Goal: Browse casually: Explore the website without a specific task or goal

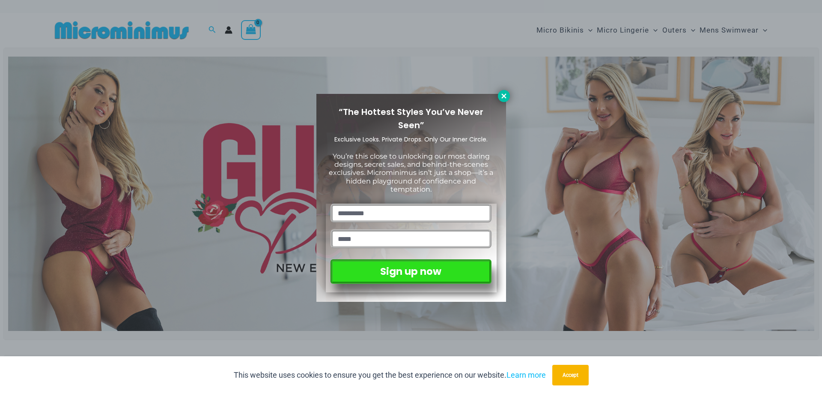
click at [502, 95] on icon at bounding box center [504, 96] width 8 height 8
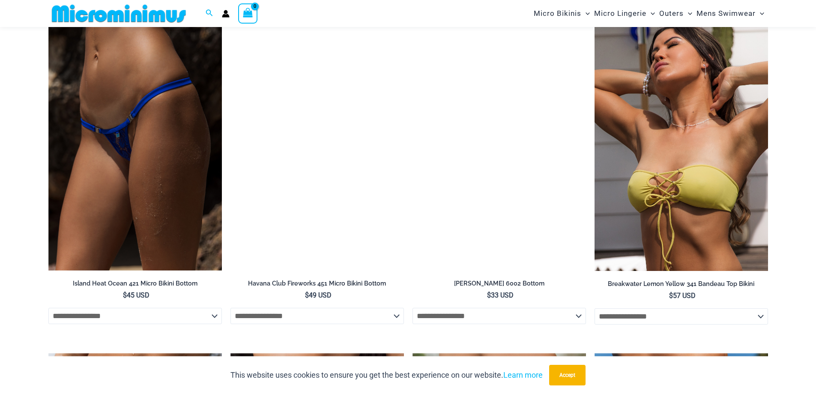
scroll to position [2606, 0]
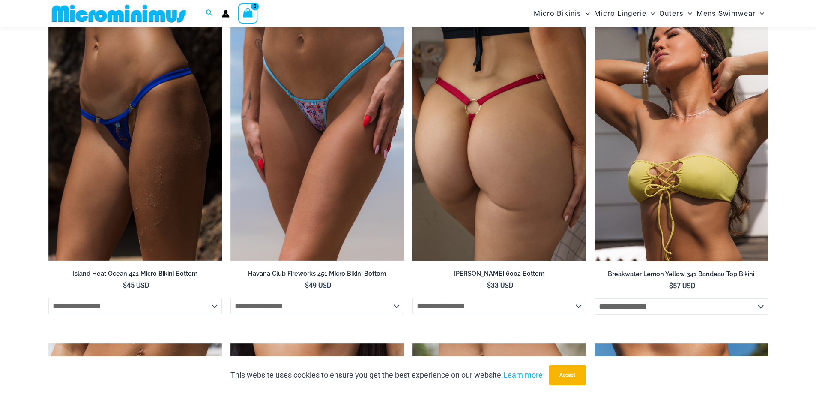
click at [480, 143] on img at bounding box center [498, 130] width 173 height 260
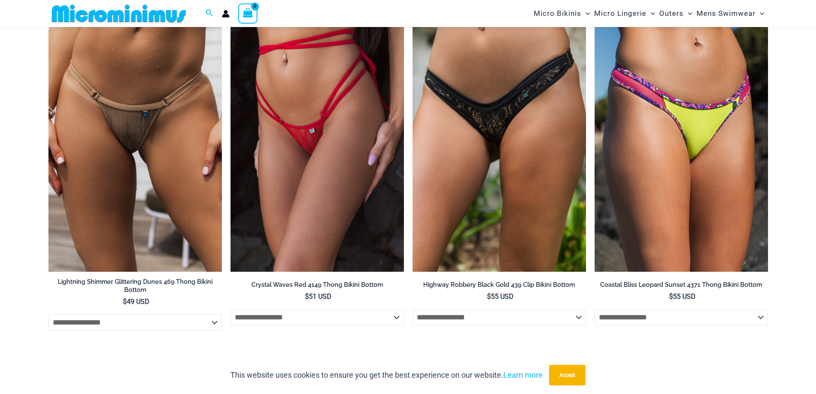
scroll to position [2949, 0]
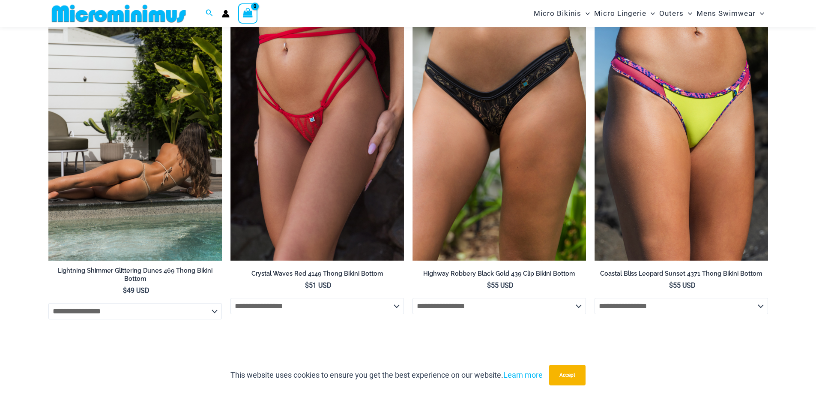
click at [132, 154] on img at bounding box center [134, 130] width 173 height 260
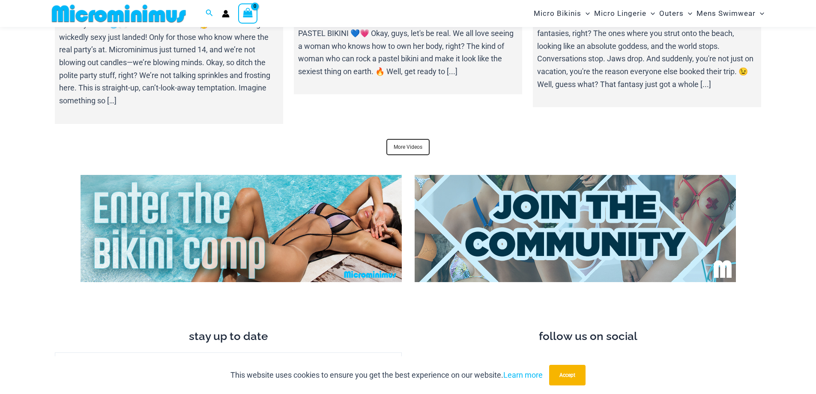
scroll to position [3463, 0]
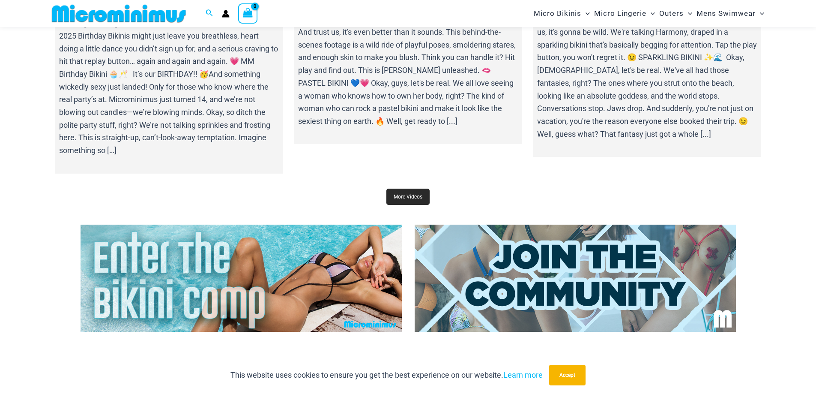
click at [402, 190] on link "More Videos" at bounding box center [407, 196] width 43 height 16
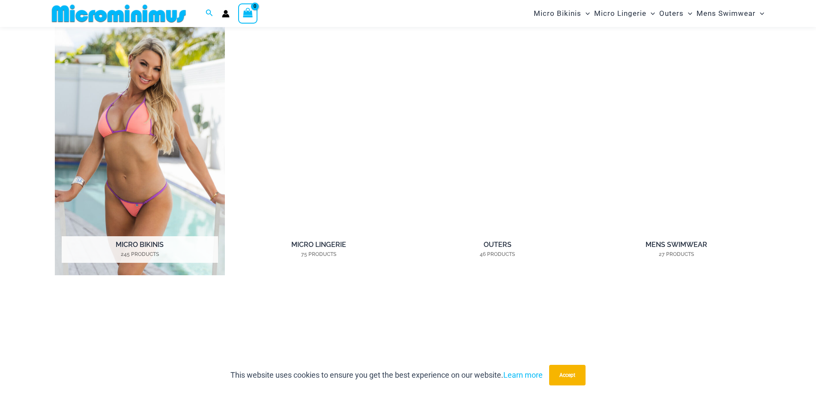
scroll to position [807, 0]
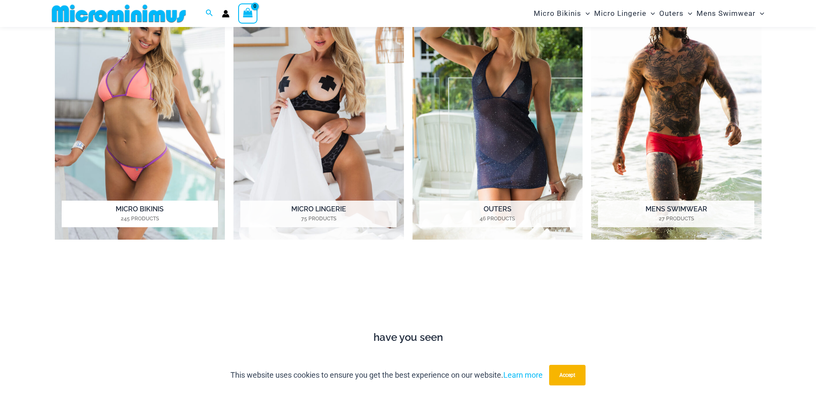
click at [151, 212] on h2 "Micro Bikinis 245 Products" at bounding box center [140, 213] width 156 height 27
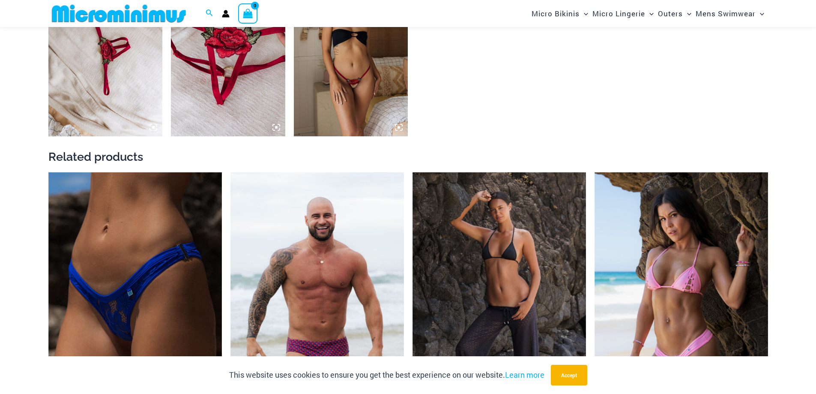
scroll to position [814, 0]
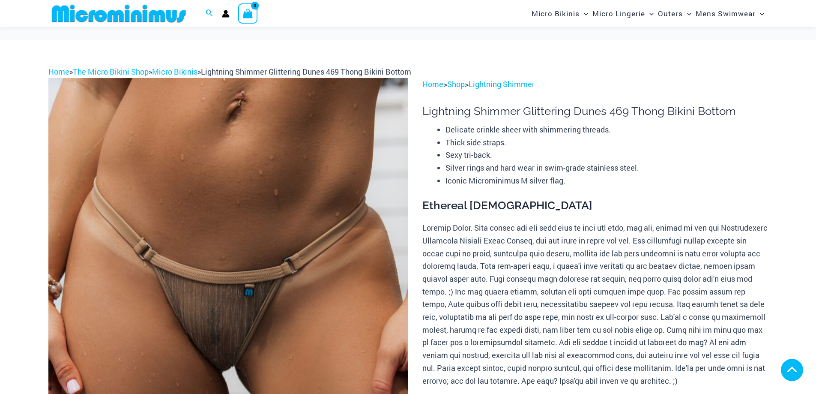
drag, startPoint x: 223, startPoint y: 176, endPoint x: 216, endPoint y: 180, distance: 8.4
click at [223, 176] on img at bounding box center [228, 348] width 360 height 540
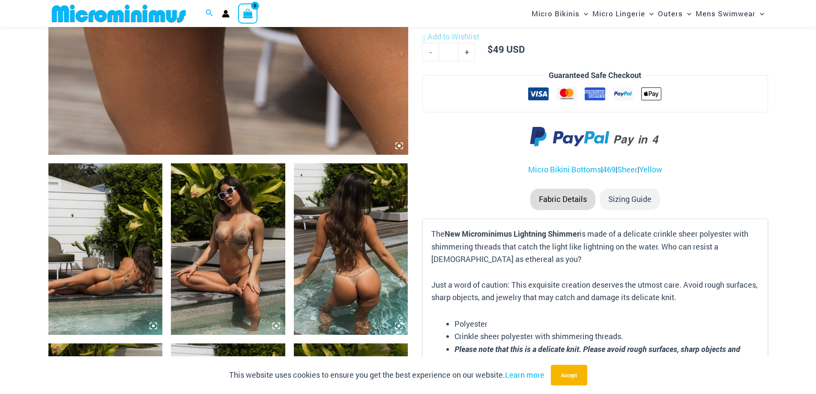
scroll to position [463, 0]
click at [234, 241] on img at bounding box center [228, 248] width 114 height 171
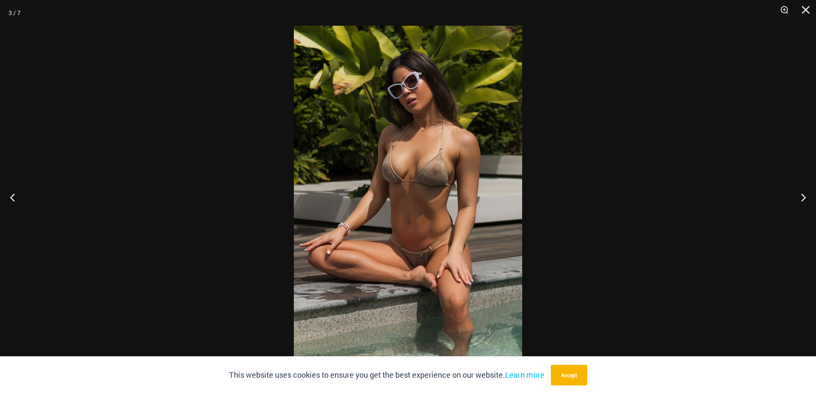
click at [444, 182] on img at bounding box center [408, 197] width 228 height 342
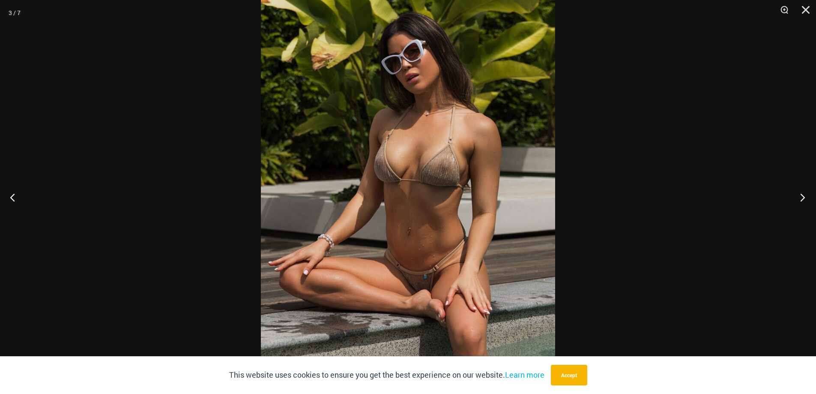
click at [802, 192] on button "Next" at bounding box center [800, 197] width 32 height 43
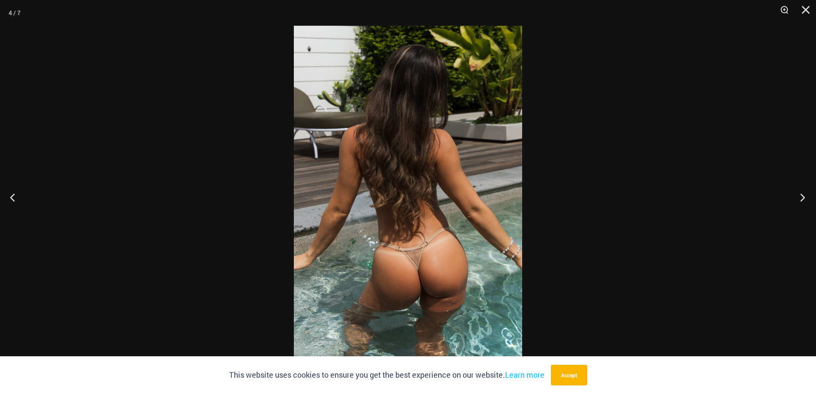
click at [802, 192] on button "Next" at bounding box center [800, 197] width 32 height 43
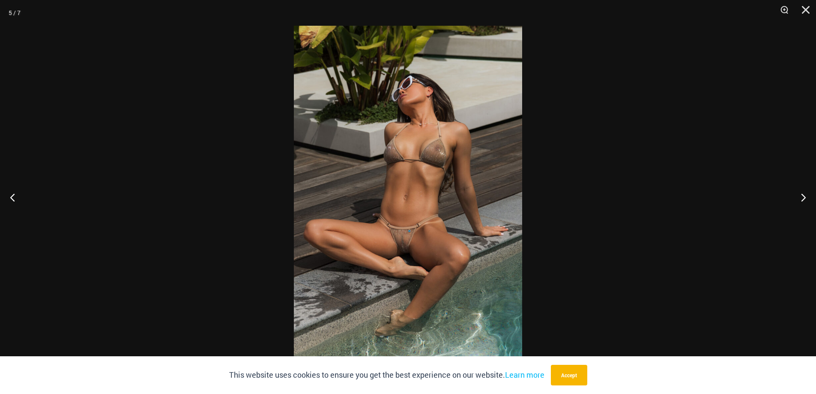
click at [441, 260] on img at bounding box center [408, 197] width 228 height 342
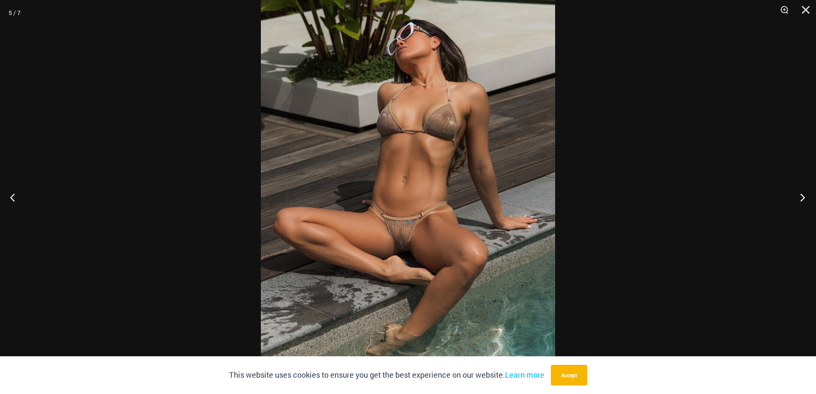
click at [807, 200] on button "Next" at bounding box center [800, 197] width 32 height 43
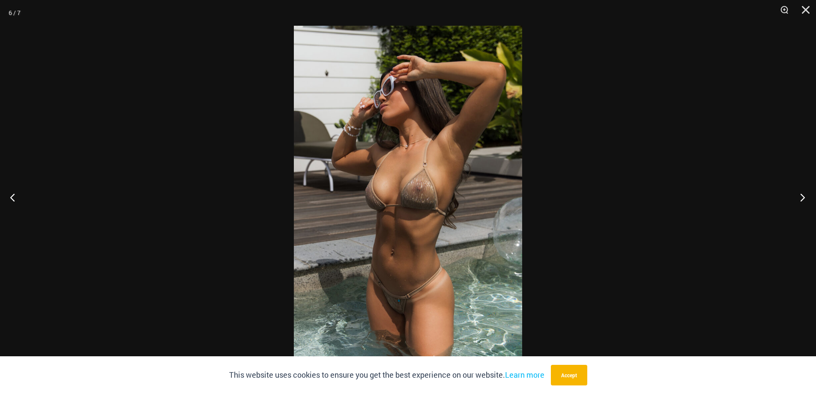
click at [807, 200] on button "Next" at bounding box center [800, 197] width 32 height 43
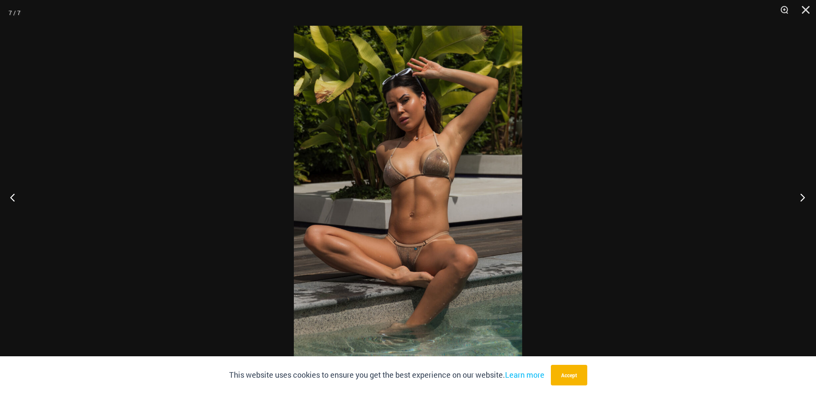
click at [807, 200] on button "Next" at bounding box center [800, 197] width 32 height 43
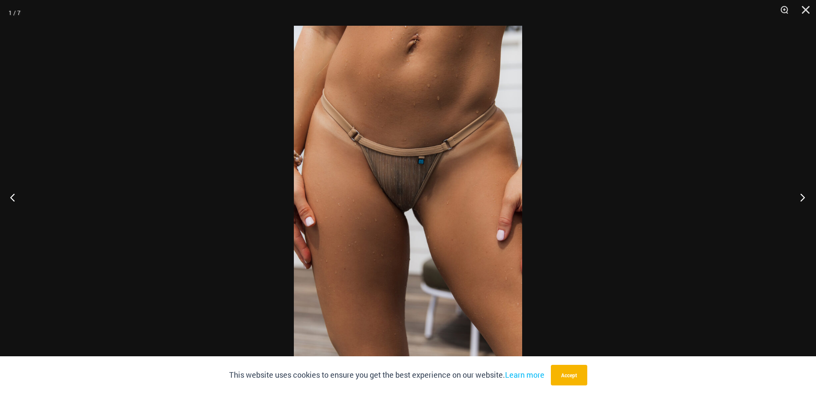
click at [807, 200] on button "Next" at bounding box center [800, 197] width 32 height 43
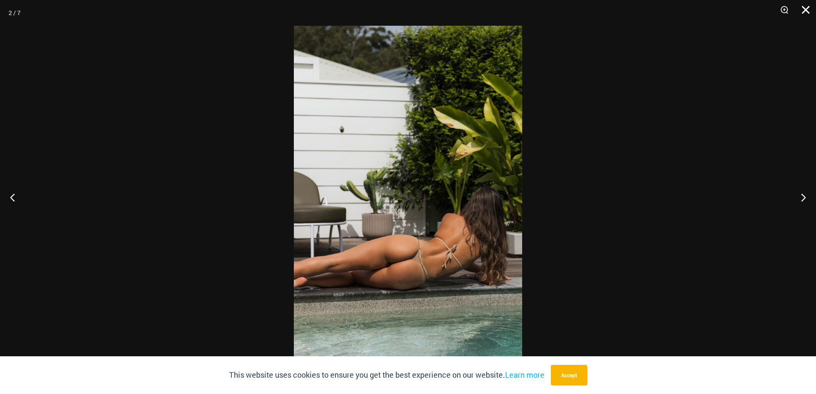
click at [807, 17] on button "Close" at bounding box center [802, 13] width 21 height 26
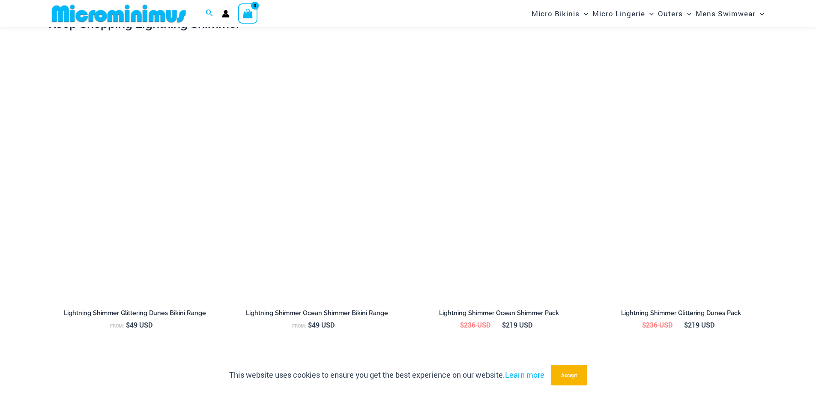
scroll to position [977, 0]
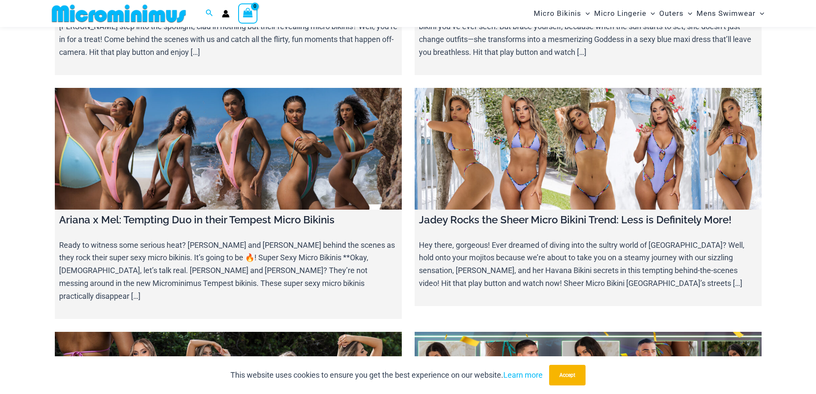
scroll to position [2135, 0]
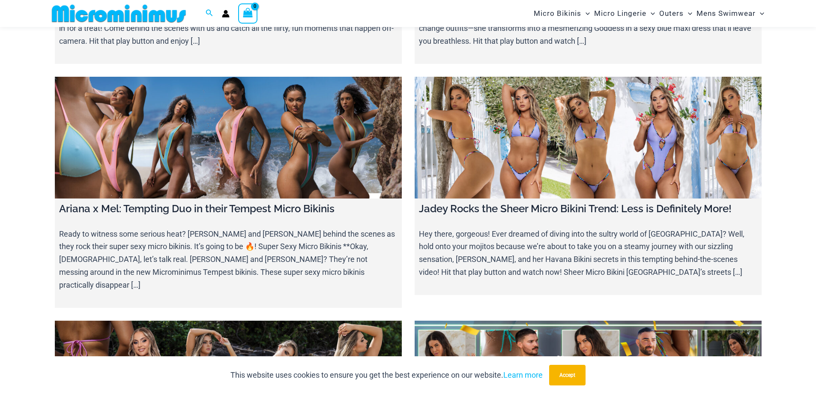
click at [187, 124] on link at bounding box center [228, 138] width 347 height 122
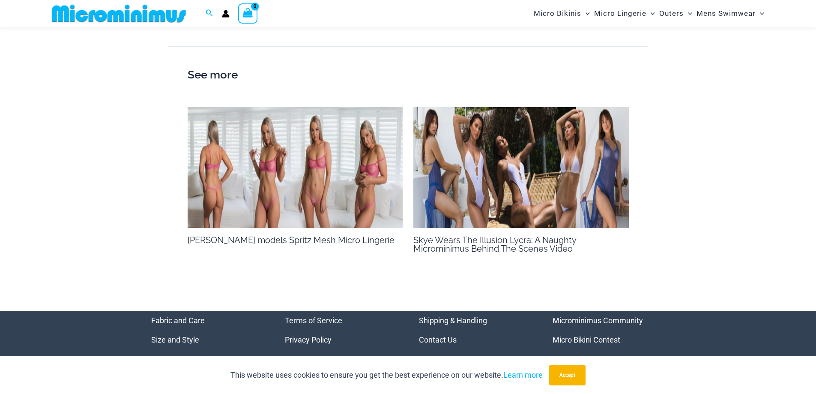
scroll to position [1022, 0]
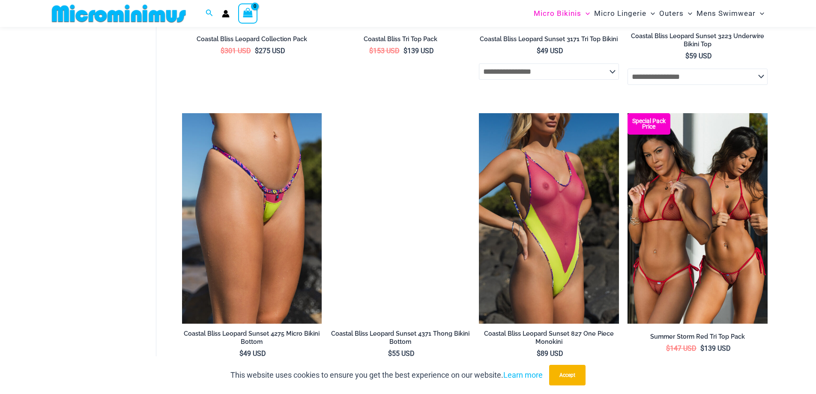
scroll to position [1622, 0]
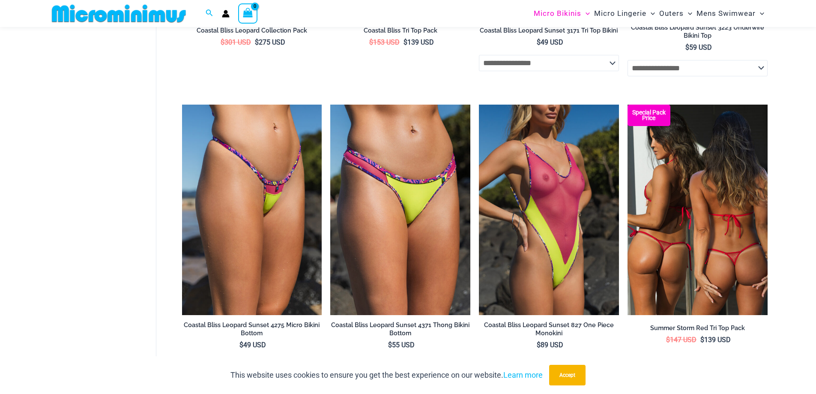
click at [684, 209] on img at bounding box center [698, 210] width 140 height 210
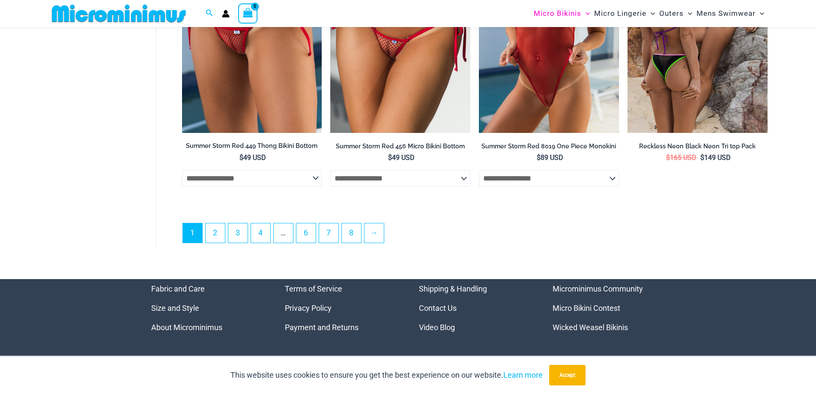
scroll to position [2436, 0]
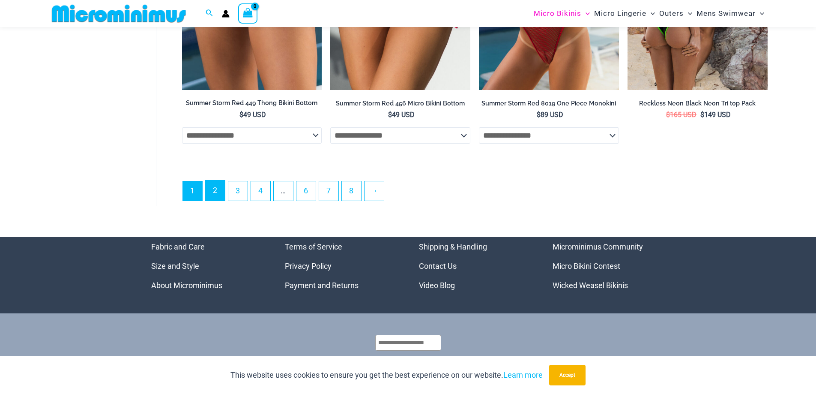
click at [209, 199] on link "2" at bounding box center [215, 190] width 19 height 20
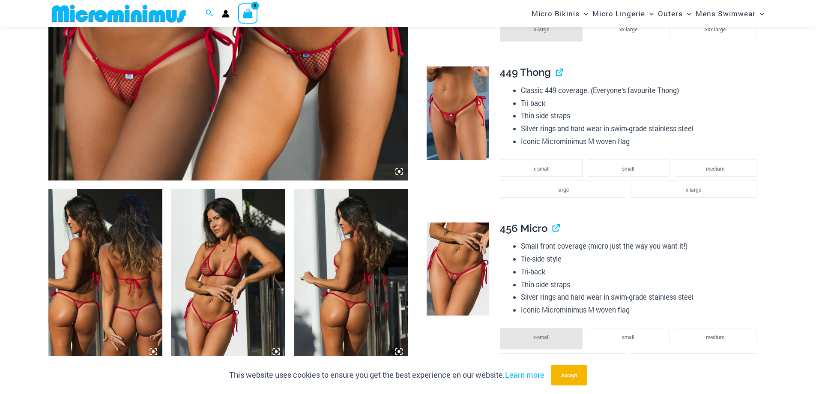
scroll to position [466, 0]
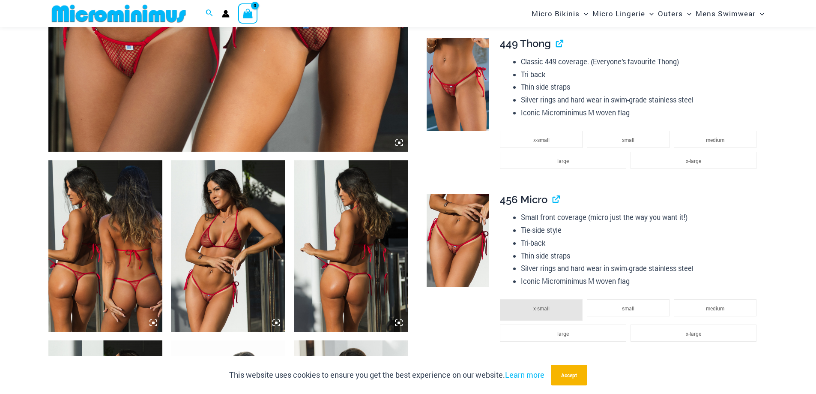
click at [114, 269] on img at bounding box center [105, 245] width 114 height 171
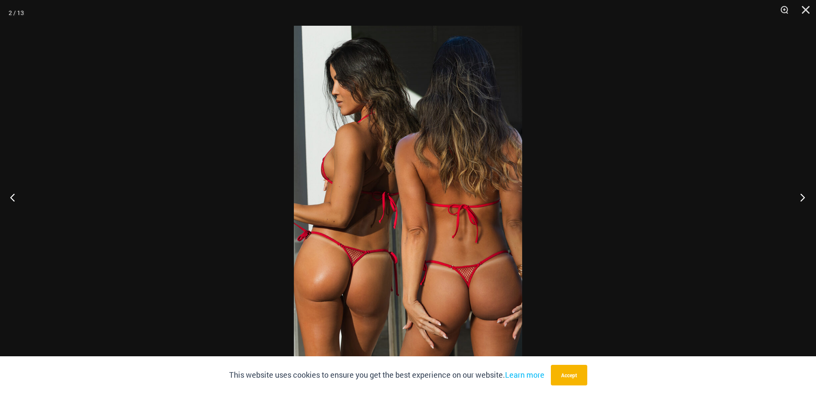
click at [804, 194] on button "Next" at bounding box center [800, 197] width 32 height 43
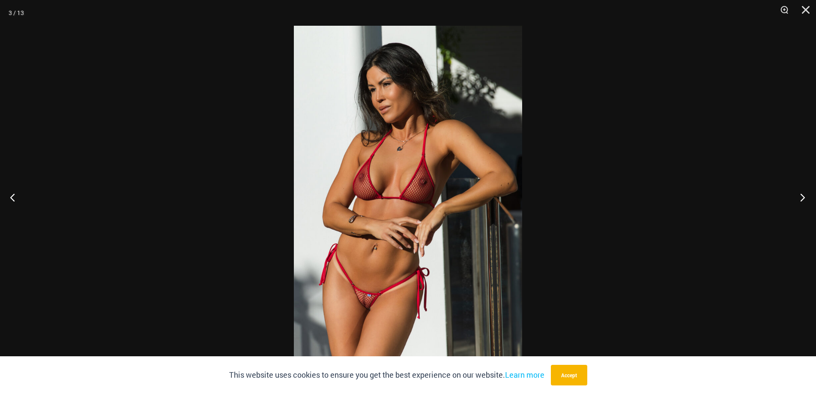
click at [804, 194] on button "Next" at bounding box center [800, 197] width 32 height 43
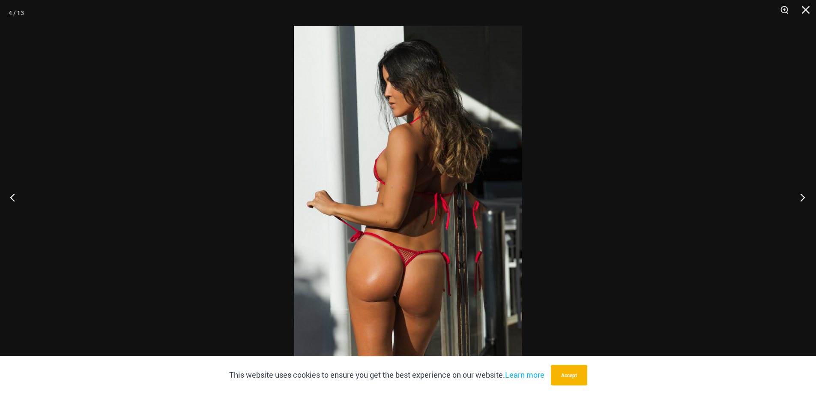
click at [804, 194] on button "Next" at bounding box center [800, 197] width 32 height 43
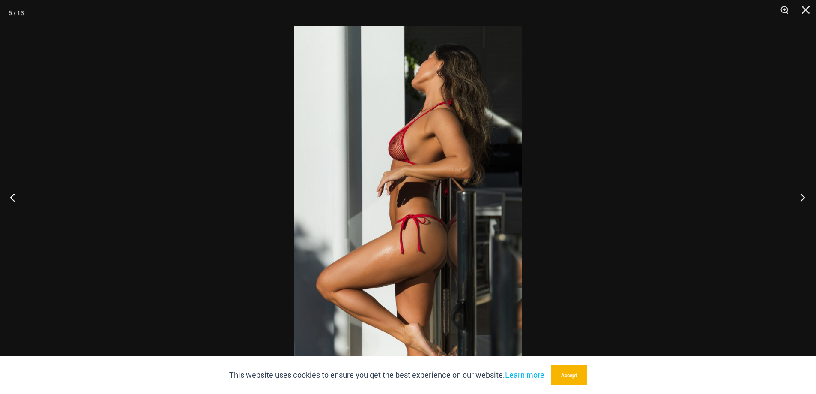
click at [804, 194] on button "Next" at bounding box center [800, 197] width 32 height 43
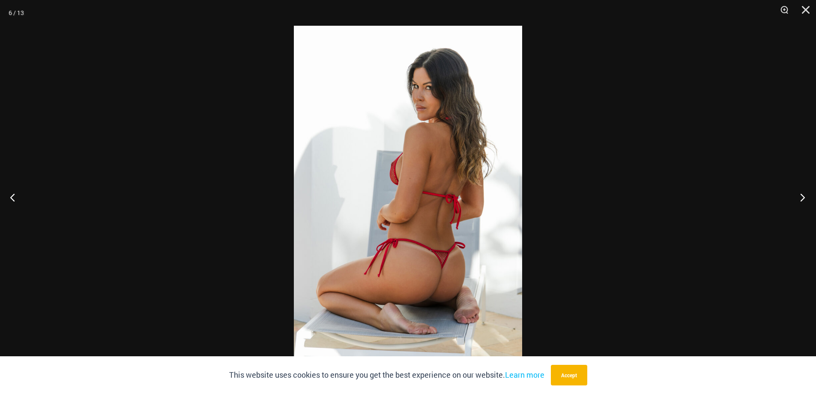
click at [804, 194] on button "Next" at bounding box center [800, 197] width 32 height 43
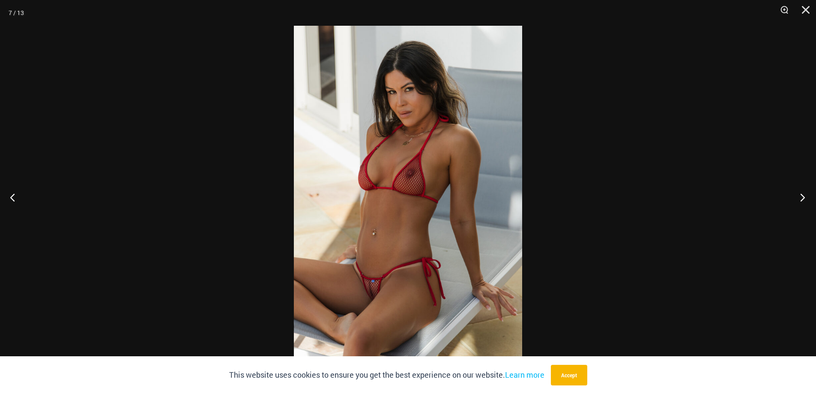
click at [804, 194] on button "Next" at bounding box center [800, 197] width 32 height 43
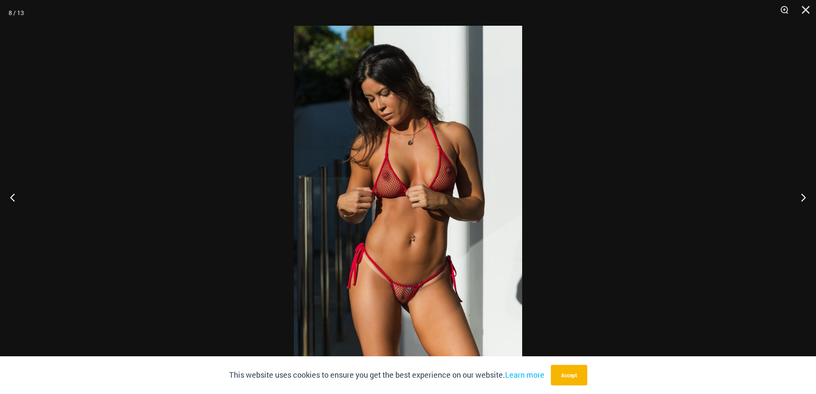
click at [403, 209] on img at bounding box center [408, 197] width 228 height 342
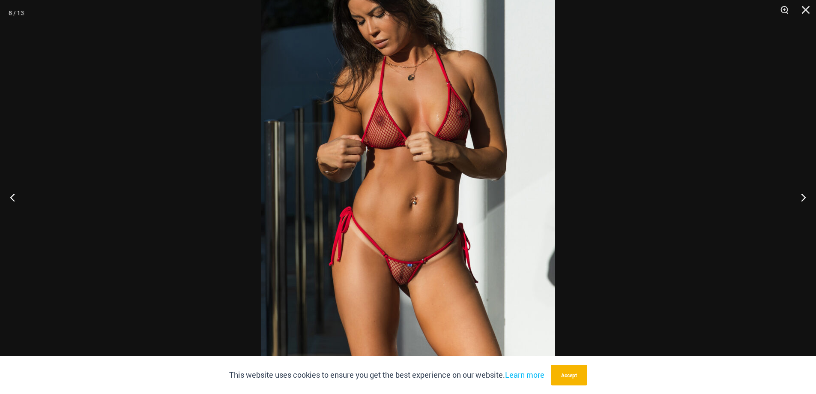
click at [702, 216] on div at bounding box center [408, 197] width 816 height 394
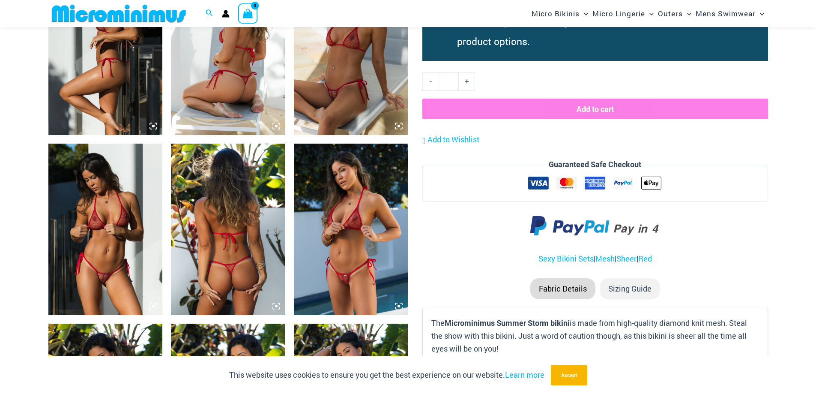
scroll to position [852, 0]
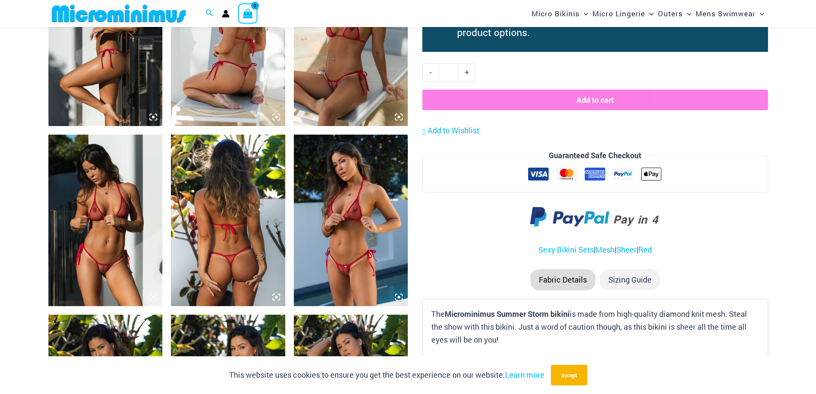
click at [350, 215] on img at bounding box center [351, 219] width 114 height 171
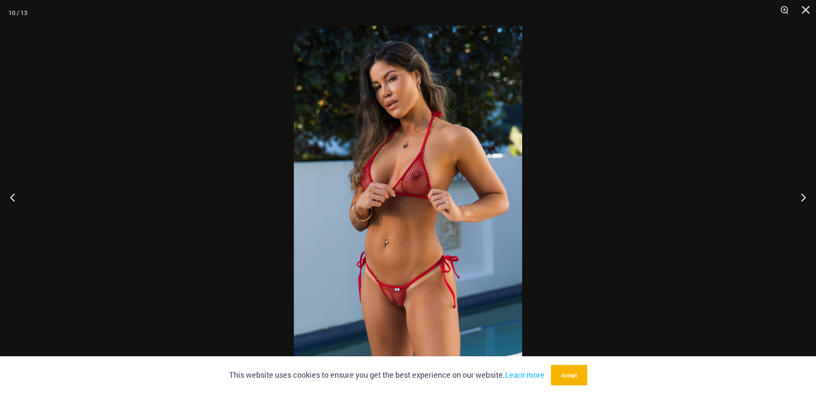
click at [443, 193] on img at bounding box center [408, 197] width 228 height 342
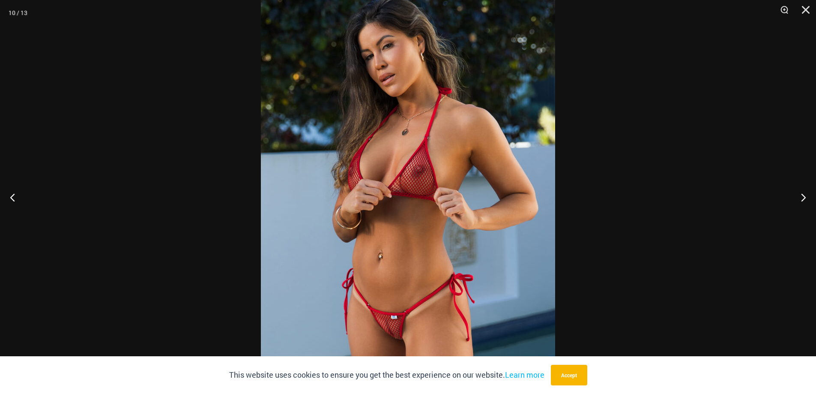
click at [443, 193] on img at bounding box center [408, 197] width 294 height 441
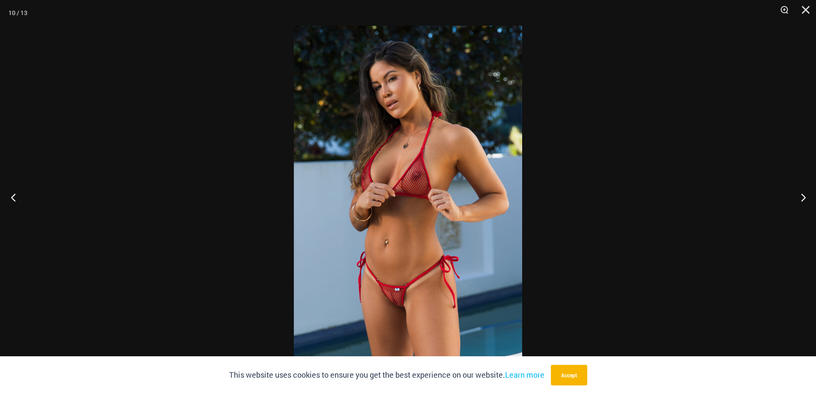
click at [23, 206] on button "Previous" at bounding box center [16, 197] width 32 height 43
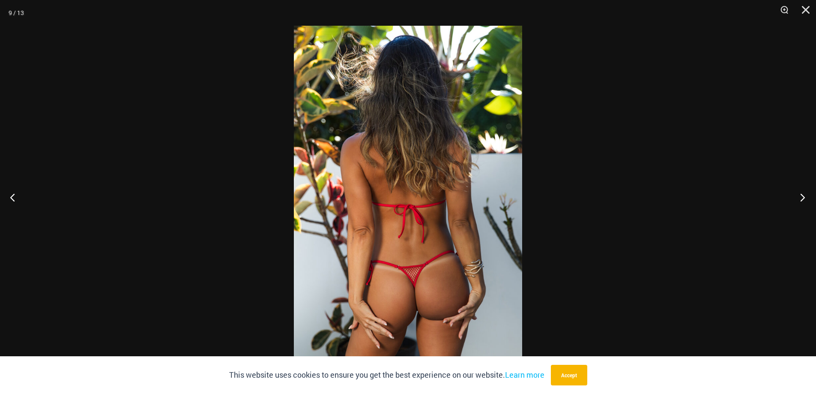
click at [797, 204] on button "Next" at bounding box center [800, 197] width 32 height 43
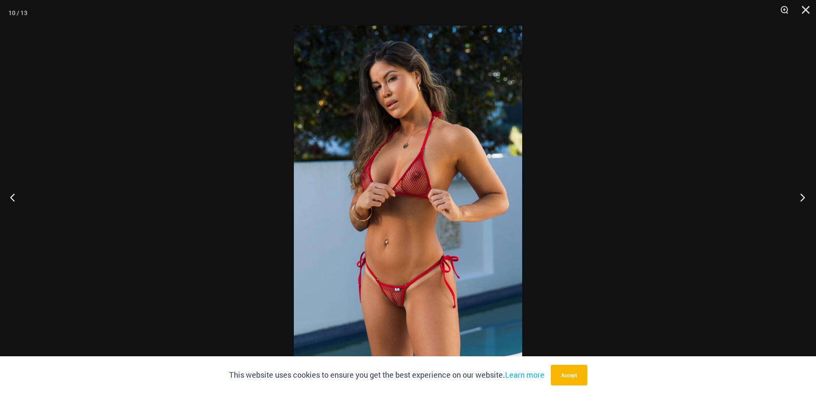
click at [797, 204] on button "Next" at bounding box center [800, 197] width 32 height 43
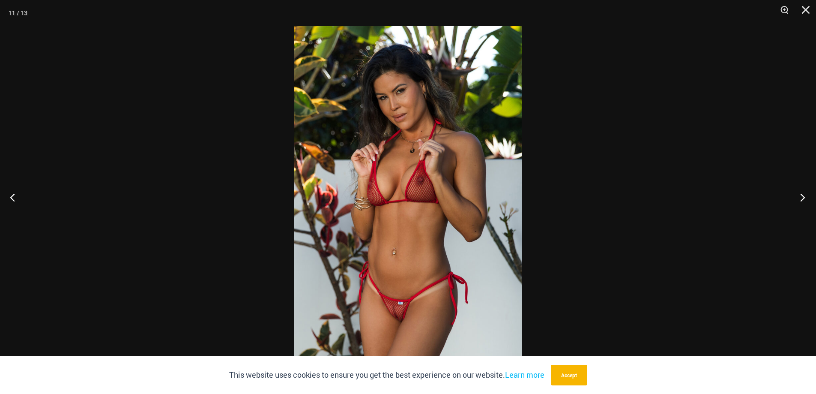
click at [797, 204] on button "Next" at bounding box center [800, 197] width 32 height 43
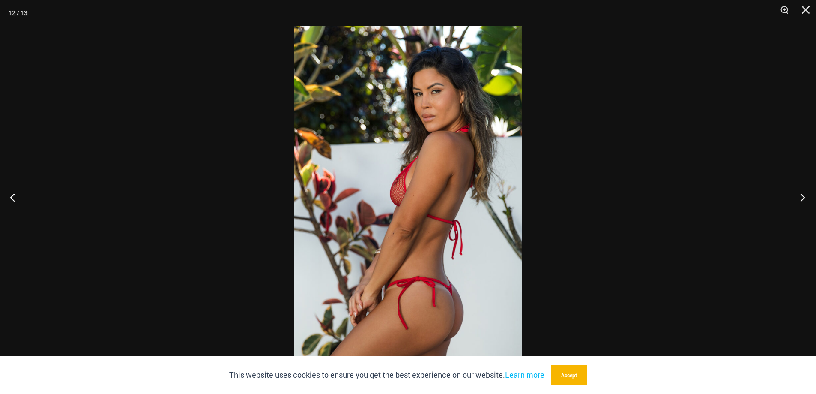
click at [797, 204] on button "Next" at bounding box center [800, 197] width 32 height 43
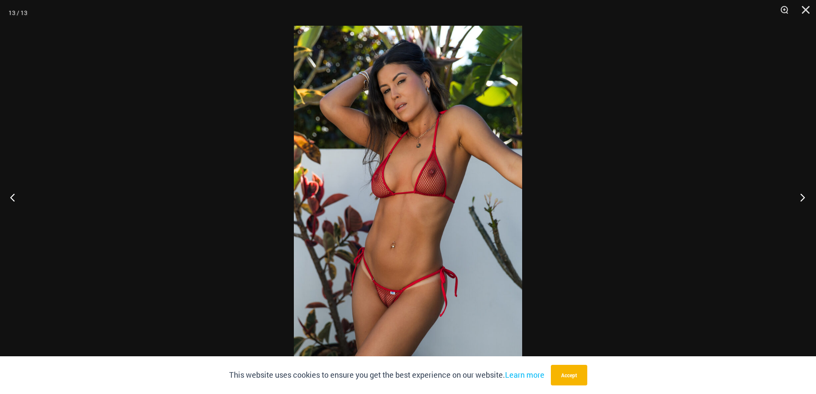
click at [797, 204] on button "Next" at bounding box center [800, 197] width 32 height 43
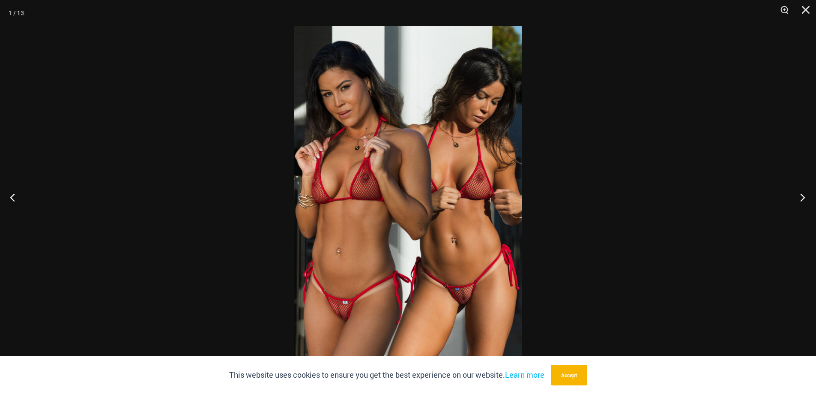
click at [797, 204] on button "Next" at bounding box center [800, 197] width 32 height 43
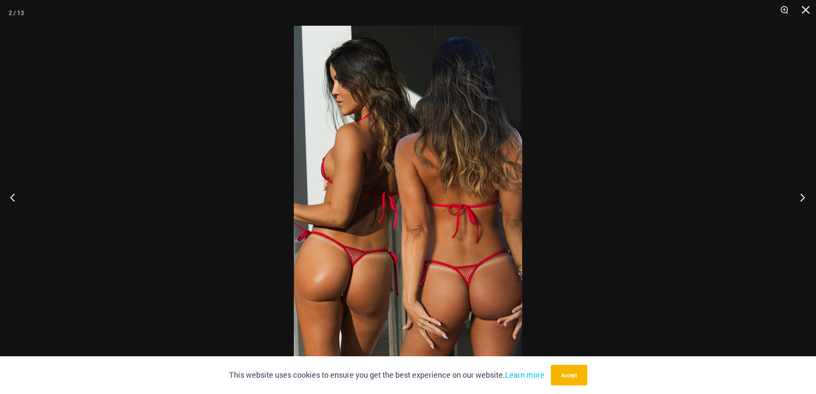
click at [797, 204] on button "Next" at bounding box center [800, 197] width 32 height 43
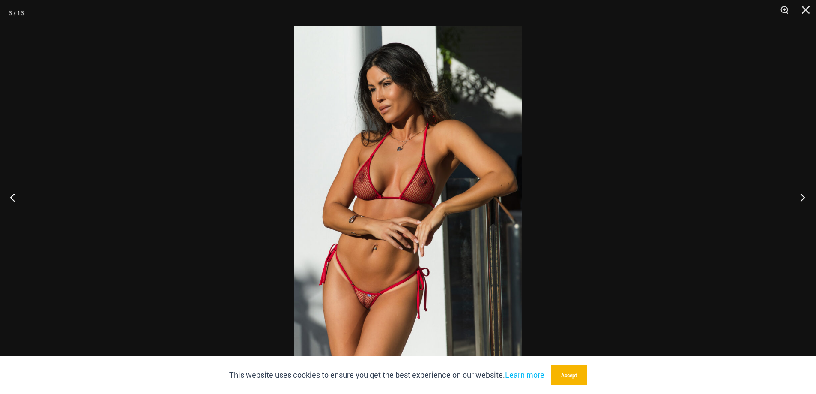
click at [797, 204] on button "Next" at bounding box center [800, 197] width 32 height 43
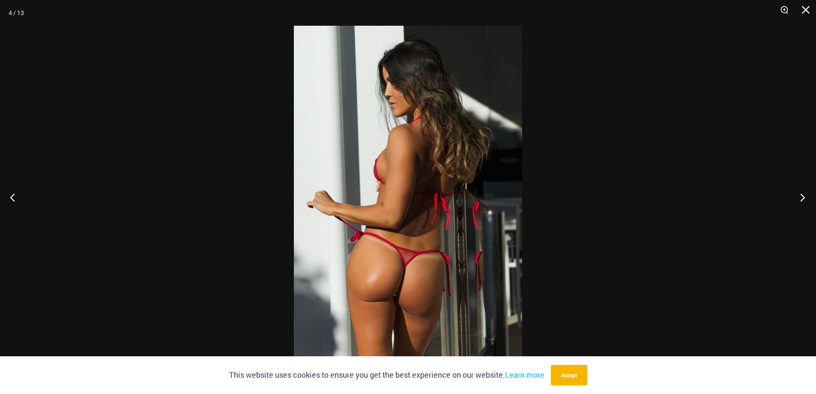
click at [798, 204] on button "Next" at bounding box center [800, 197] width 32 height 43
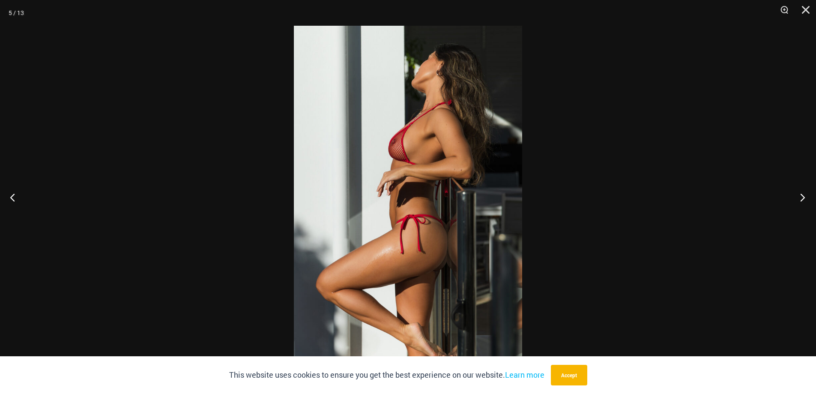
click at [798, 204] on button "Next" at bounding box center [800, 197] width 32 height 43
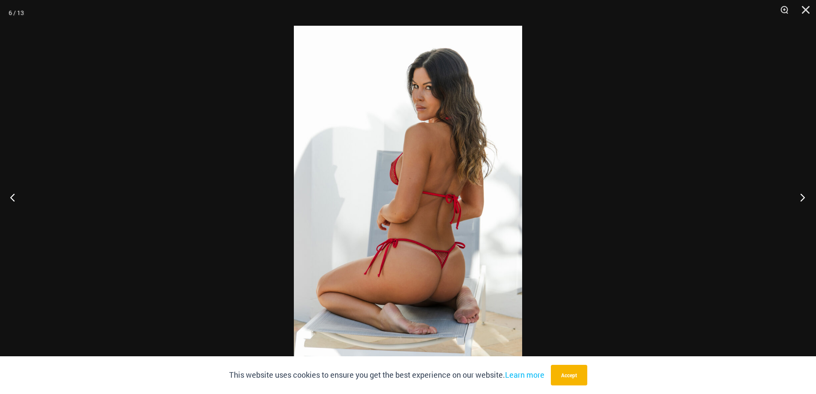
click at [798, 204] on button "Next" at bounding box center [800, 197] width 32 height 43
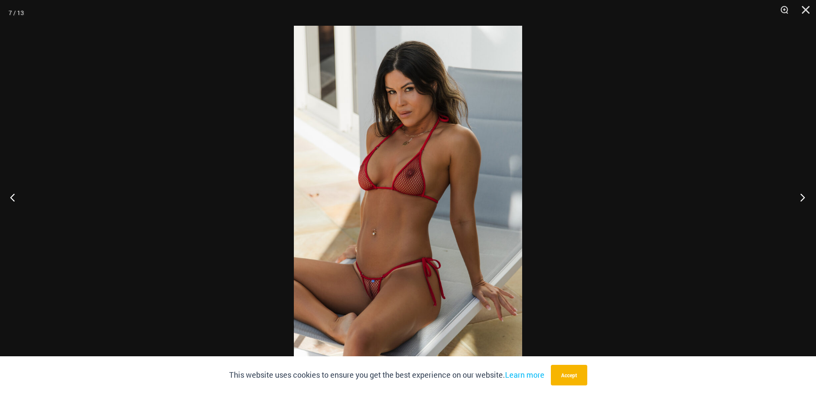
click at [798, 204] on button "Next" at bounding box center [800, 197] width 32 height 43
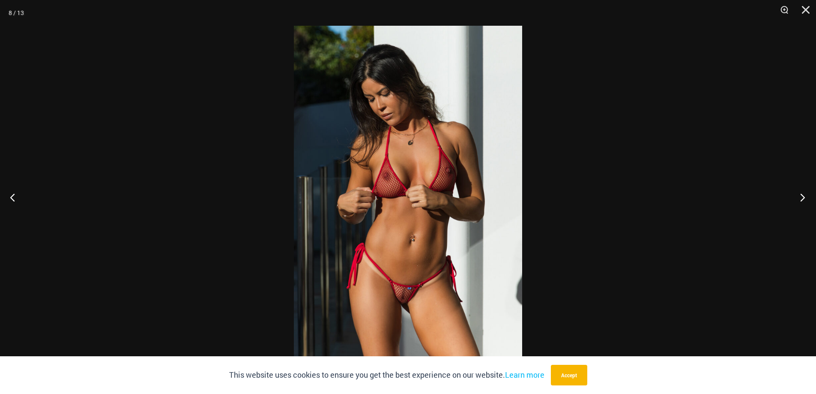
click at [800, 204] on button "Next" at bounding box center [800, 197] width 32 height 43
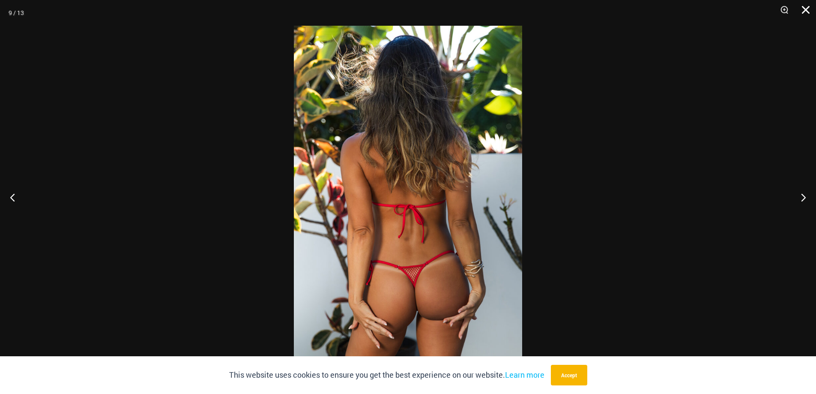
click at [803, 17] on button "Close" at bounding box center [802, 13] width 21 height 26
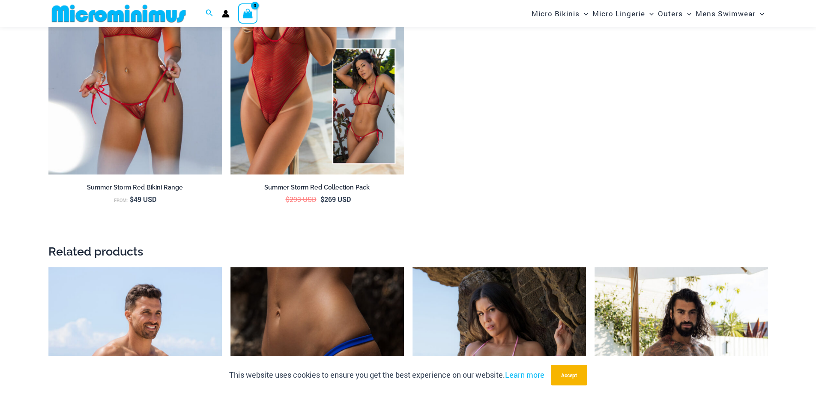
scroll to position [1494, 0]
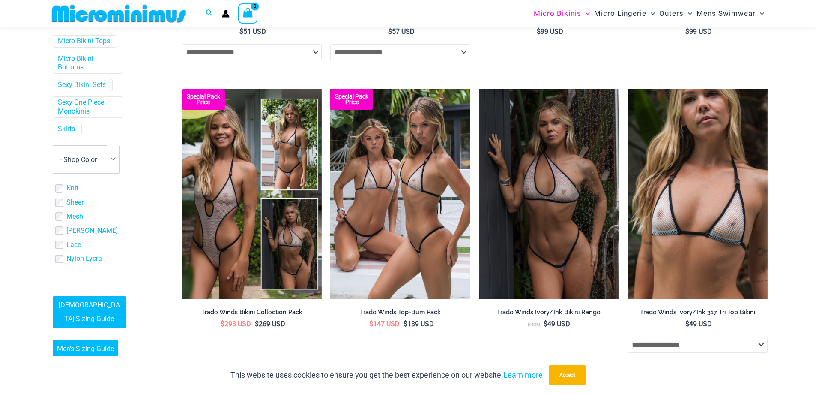
scroll to position [1192, 0]
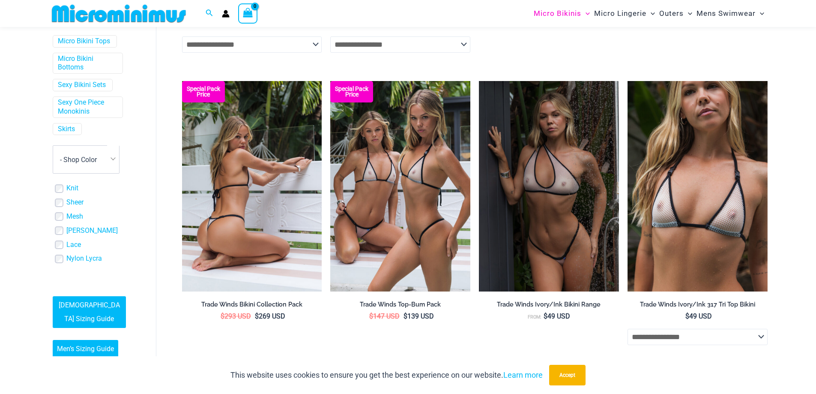
click at [270, 230] on img at bounding box center [252, 186] width 140 height 210
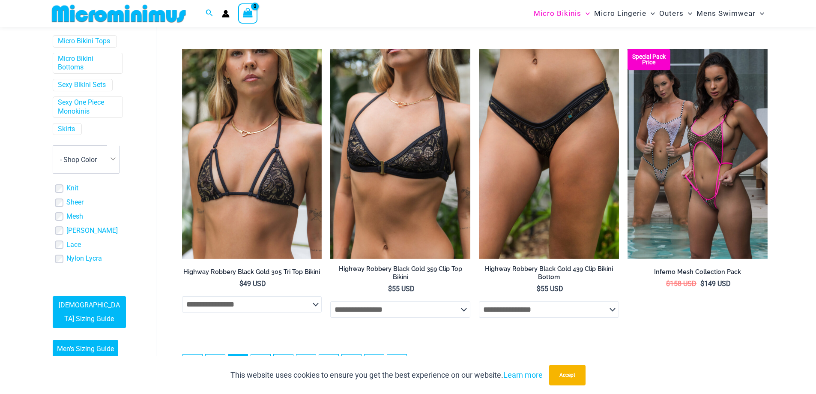
scroll to position [2134, 0]
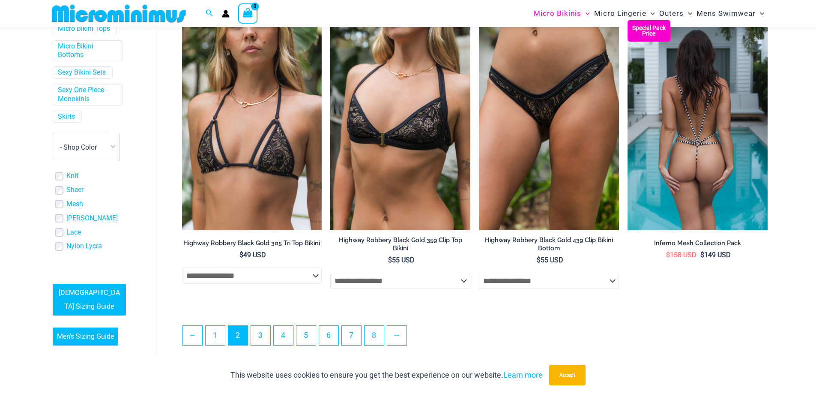
click at [747, 214] on img at bounding box center [698, 125] width 140 height 210
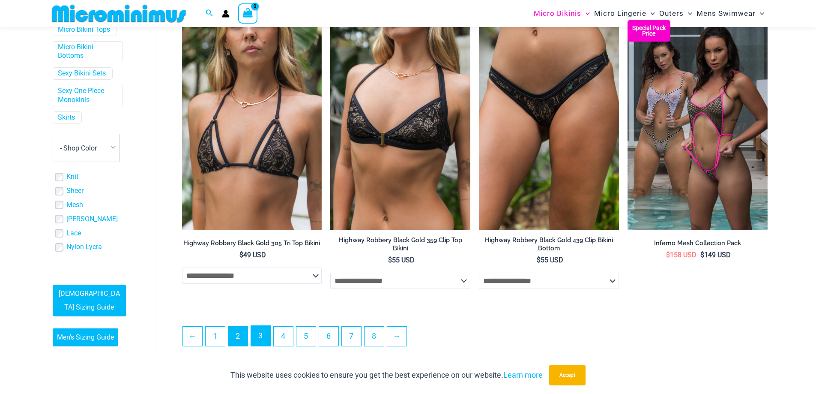
click at [256, 341] on link "3" at bounding box center [260, 336] width 19 height 20
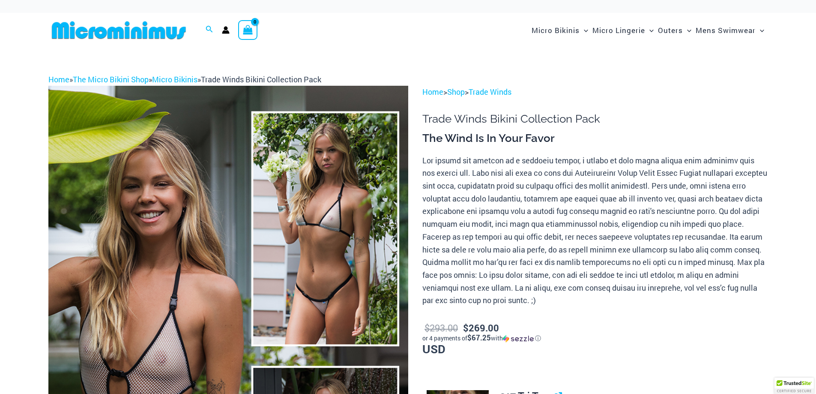
click at [229, 228] on img at bounding box center [228, 356] width 360 height 540
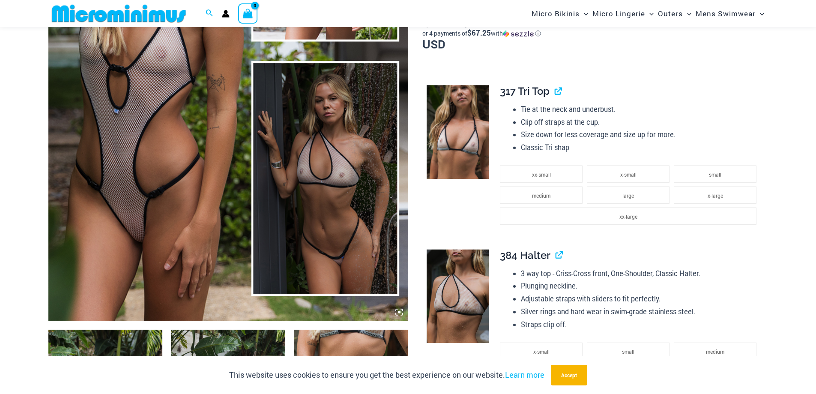
scroll to position [378, 0]
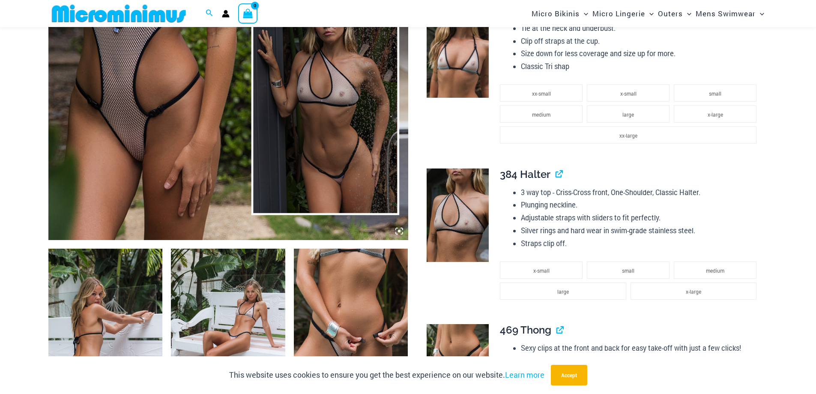
click at [135, 282] on img at bounding box center [105, 333] width 114 height 171
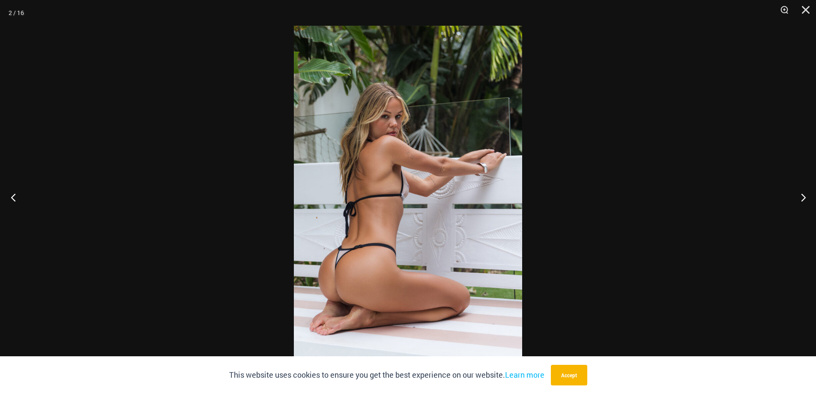
click at [19, 202] on button "Previous" at bounding box center [16, 197] width 32 height 43
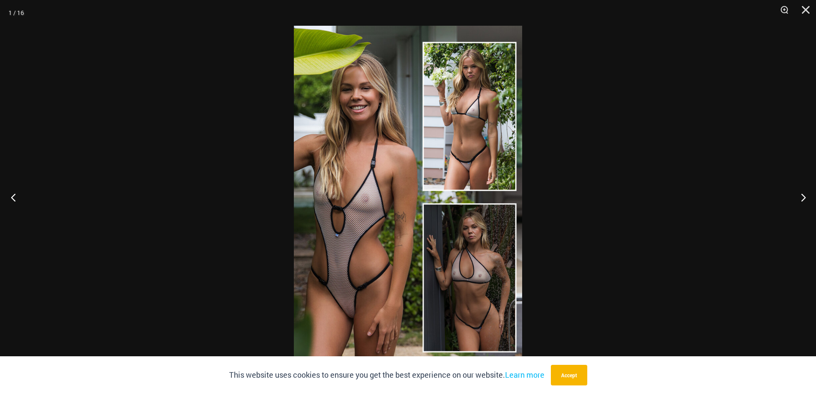
click at [19, 202] on button "Previous" at bounding box center [16, 197] width 32 height 43
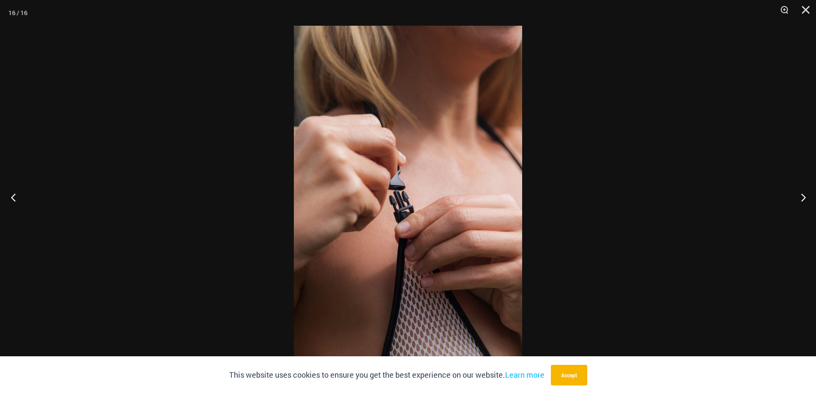
click at [19, 202] on button "Previous" at bounding box center [16, 197] width 32 height 43
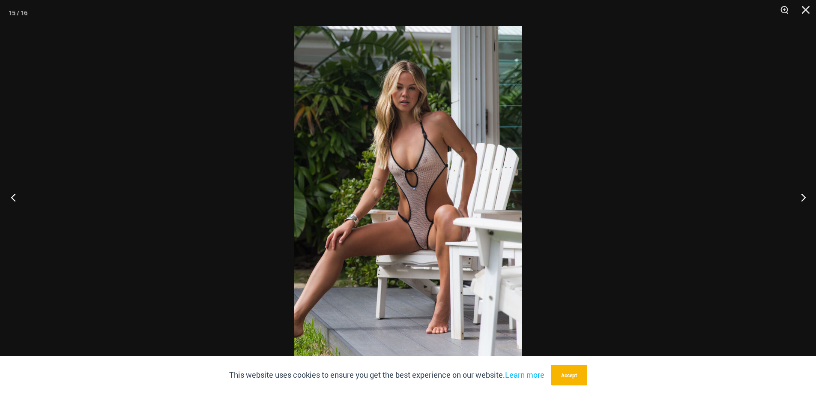
click at [19, 202] on button "Previous" at bounding box center [16, 197] width 32 height 43
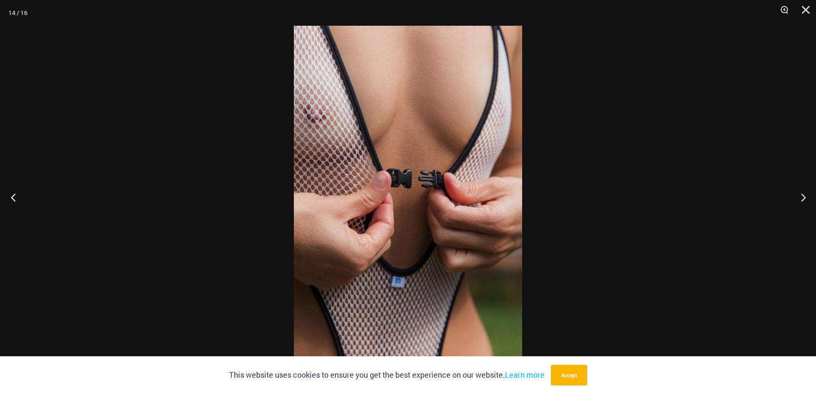
click at [19, 202] on button "Previous" at bounding box center [16, 197] width 32 height 43
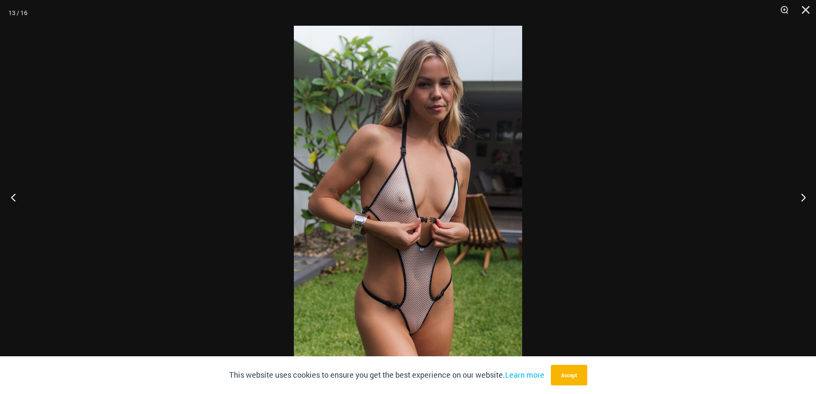
click at [19, 202] on button "Previous" at bounding box center [16, 197] width 32 height 43
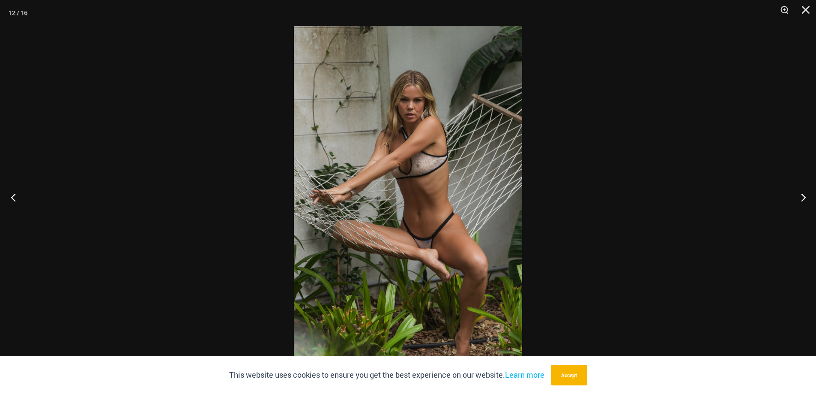
click at [19, 202] on button "Previous" at bounding box center [16, 197] width 32 height 43
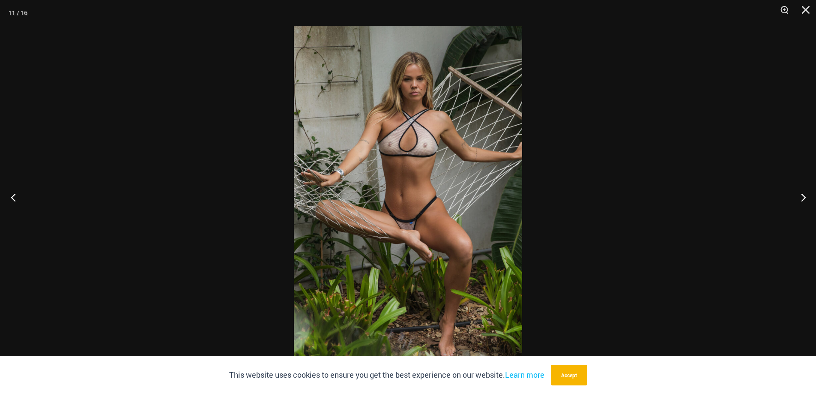
click at [19, 202] on button "Previous" at bounding box center [16, 197] width 32 height 43
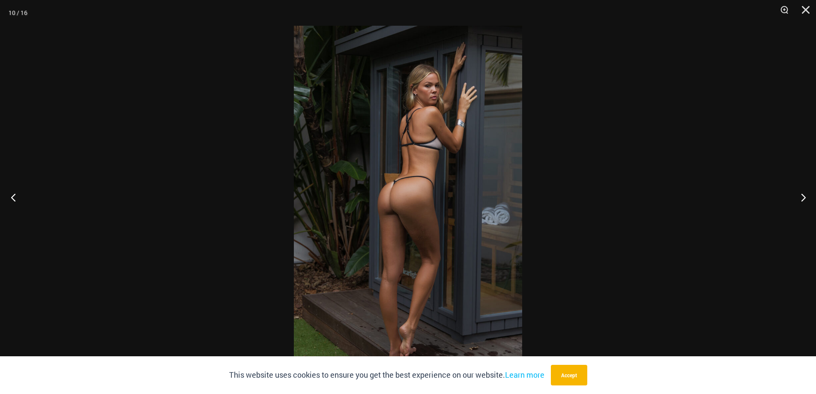
click at [19, 202] on button "Previous" at bounding box center [16, 197] width 32 height 43
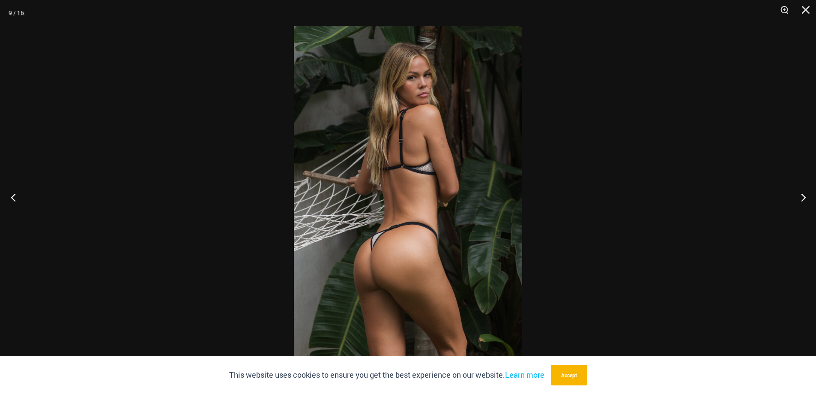
click at [19, 202] on button "Previous" at bounding box center [16, 197] width 32 height 43
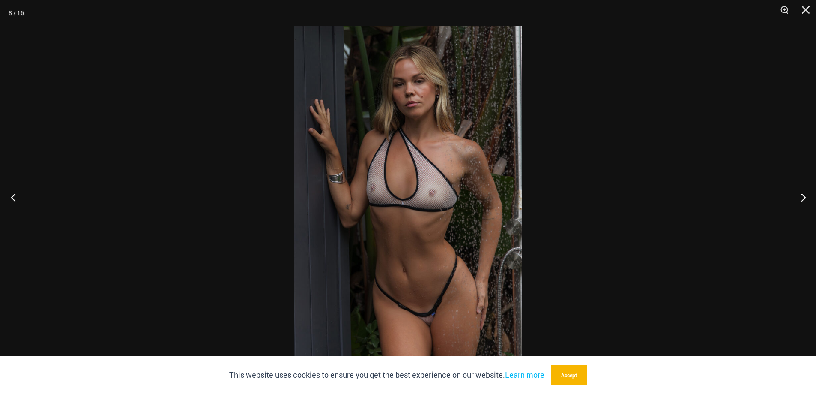
click at [19, 202] on button "Previous" at bounding box center [16, 197] width 32 height 43
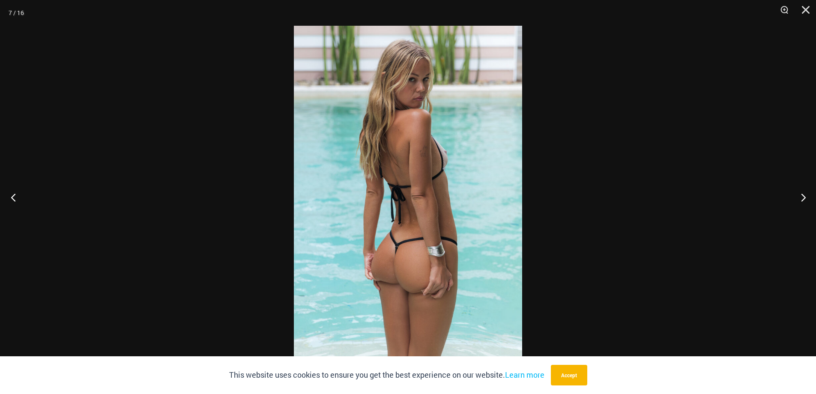
click at [19, 202] on button "Previous" at bounding box center [16, 197] width 32 height 43
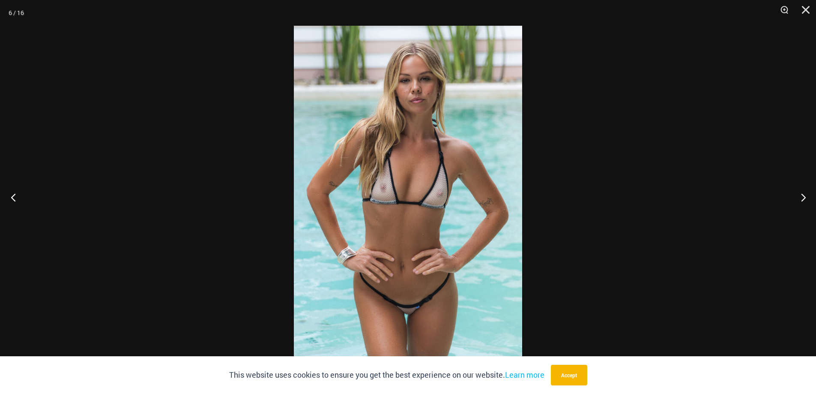
click at [19, 202] on button "Previous" at bounding box center [16, 197] width 32 height 43
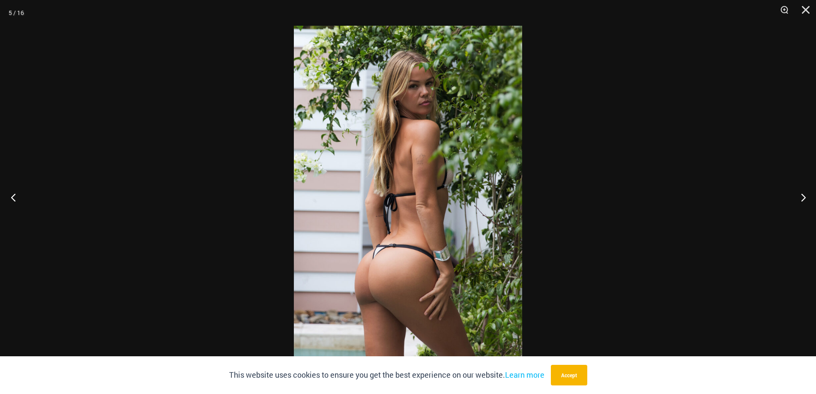
click at [18, 202] on button "Previous" at bounding box center [16, 197] width 32 height 43
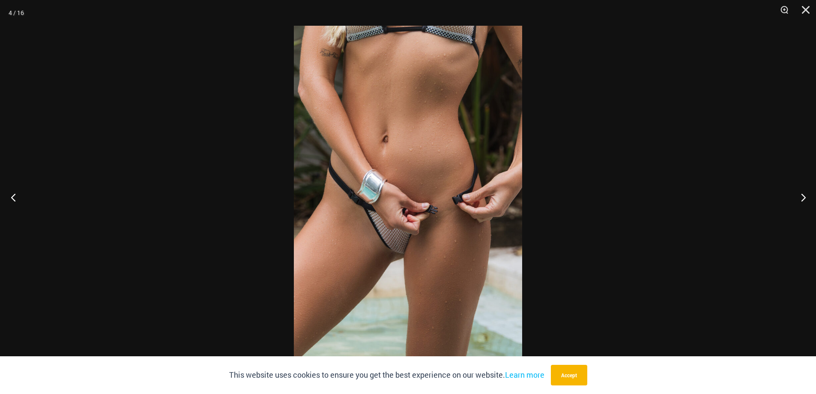
click at [18, 202] on button "Previous" at bounding box center [16, 197] width 32 height 43
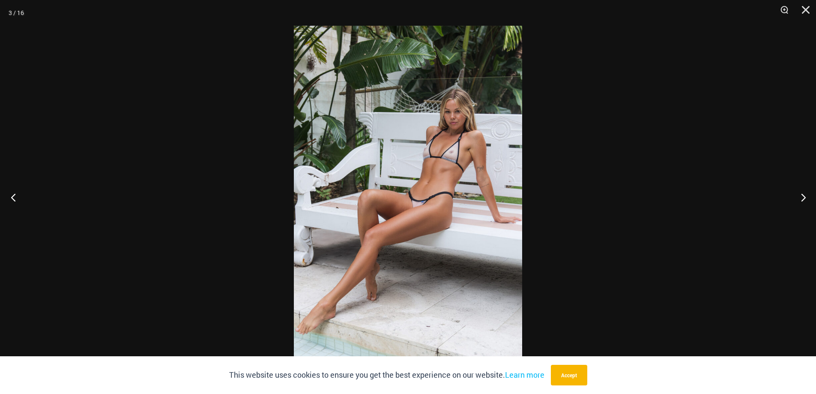
click at [18, 202] on button "Previous" at bounding box center [16, 197] width 32 height 43
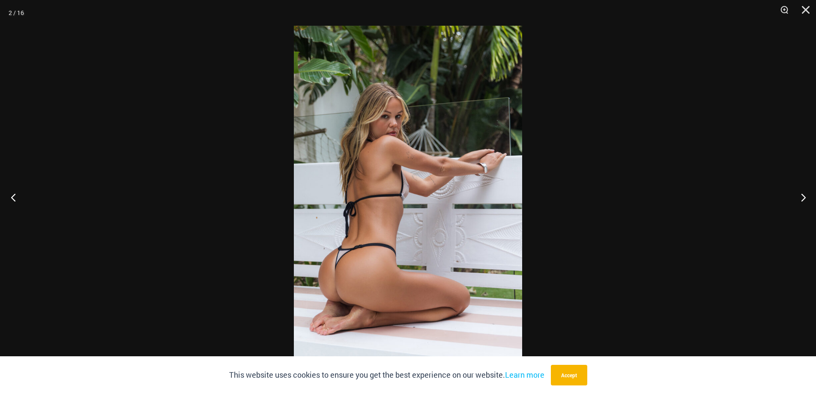
click at [18, 202] on button "Previous" at bounding box center [16, 197] width 32 height 43
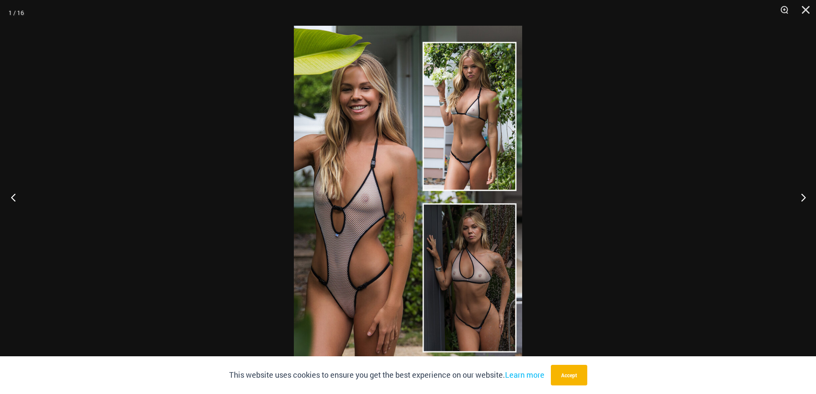
click at [18, 202] on button "Previous" at bounding box center [16, 197] width 32 height 43
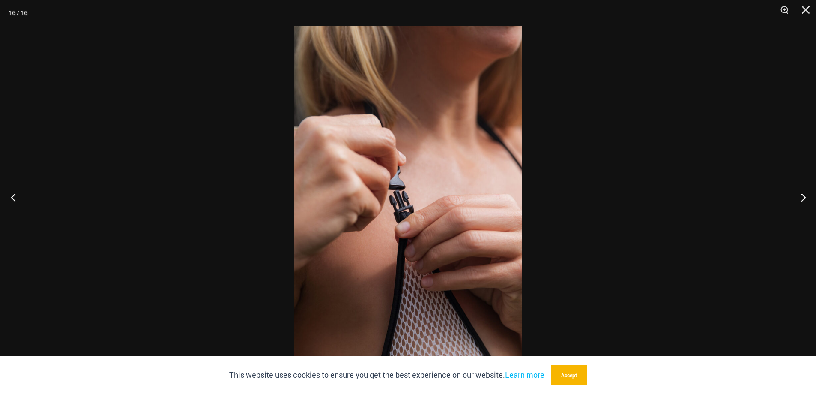
click at [18, 202] on button "Previous" at bounding box center [16, 197] width 32 height 43
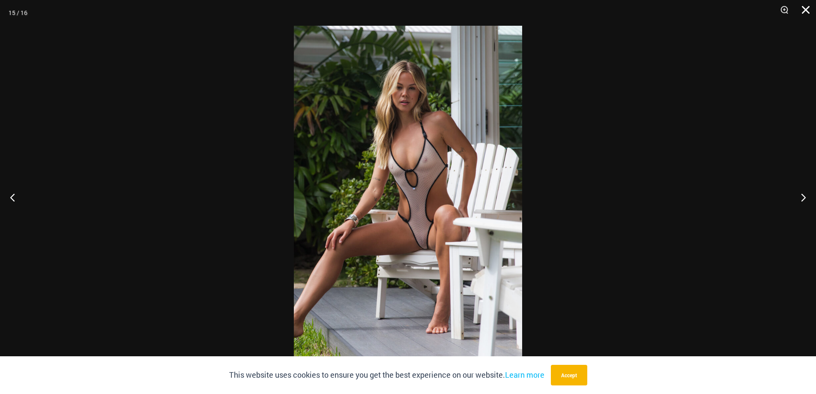
click at [803, 4] on button "Close" at bounding box center [802, 13] width 21 height 26
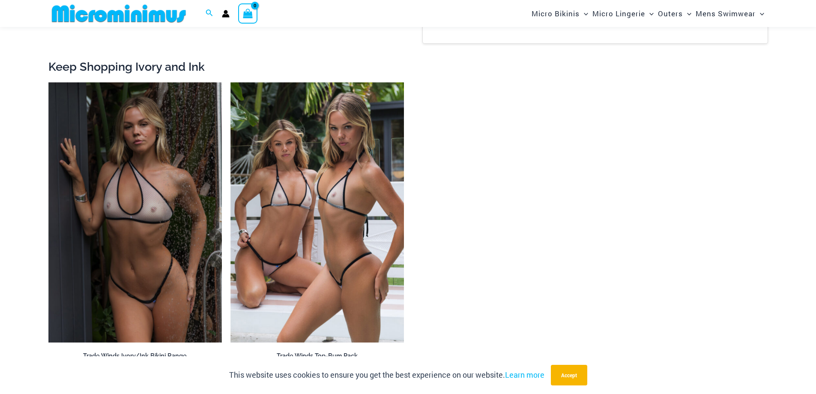
scroll to position [1577, 0]
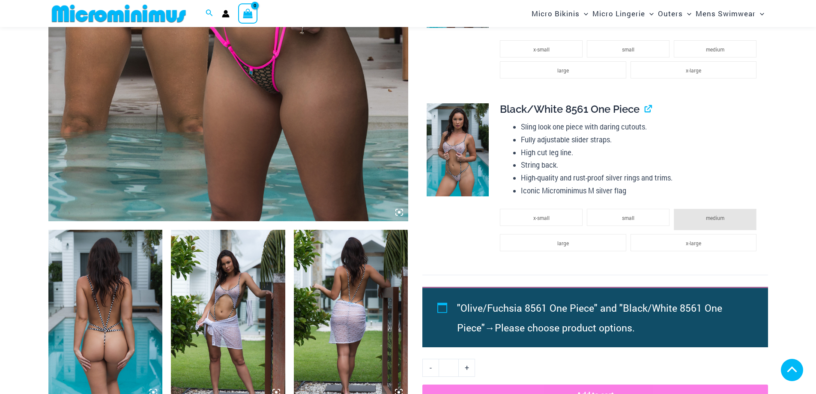
scroll to position [428, 0]
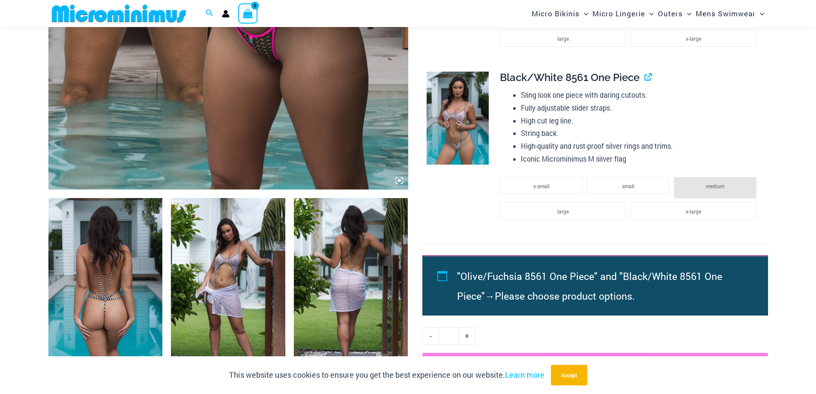
click at [104, 273] on img at bounding box center [105, 283] width 114 height 171
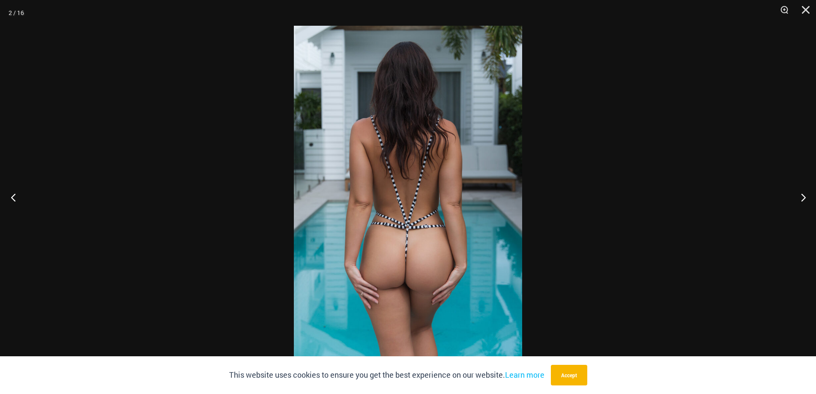
click at [10, 192] on button "Previous" at bounding box center [16, 197] width 32 height 43
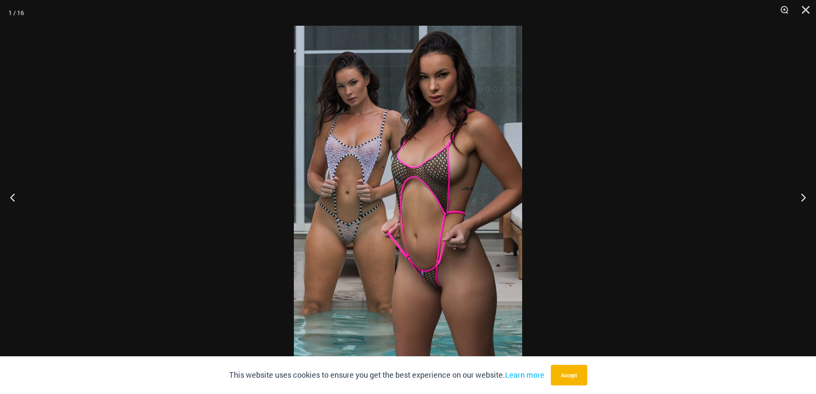
click at [457, 237] on img at bounding box center [408, 197] width 228 height 342
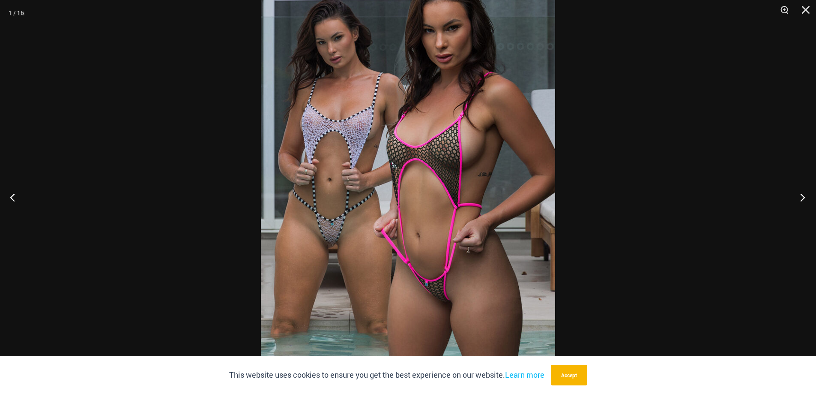
click at [799, 196] on button "Next" at bounding box center [800, 197] width 32 height 43
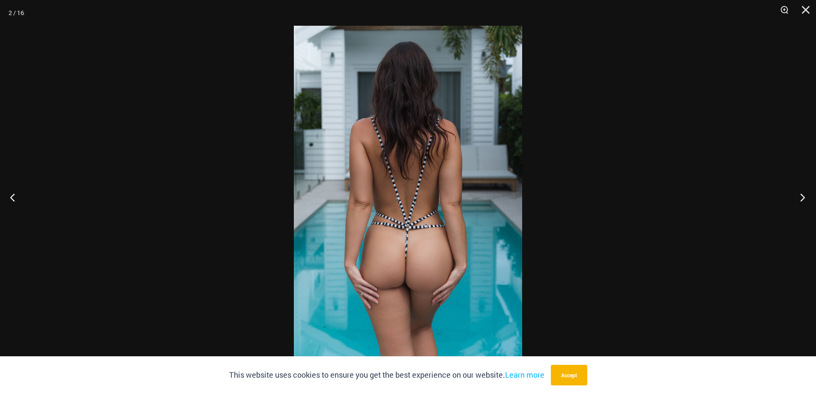
click at [796, 194] on button "Next" at bounding box center [800, 197] width 32 height 43
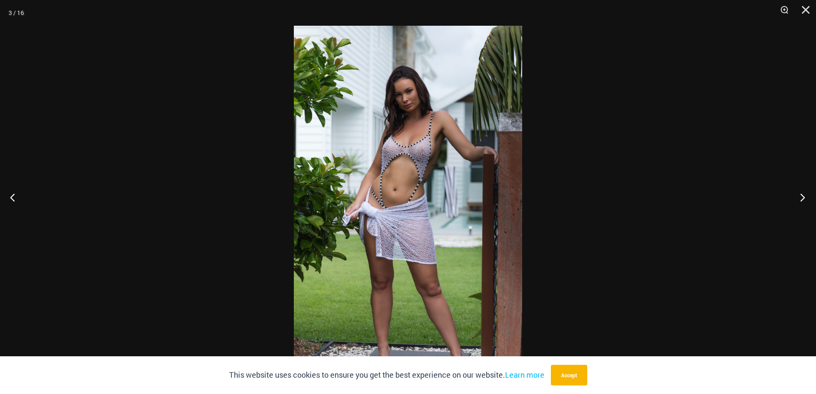
click at [796, 194] on button "Next" at bounding box center [800, 197] width 32 height 43
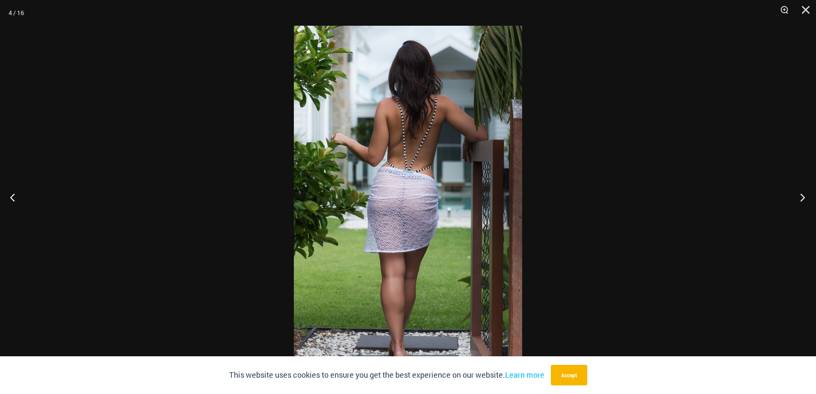
click at [796, 194] on button "Next" at bounding box center [800, 197] width 32 height 43
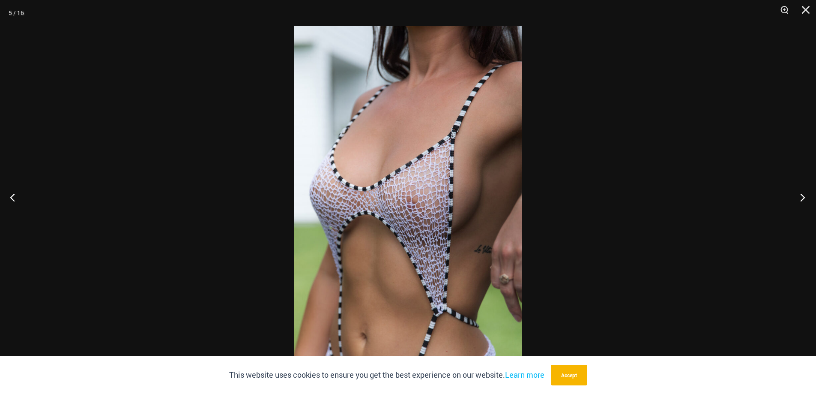
click at [795, 193] on button "Next" at bounding box center [800, 197] width 32 height 43
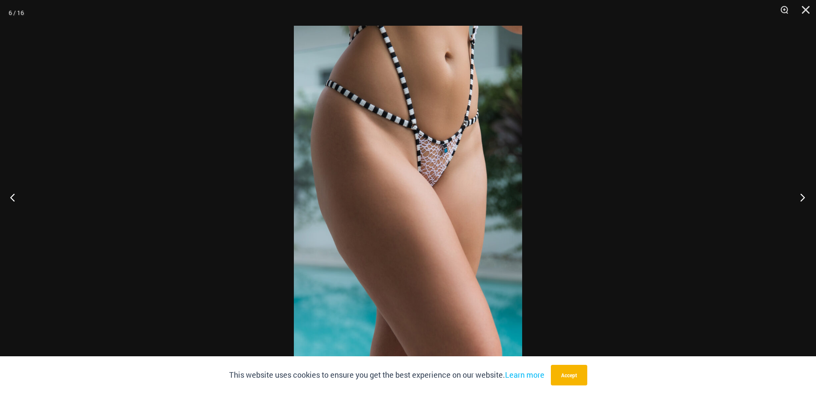
click at [795, 193] on button "Next" at bounding box center [800, 197] width 32 height 43
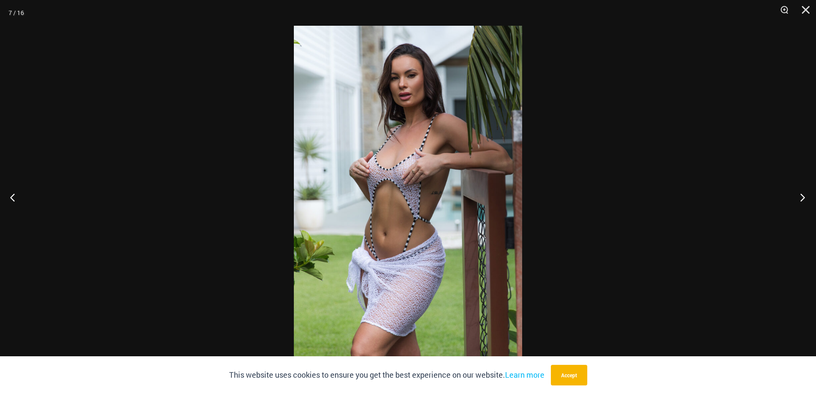
click at [793, 193] on button "Next" at bounding box center [800, 197] width 32 height 43
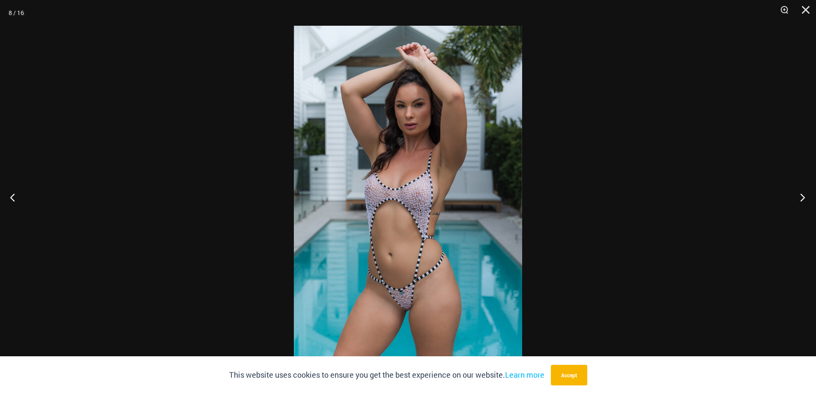
click at [793, 193] on button "Next" at bounding box center [800, 197] width 32 height 43
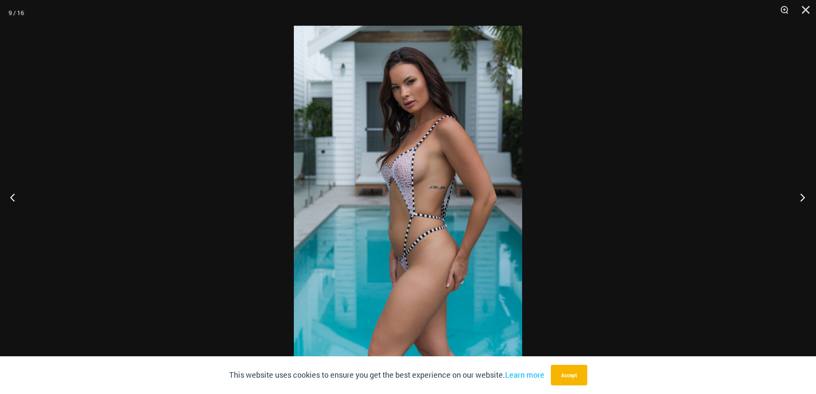
click at [793, 193] on button "Next" at bounding box center [800, 197] width 32 height 43
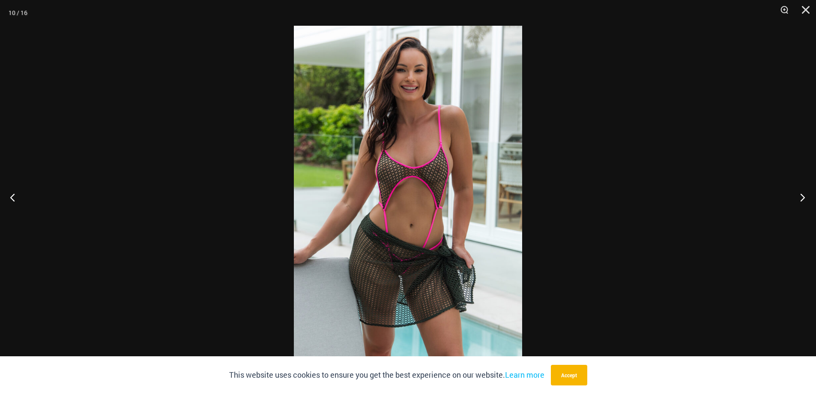
click at [793, 193] on button "Next" at bounding box center [800, 197] width 32 height 43
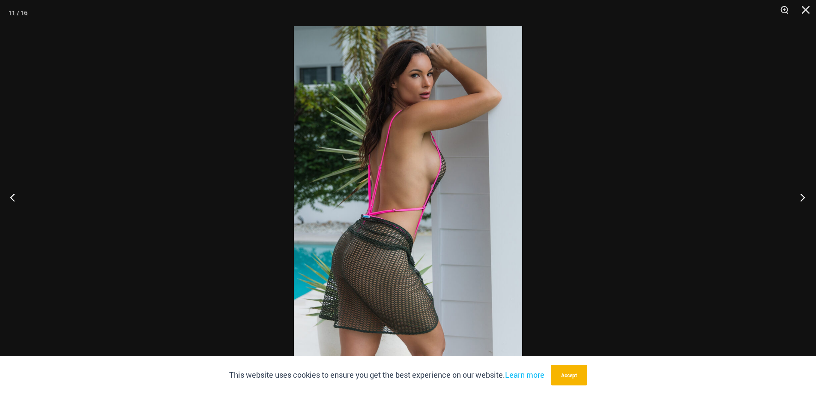
click at [793, 193] on button "Next" at bounding box center [800, 197] width 32 height 43
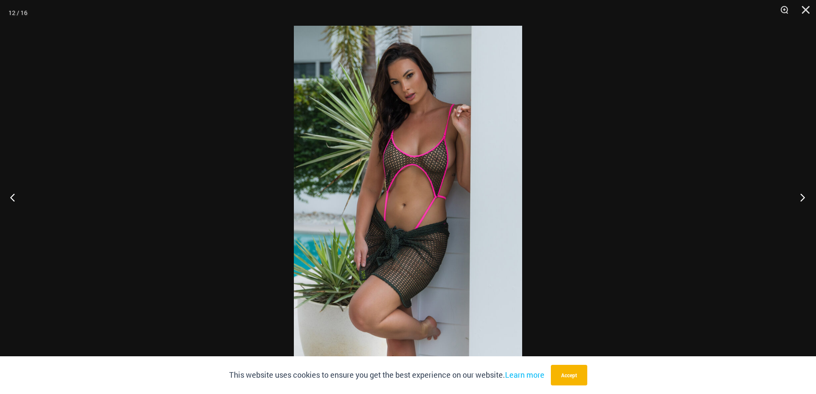
click at [793, 193] on button "Next" at bounding box center [800, 197] width 32 height 43
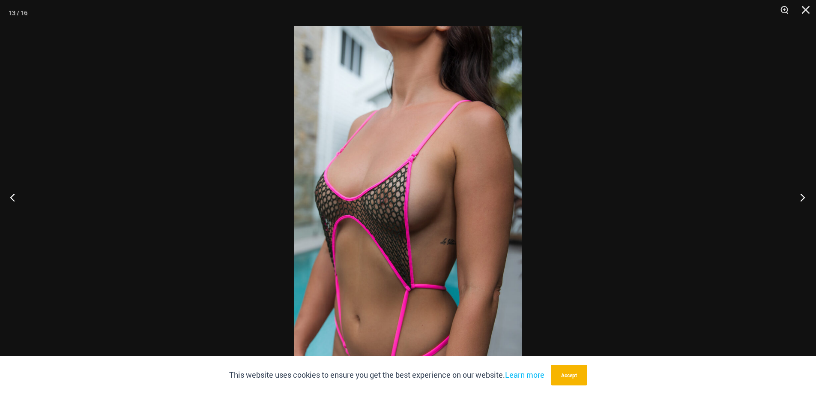
click at [793, 193] on button "Next" at bounding box center [800, 197] width 32 height 43
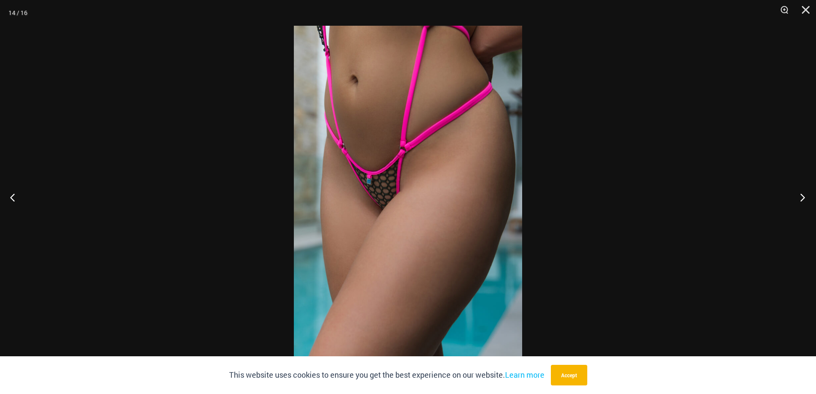
click at [793, 193] on button "Next" at bounding box center [800, 197] width 32 height 43
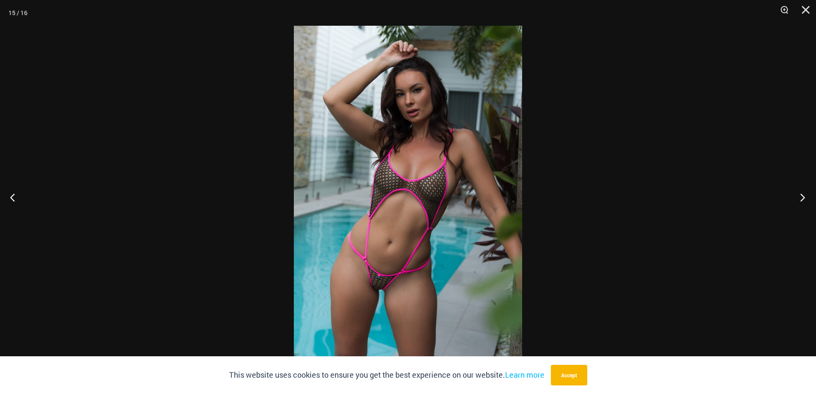
click at [793, 193] on button "Next" at bounding box center [800, 197] width 32 height 43
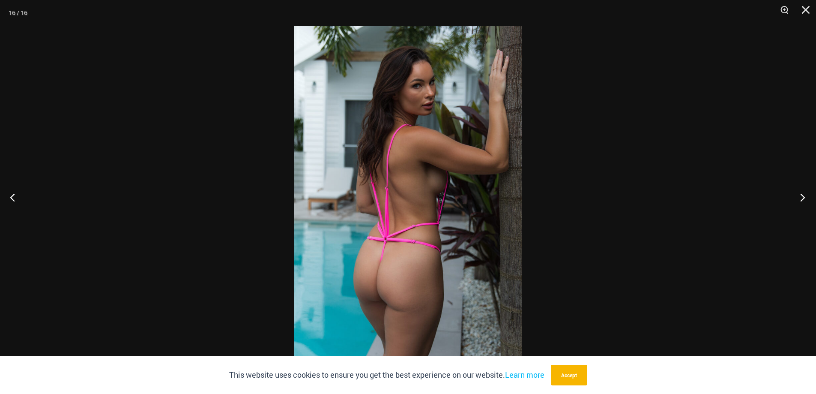
click at [793, 193] on button "Next" at bounding box center [800, 197] width 32 height 43
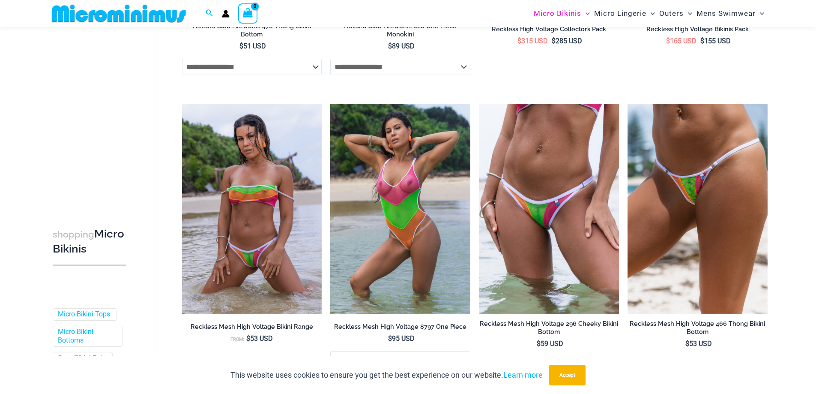
scroll to position [1749, 0]
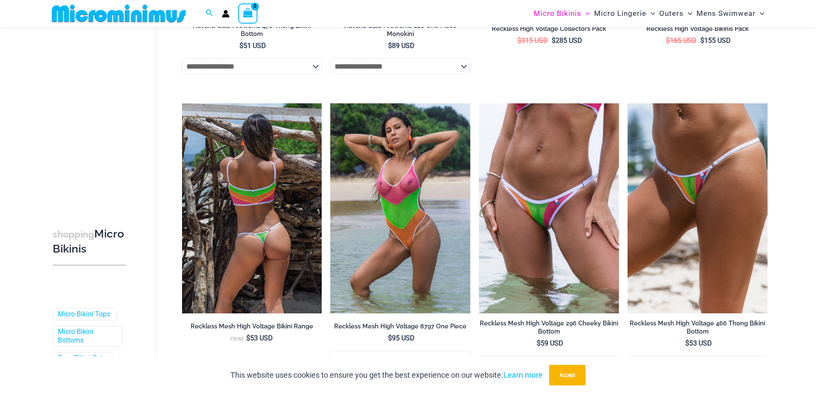
click at [279, 260] on img at bounding box center [252, 208] width 140 height 210
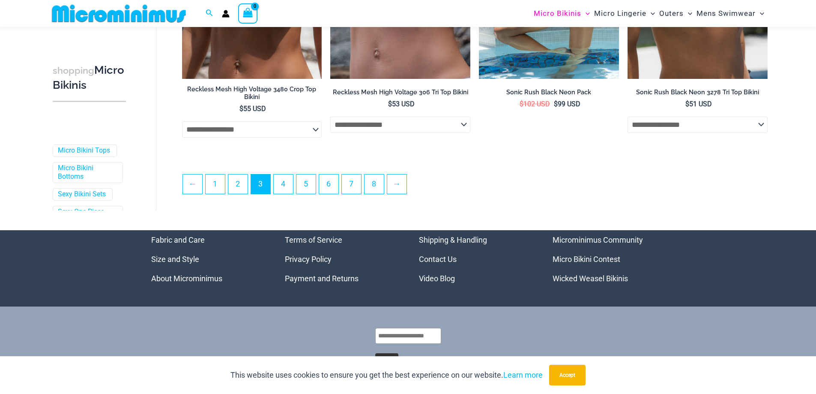
scroll to position [2306, 0]
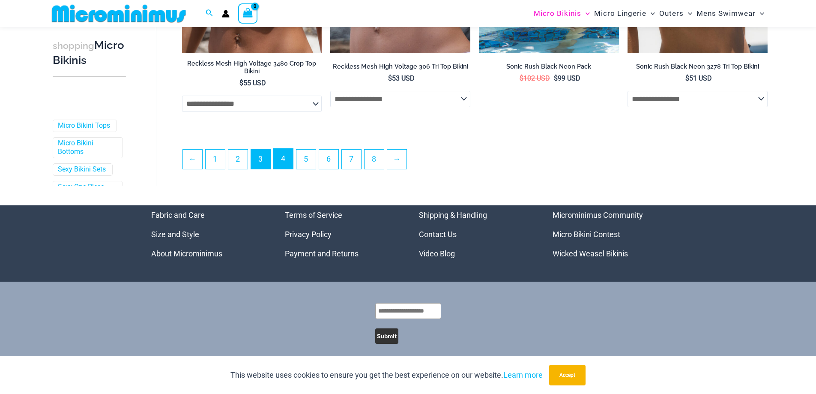
click at [282, 153] on link "4" at bounding box center [283, 159] width 19 height 20
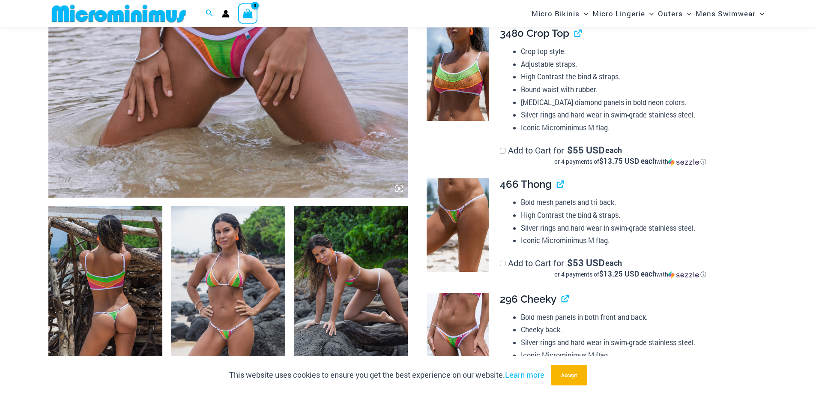
scroll to position [421, 0]
click at [193, 266] on img at bounding box center [228, 291] width 114 height 171
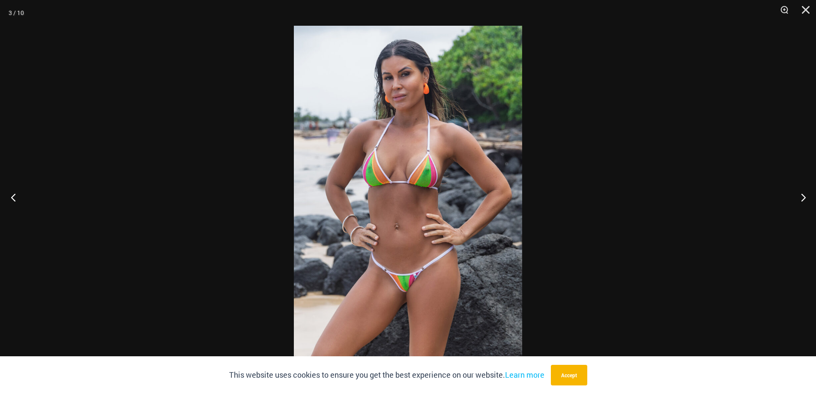
click at [15, 197] on button "Previous" at bounding box center [16, 197] width 32 height 43
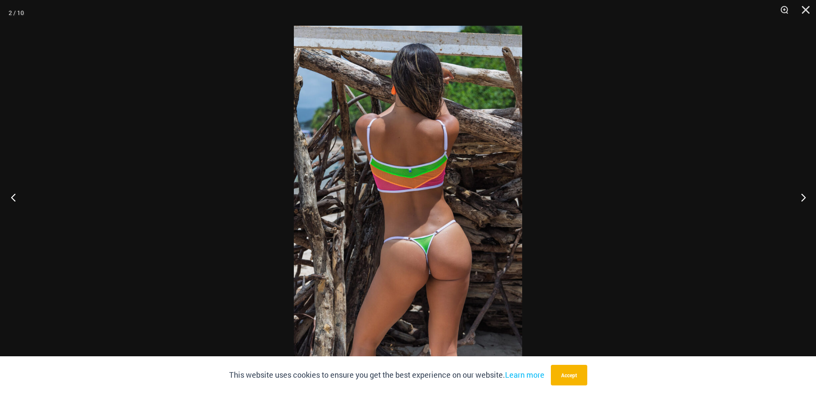
click at [15, 197] on button "Previous" at bounding box center [16, 197] width 32 height 43
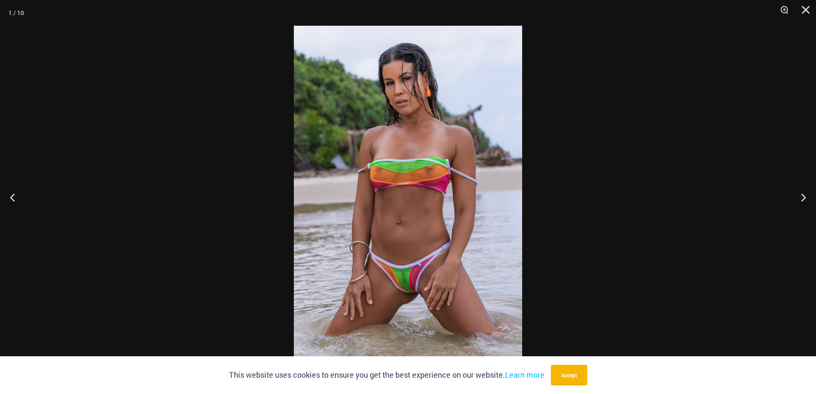
click at [366, 254] on img at bounding box center [408, 197] width 228 height 342
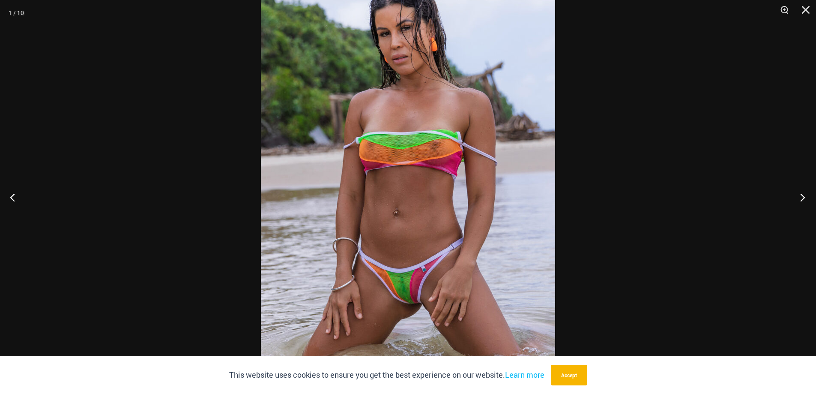
click at [798, 194] on button "Next" at bounding box center [800, 197] width 32 height 43
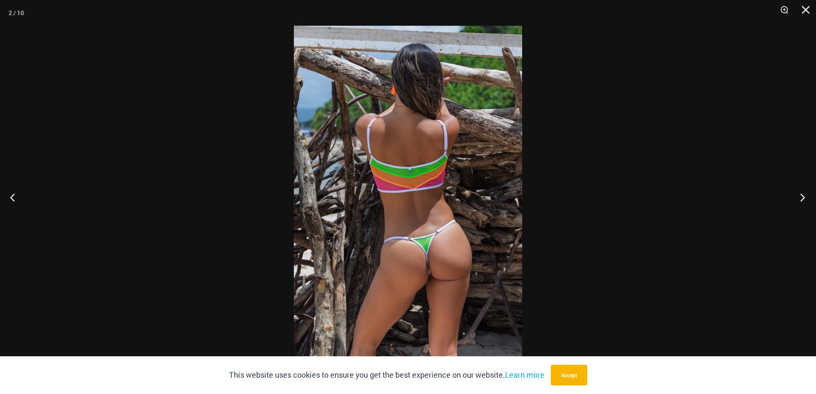
click at [798, 194] on button "Next" at bounding box center [800, 197] width 32 height 43
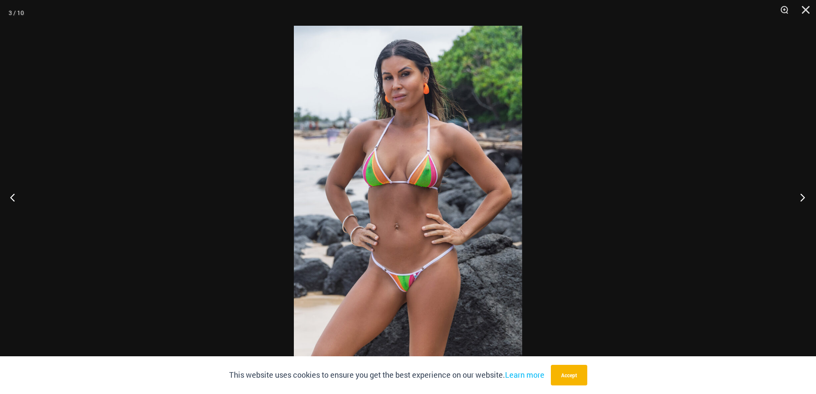
click at [798, 194] on button "Next" at bounding box center [800, 197] width 32 height 43
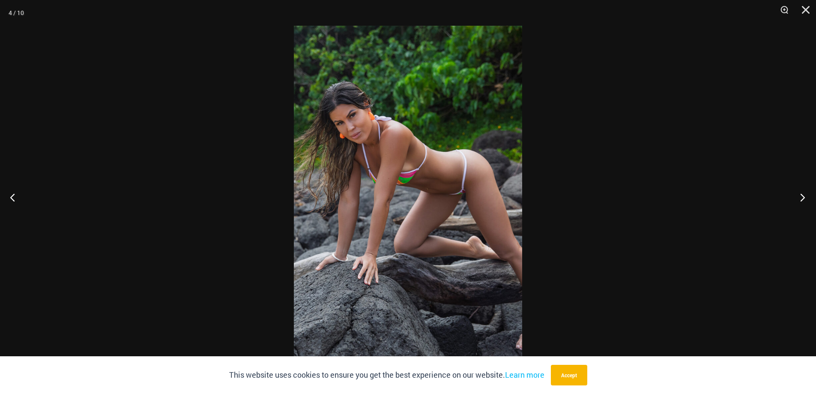
click at [798, 194] on button "Next" at bounding box center [800, 197] width 32 height 43
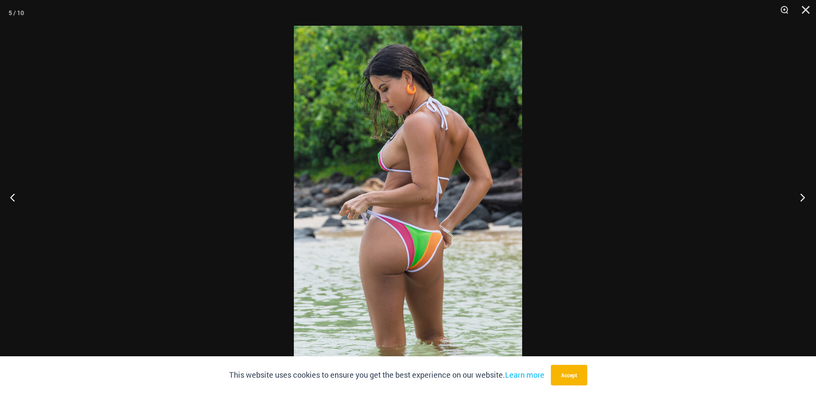
click at [798, 194] on button "Next" at bounding box center [800, 197] width 32 height 43
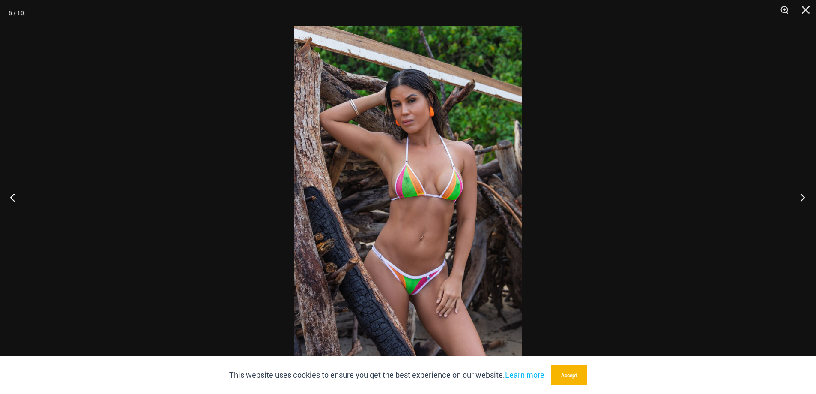
click at [798, 194] on button "Next" at bounding box center [800, 197] width 32 height 43
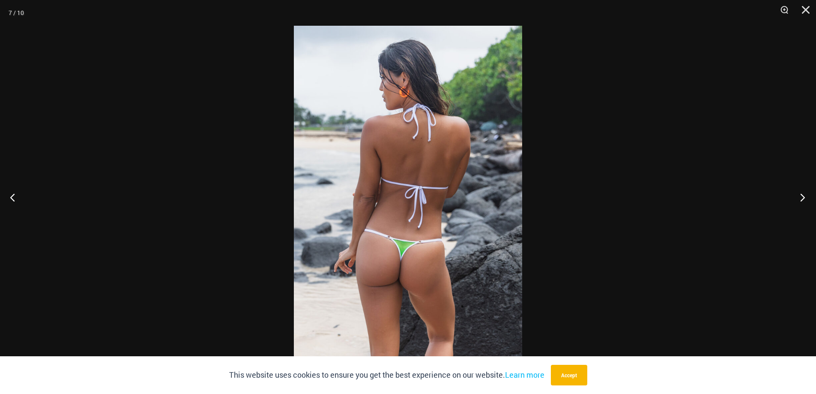
click at [798, 194] on button "Next" at bounding box center [800, 197] width 32 height 43
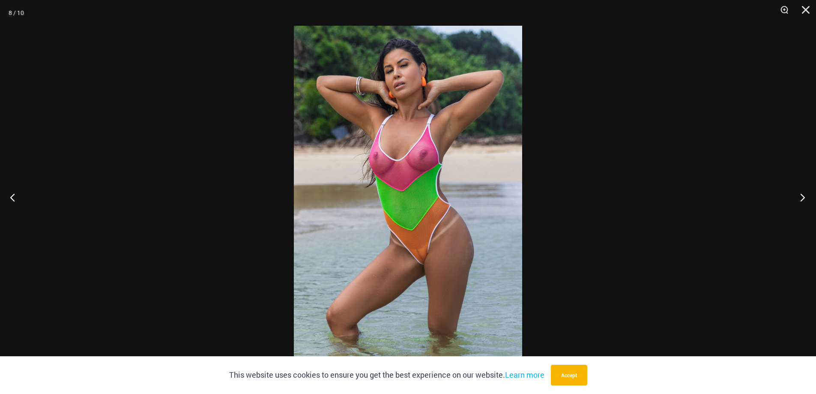
click at [798, 194] on button "Next" at bounding box center [800, 197] width 32 height 43
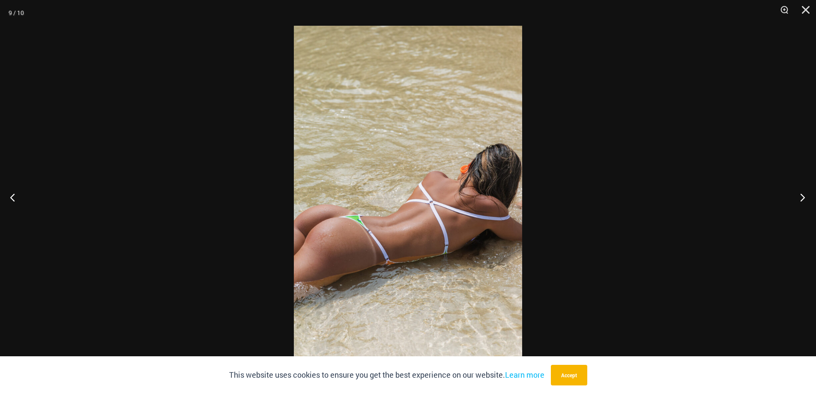
click at [798, 194] on button "Next" at bounding box center [800, 197] width 32 height 43
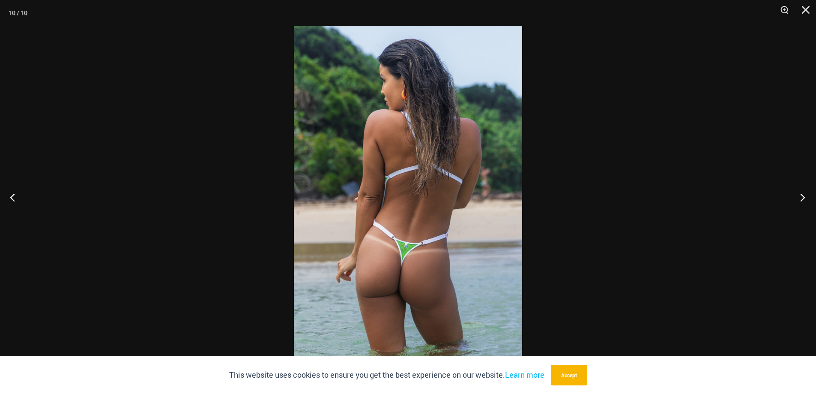
click at [798, 194] on button "Next" at bounding box center [800, 197] width 32 height 43
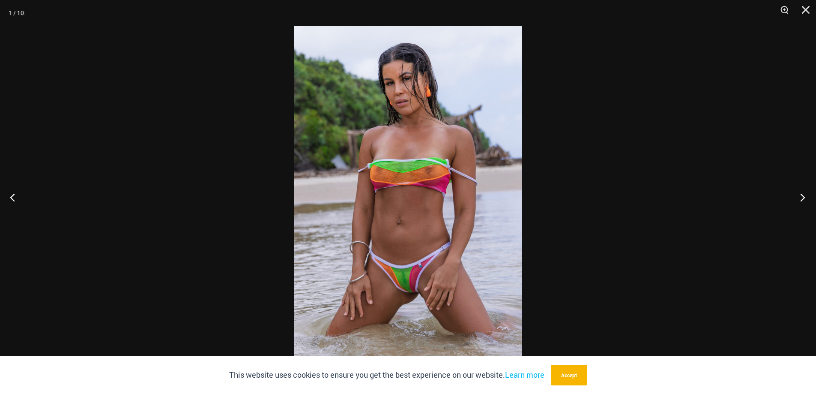
click at [798, 194] on button "Next" at bounding box center [800, 197] width 32 height 43
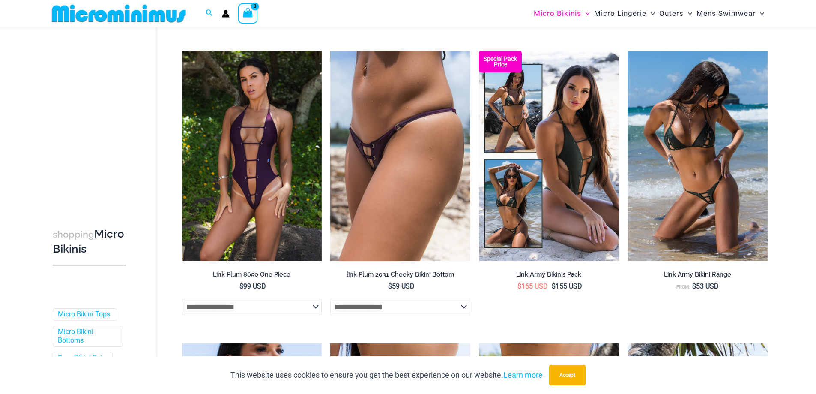
scroll to position [336, 0]
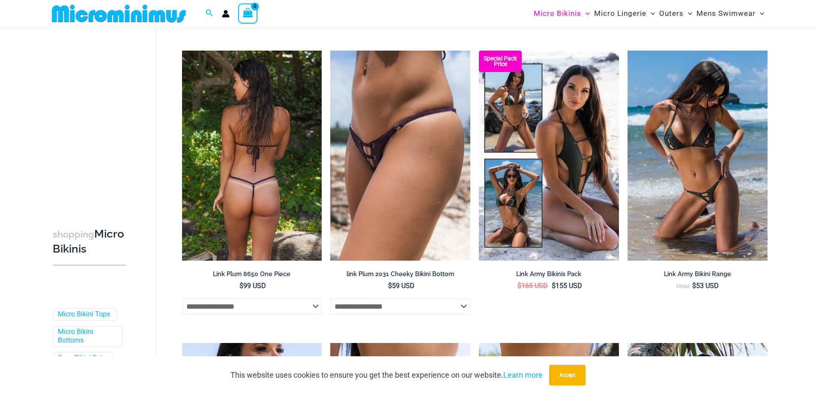
click at [228, 205] on img at bounding box center [252, 156] width 140 height 210
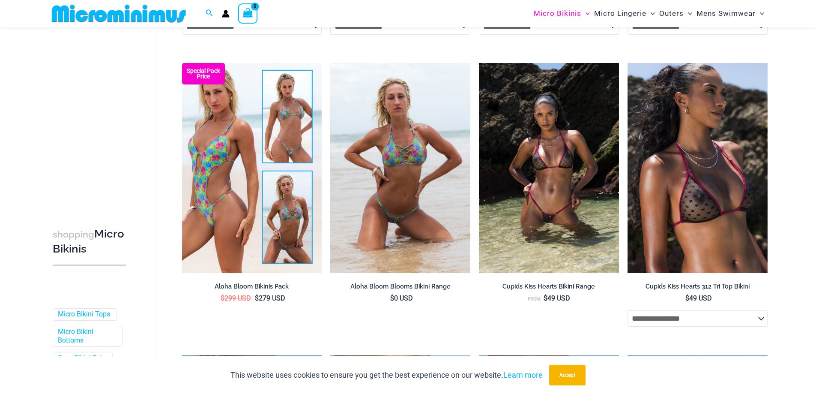
scroll to position [936, 0]
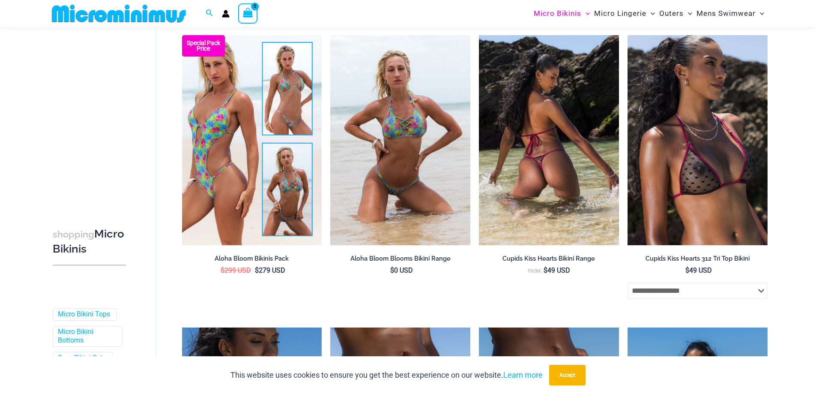
click at [562, 170] on img at bounding box center [549, 140] width 140 height 210
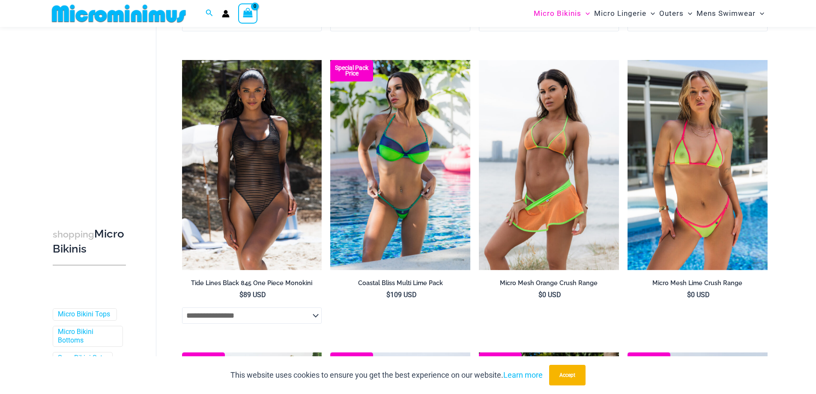
scroll to position [1578, 0]
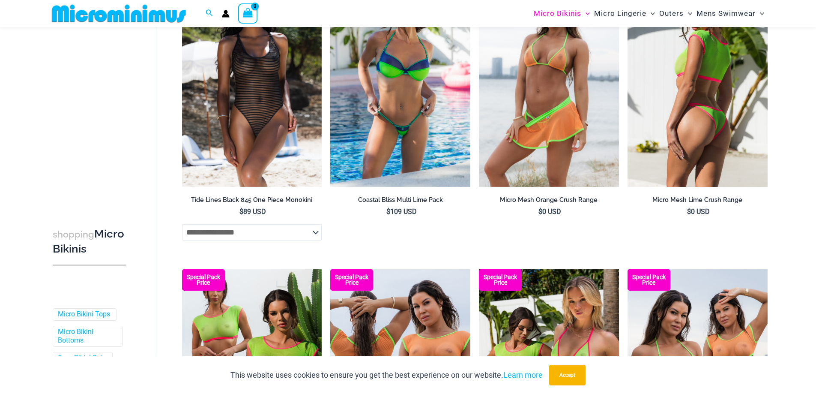
click at [709, 124] on img at bounding box center [698, 82] width 140 height 210
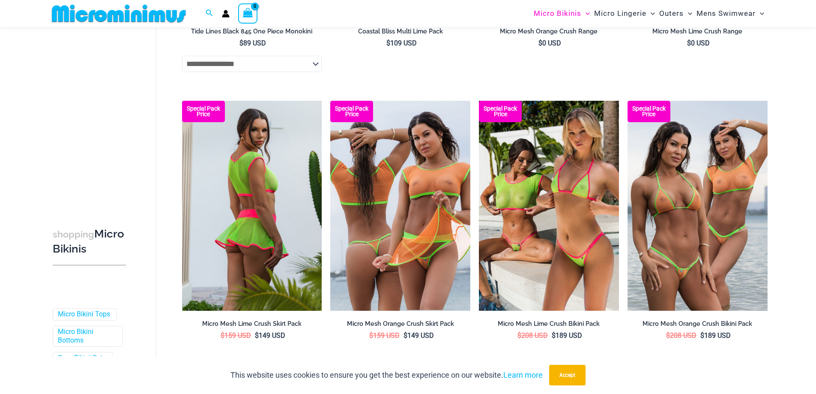
scroll to position [1750, 0]
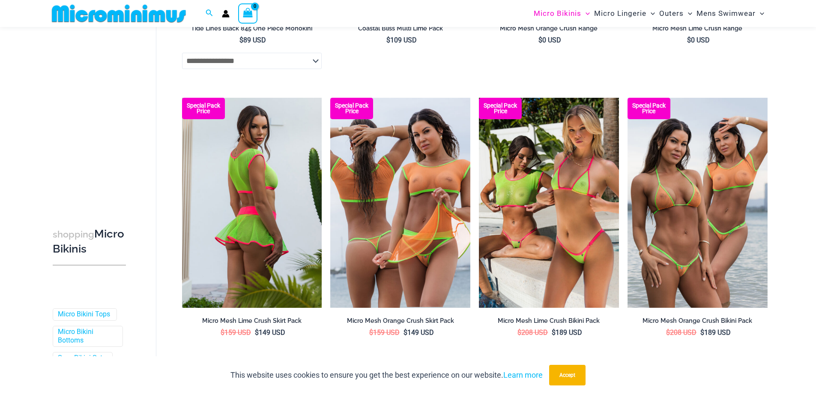
click at [255, 202] on img at bounding box center [252, 203] width 140 height 210
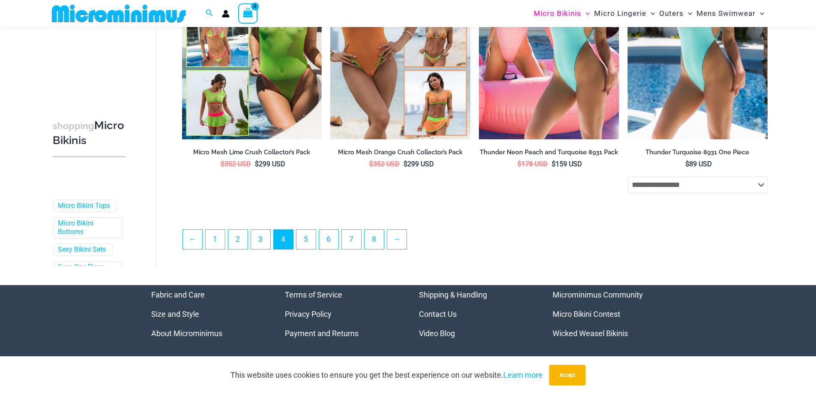
scroll to position [2221, 0]
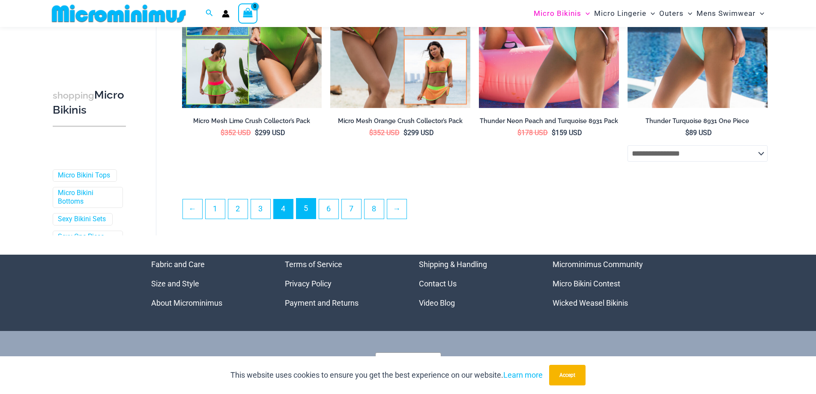
click at [309, 211] on link "5" at bounding box center [305, 208] width 19 height 20
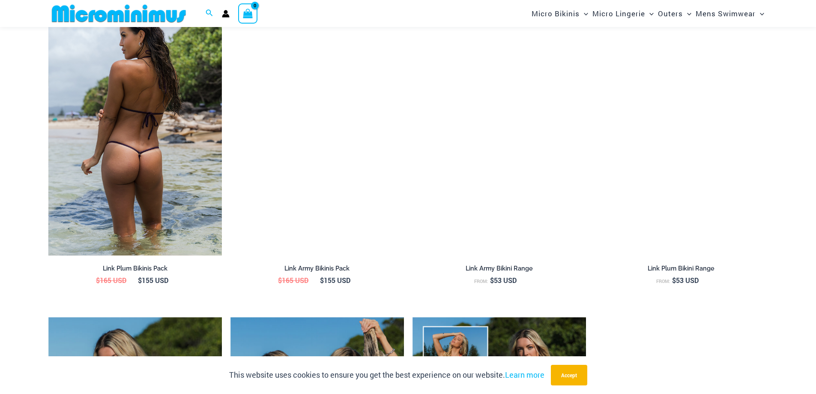
scroll to position [1024, 0]
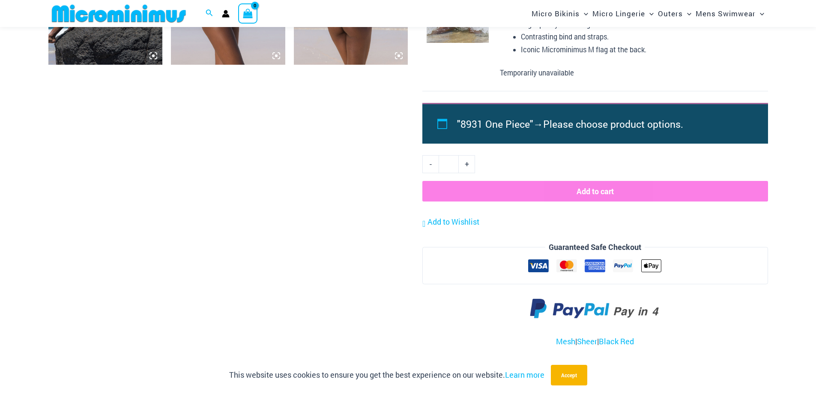
scroll to position [935, 0]
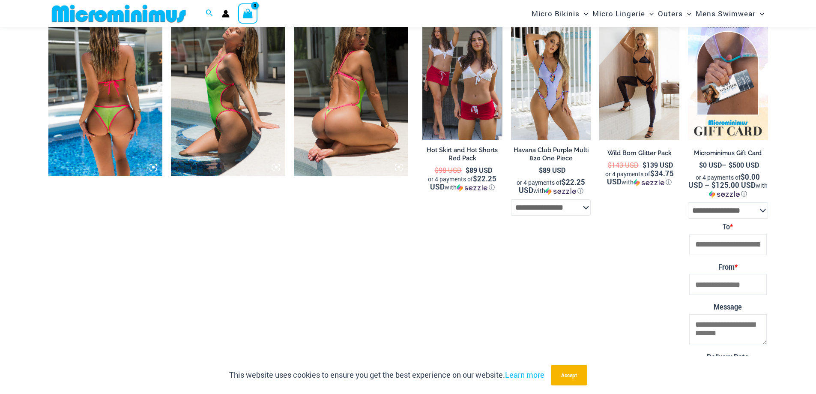
scroll to position [806, 0]
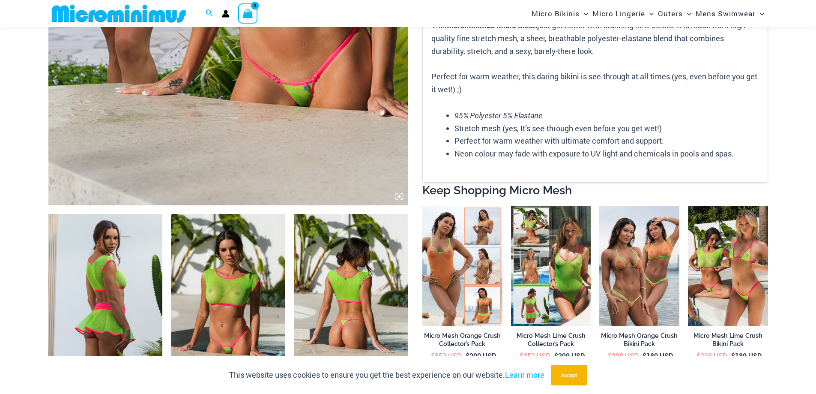
scroll to position [463, 0]
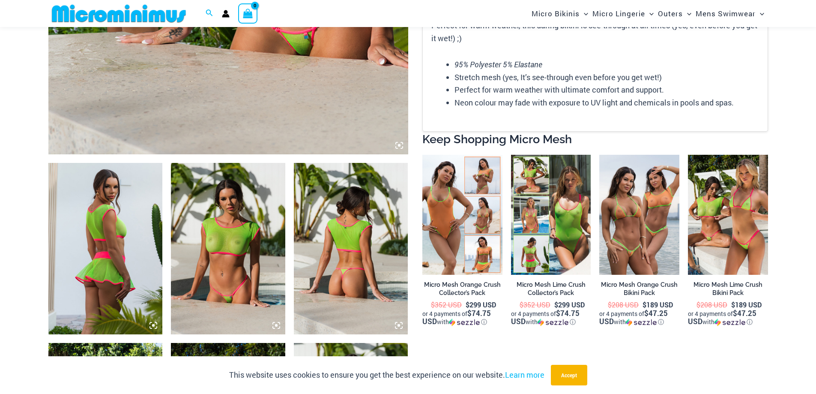
click at [234, 230] on img at bounding box center [228, 248] width 114 height 171
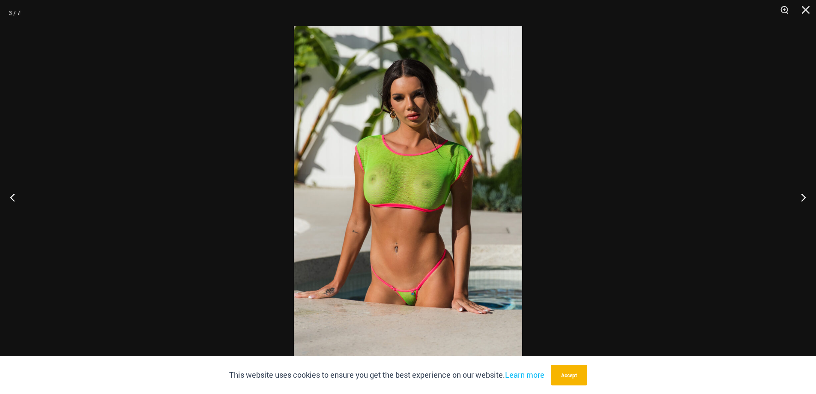
click at [378, 233] on img at bounding box center [408, 197] width 228 height 342
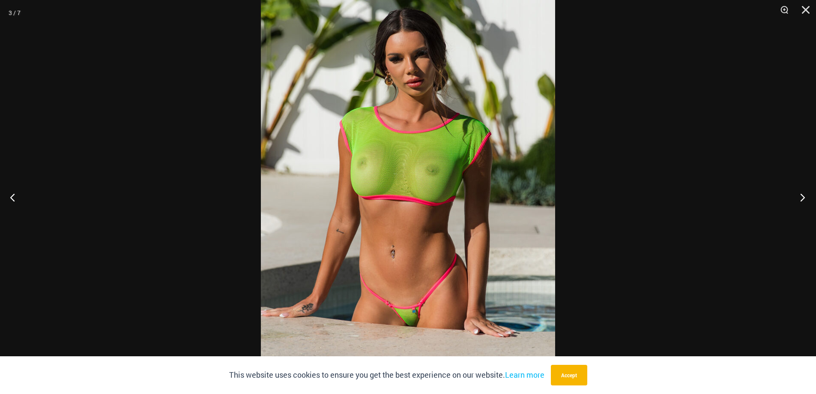
click at [796, 194] on button "Next" at bounding box center [800, 197] width 32 height 43
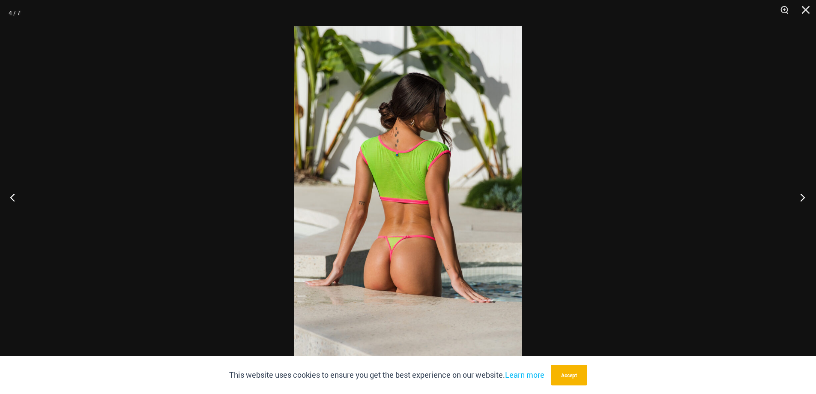
click at [796, 194] on button "Next" at bounding box center [800, 197] width 32 height 43
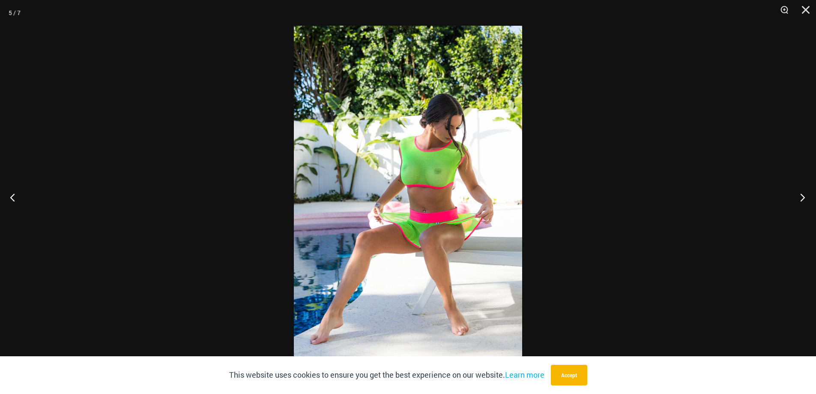
click at [796, 194] on button "Next" at bounding box center [800, 197] width 32 height 43
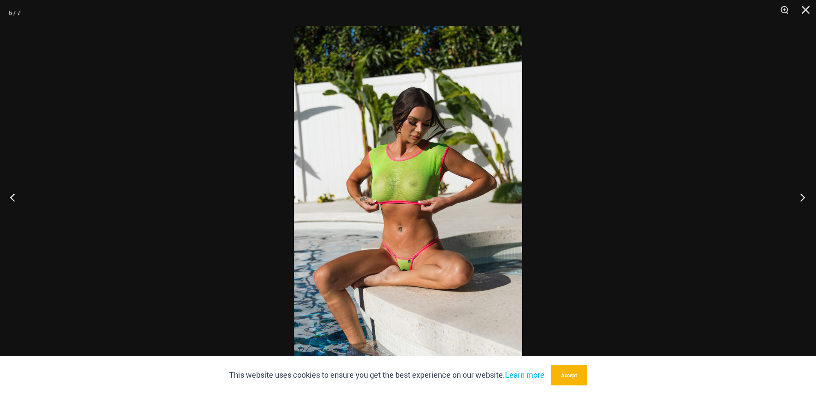
click at [796, 194] on button "Next" at bounding box center [800, 197] width 32 height 43
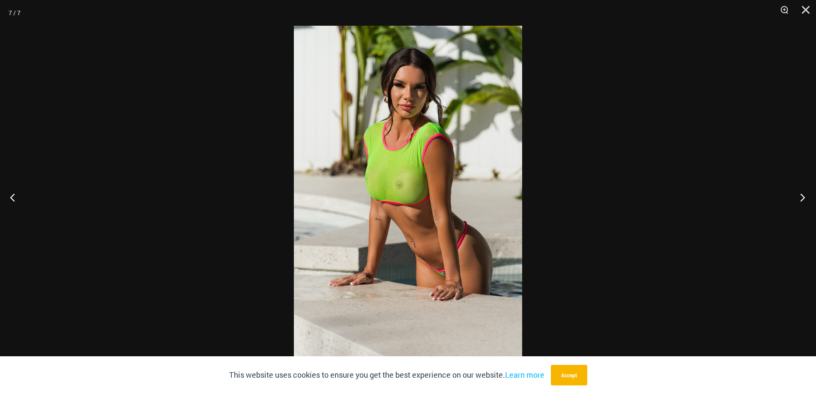
click at [796, 194] on button "Next" at bounding box center [800, 197] width 32 height 43
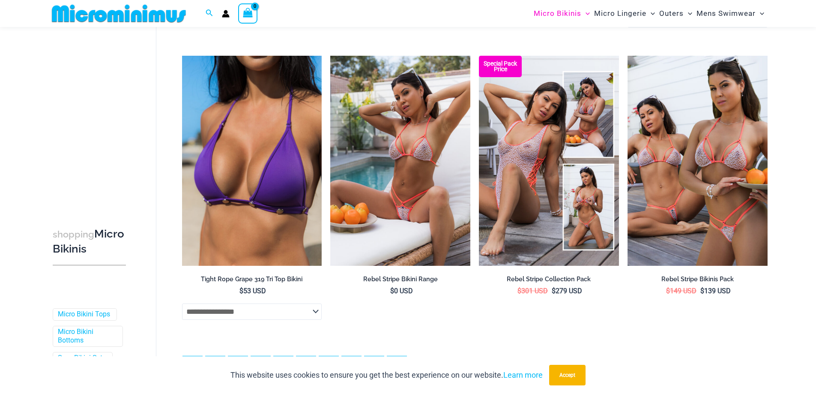
scroll to position [2093, 0]
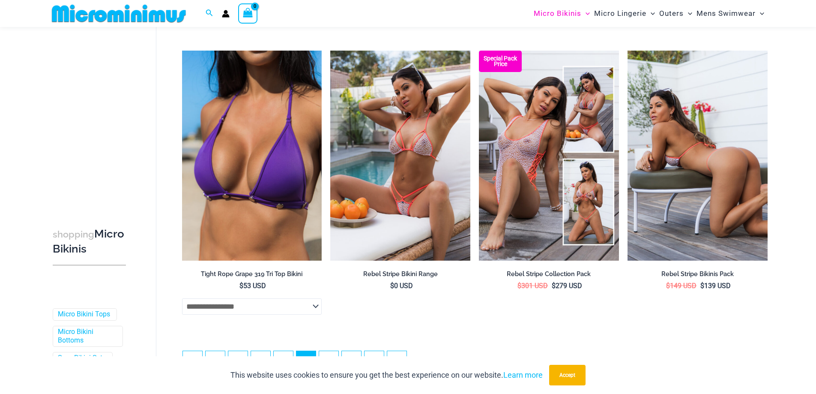
click at [688, 148] on img at bounding box center [698, 156] width 140 height 210
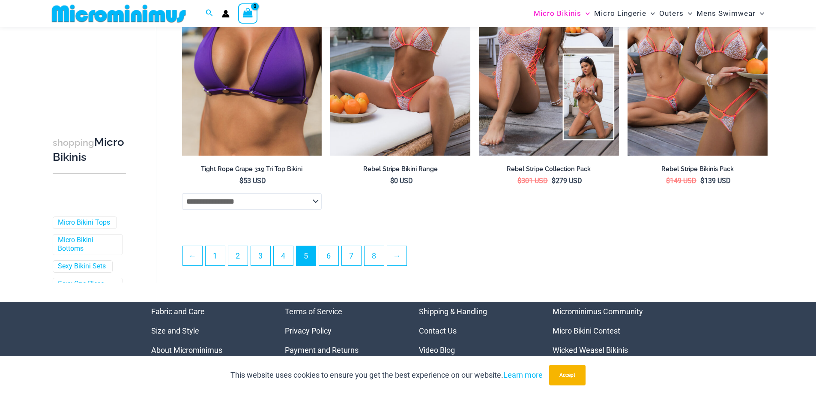
scroll to position [2265, 0]
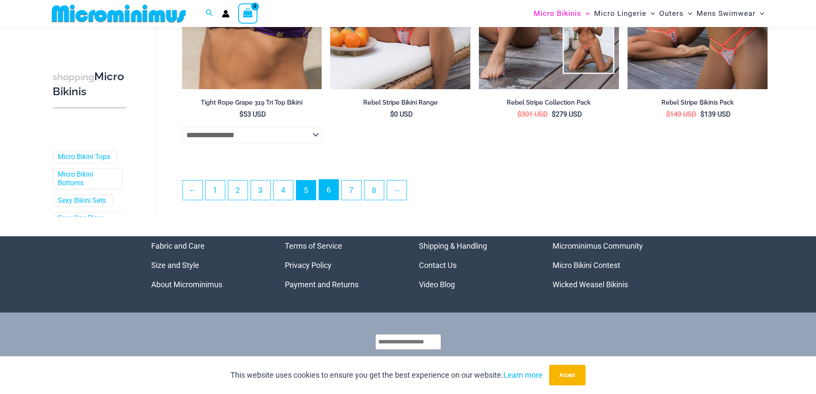
click at [326, 193] on link "6" at bounding box center [328, 189] width 19 height 20
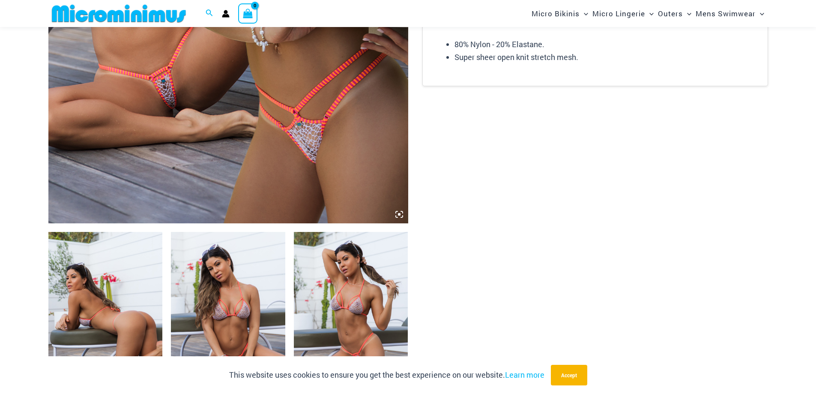
scroll to position [421, 0]
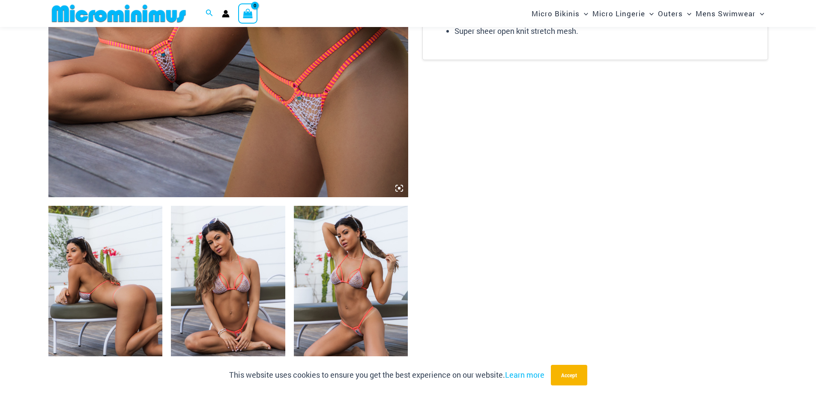
click at [142, 255] on img at bounding box center [105, 291] width 114 height 171
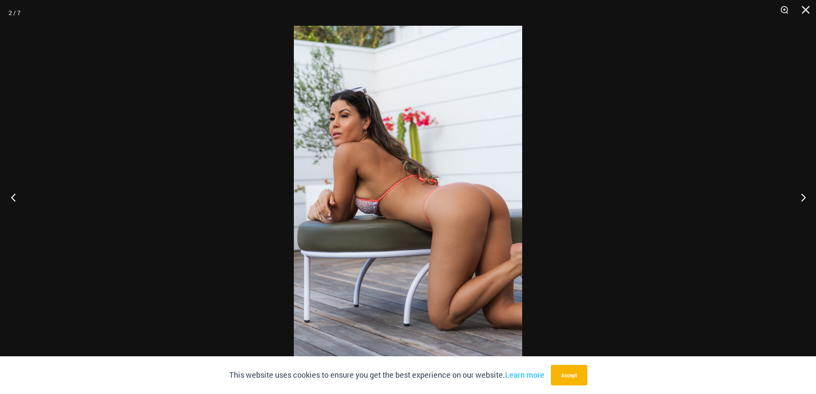
click at [16, 192] on button "Previous" at bounding box center [16, 197] width 32 height 43
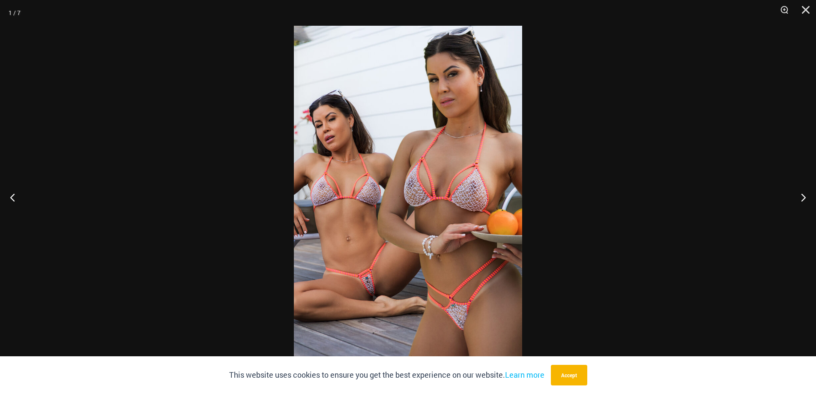
click at [370, 225] on img at bounding box center [408, 197] width 228 height 342
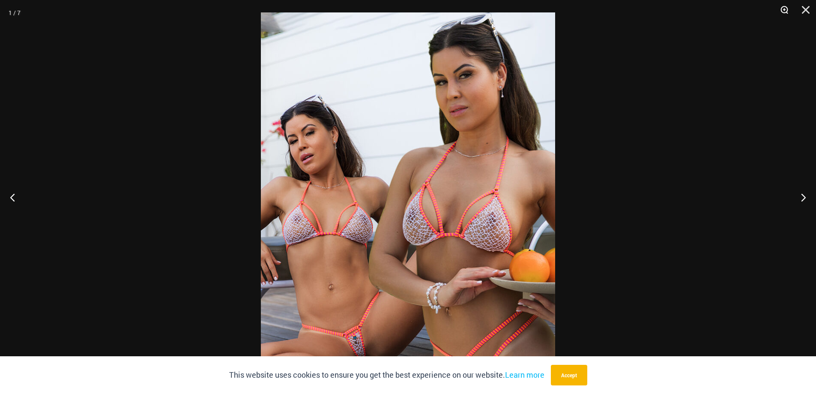
click at [779, 13] on button "Zoom" at bounding box center [781, 13] width 21 height 26
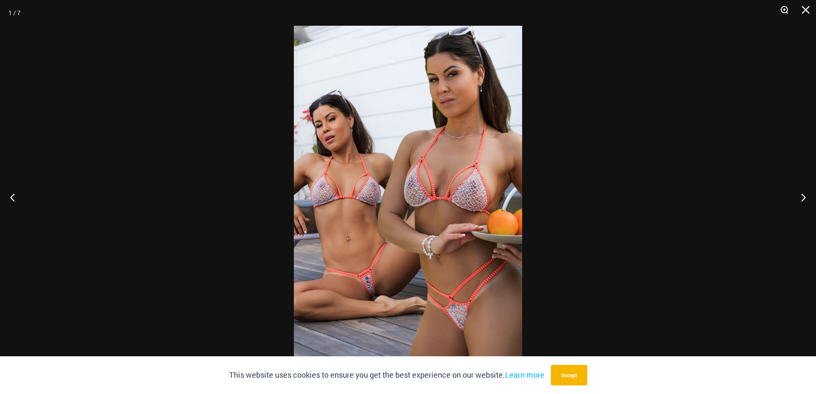
click at [787, 6] on button "Zoom" at bounding box center [781, 13] width 21 height 26
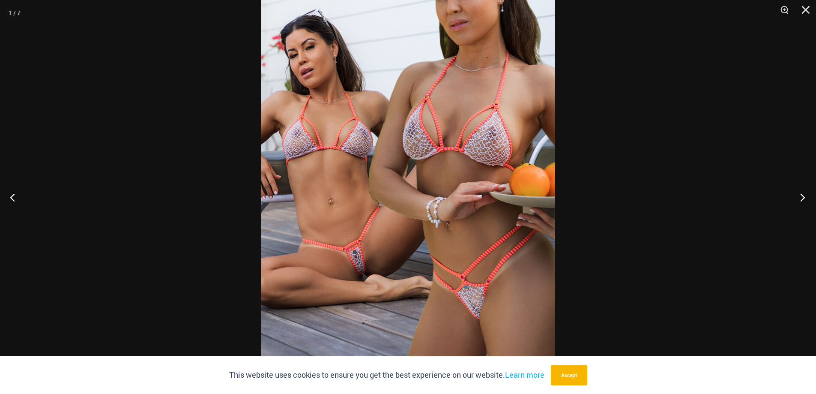
click at [805, 195] on button "Next" at bounding box center [800, 197] width 32 height 43
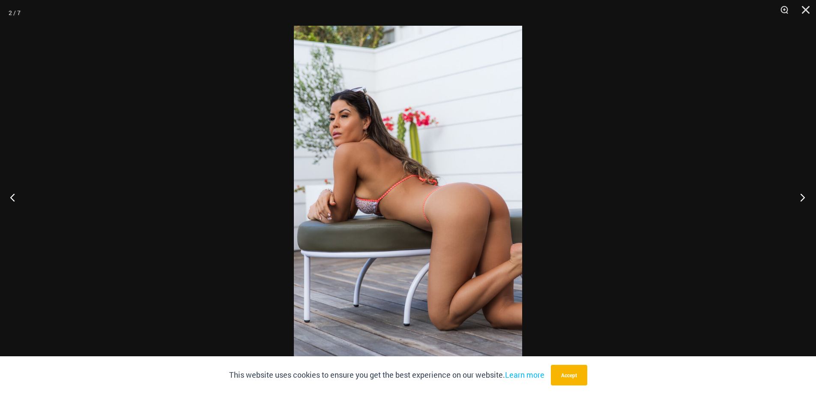
click at [805, 195] on button "Next" at bounding box center [800, 197] width 32 height 43
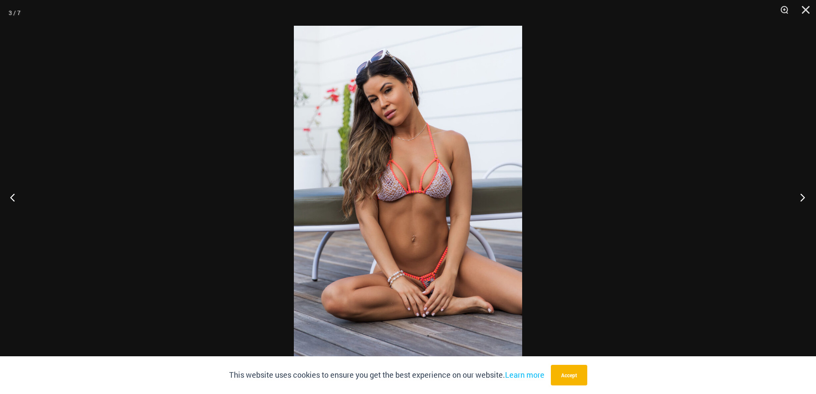
click at [805, 195] on button "Next" at bounding box center [800, 197] width 32 height 43
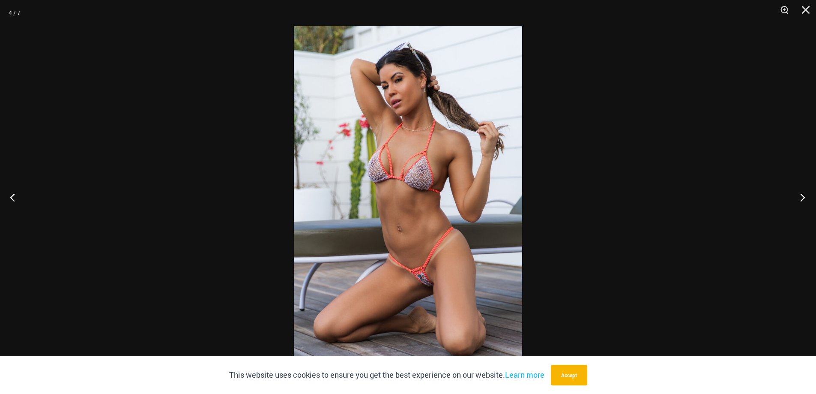
click at [805, 195] on button "Next" at bounding box center [800, 197] width 32 height 43
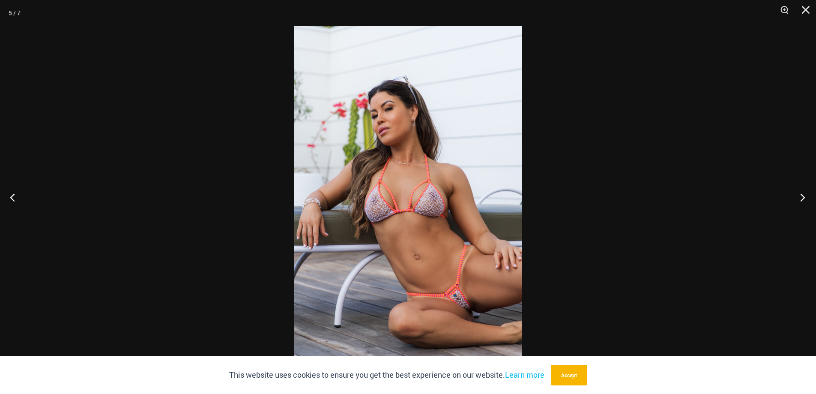
click at [805, 195] on button "Next" at bounding box center [800, 197] width 32 height 43
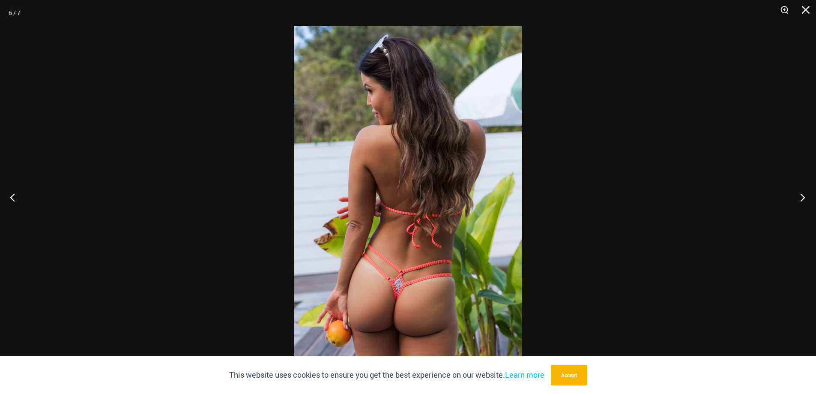
click at [805, 195] on button "Next" at bounding box center [800, 197] width 32 height 43
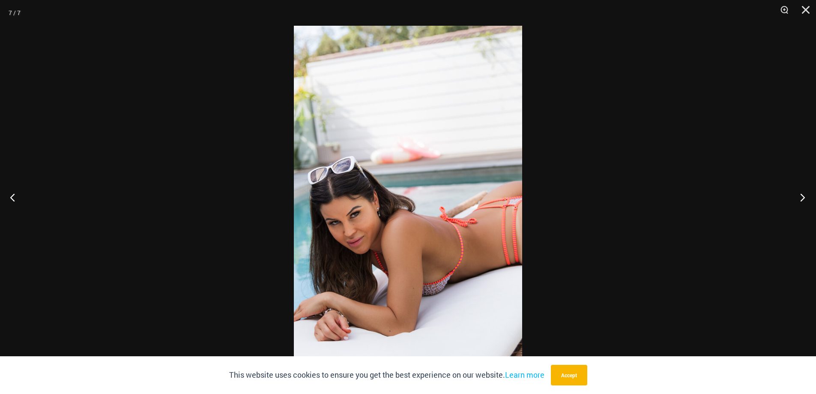
click at [805, 195] on button "Next" at bounding box center [800, 197] width 32 height 43
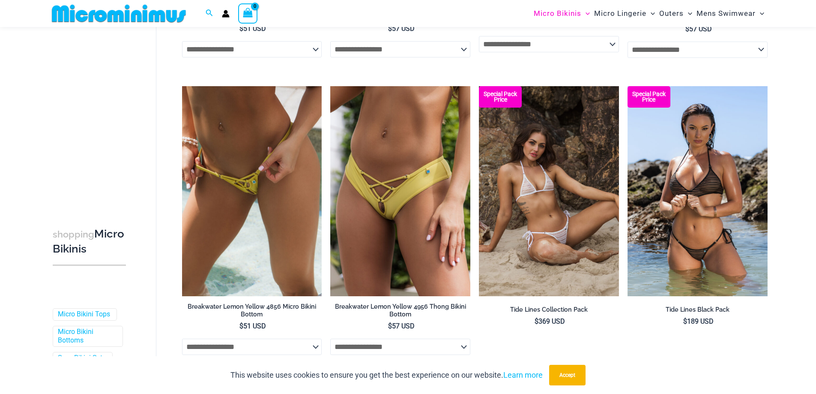
scroll to position [894, 0]
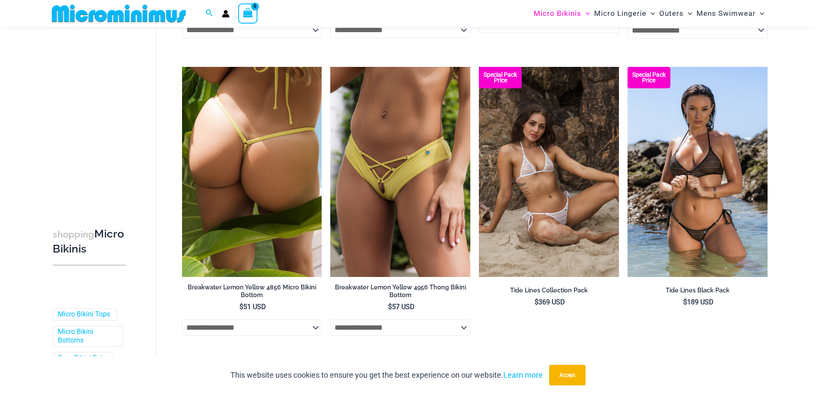
click at [282, 188] on img at bounding box center [252, 172] width 140 height 210
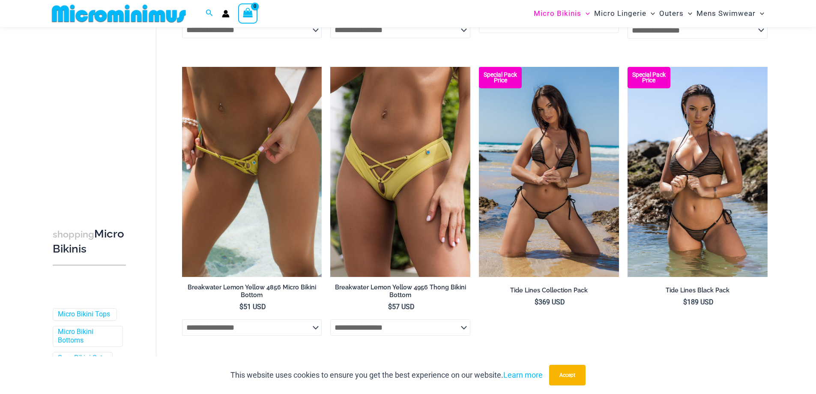
click at [566, 168] on img at bounding box center [549, 172] width 140 height 210
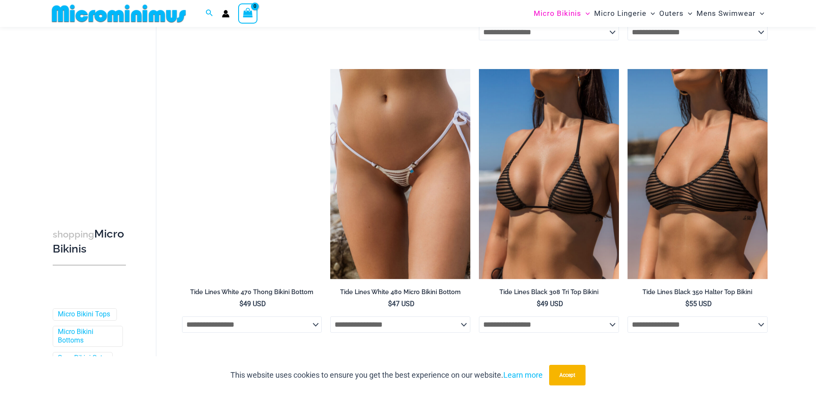
scroll to position [1494, 0]
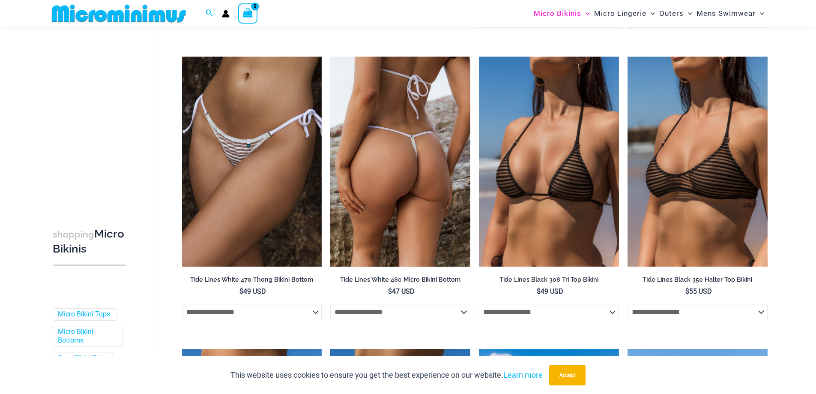
click at [385, 197] on img at bounding box center [400, 162] width 140 height 210
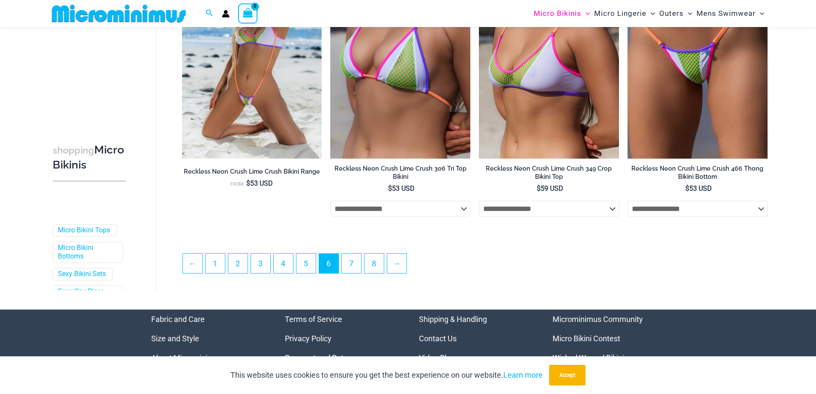
scroll to position [2222, 0]
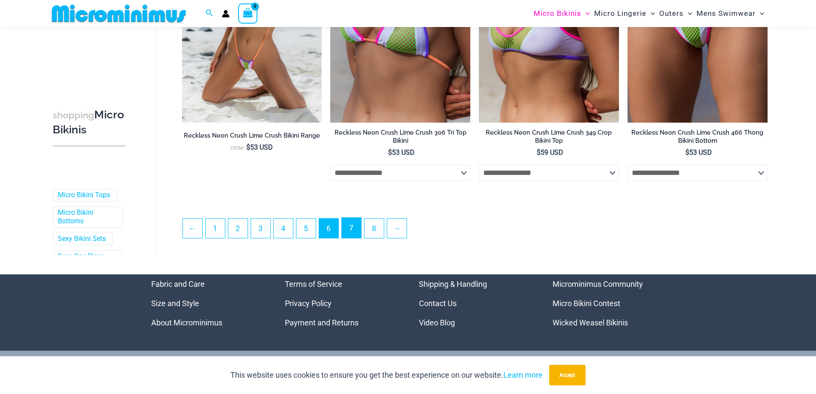
click at [354, 237] on link "7" at bounding box center [351, 228] width 19 height 20
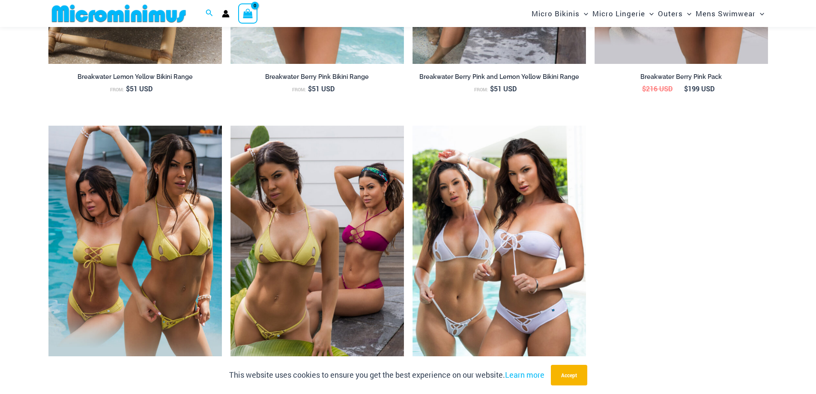
scroll to position [1242, 0]
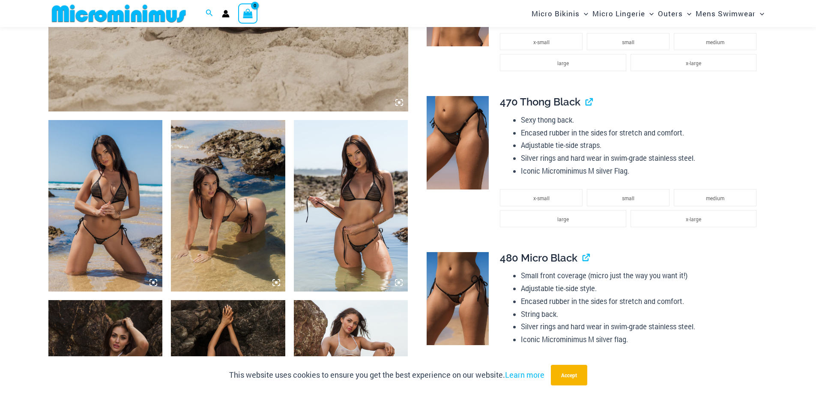
click at [147, 208] on img at bounding box center [105, 205] width 114 height 171
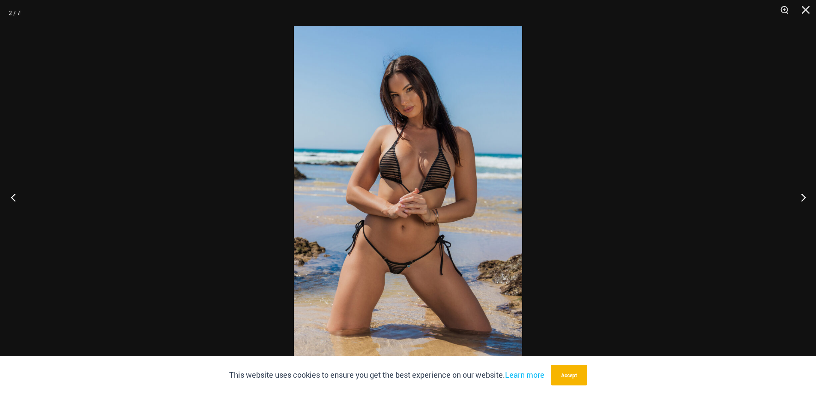
click at [12, 196] on button "Previous" at bounding box center [16, 197] width 32 height 43
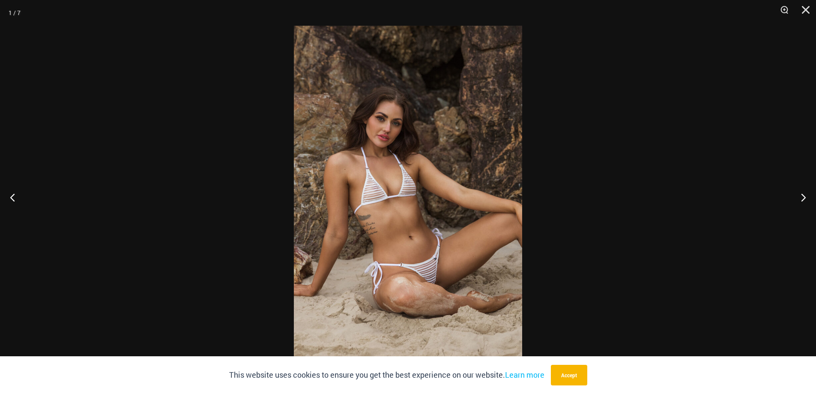
click at [343, 194] on img at bounding box center [408, 197] width 228 height 342
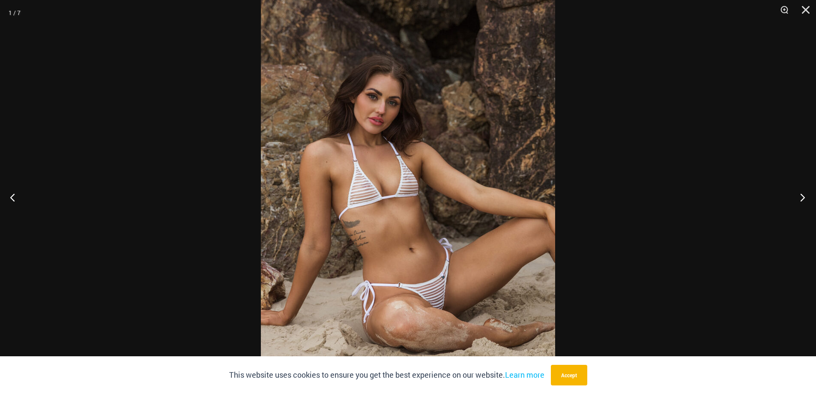
click at [802, 196] on button "Next" at bounding box center [800, 197] width 32 height 43
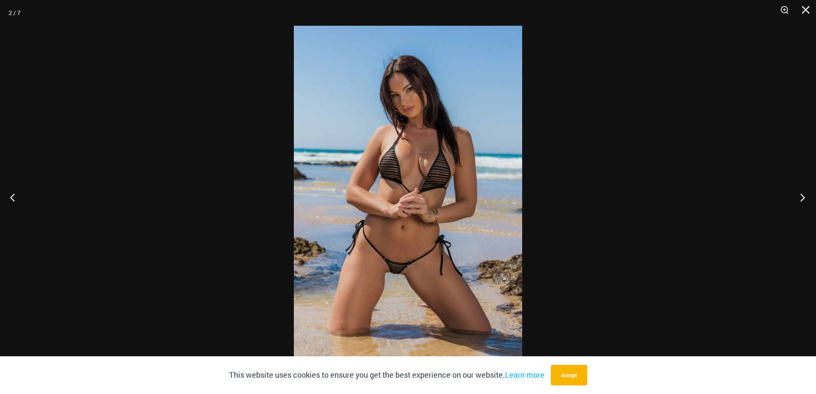
click at [801, 196] on button "Next" at bounding box center [800, 197] width 32 height 43
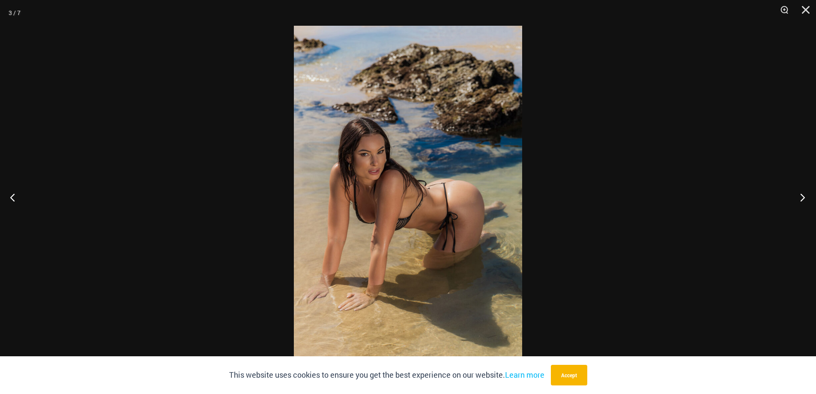
click at [801, 196] on button "Next" at bounding box center [800, 197] width 32 height 43
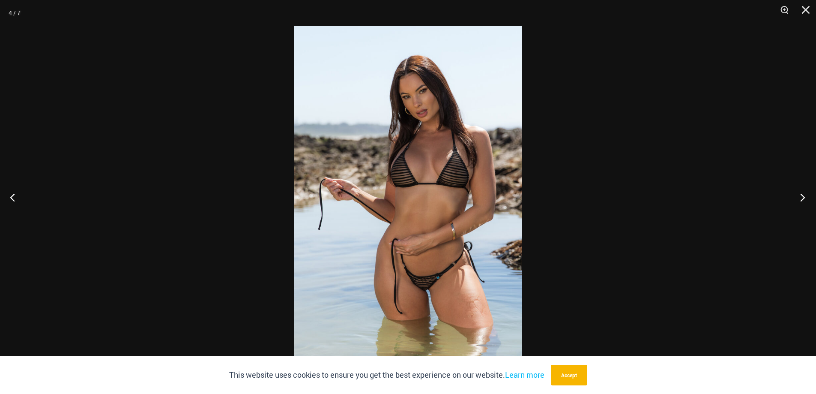
click at [801, 196] on button "Next" at bounding box center [800, 197] width 32 height 43
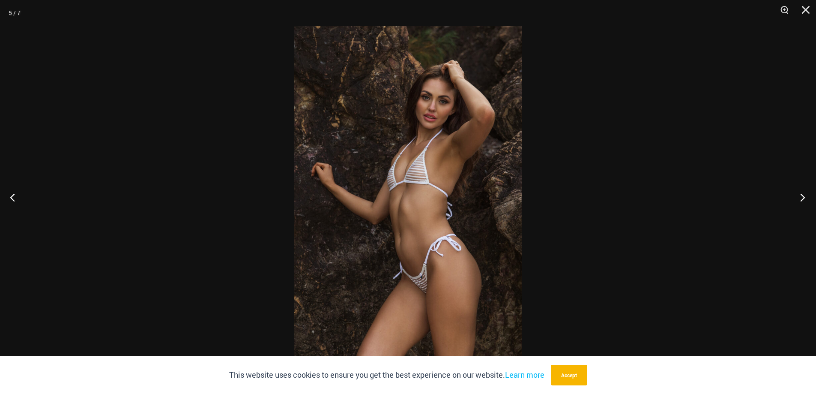
click at [801, 196] on button "Next" at bounding box center [800, 197] width 32 height 43
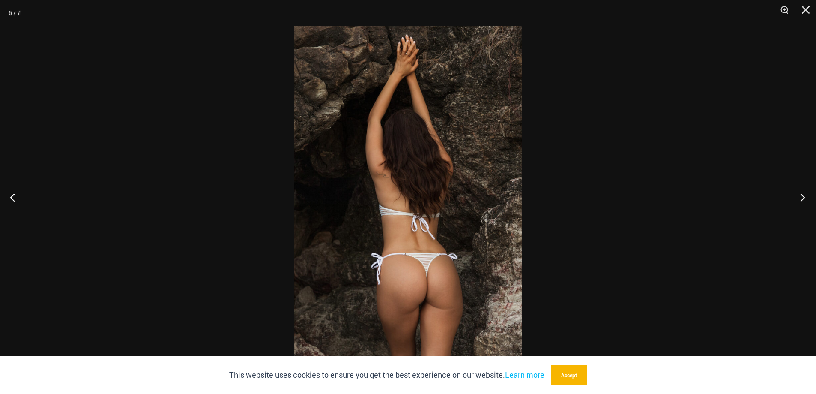
click at [801, 196] on button "Next" at bounding box center [800, 197] width 32 height 43
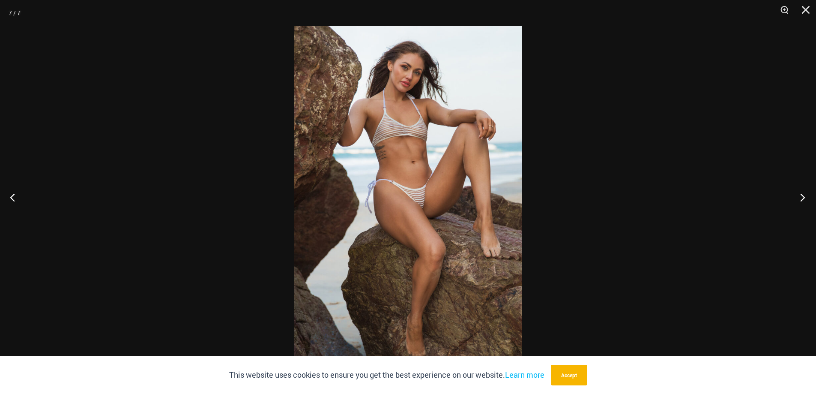
click at [799, 196] on button "Next" at bounding box center [800, 197] width 32 height 43
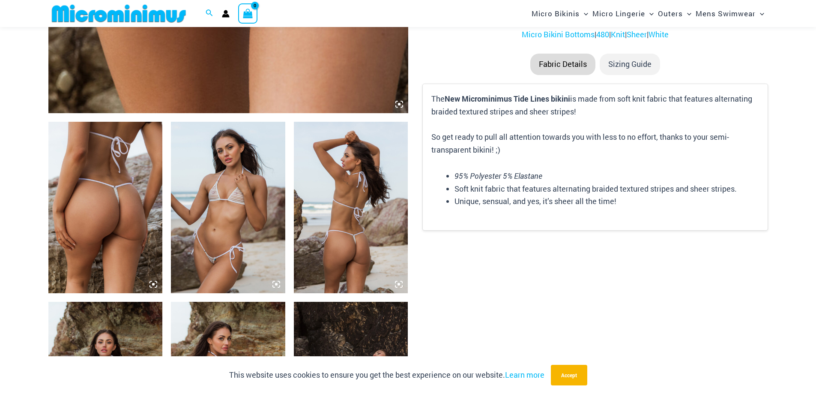
scroll to position [554, 0]
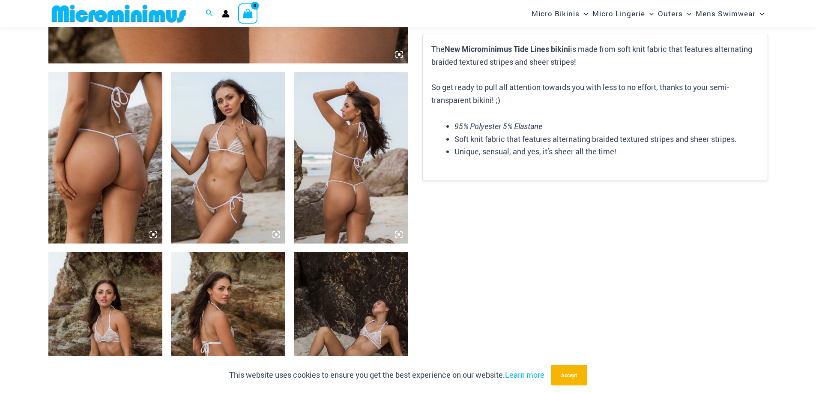
click at [208, 178] on img at bounding box center [228, 157] width 114 height 171
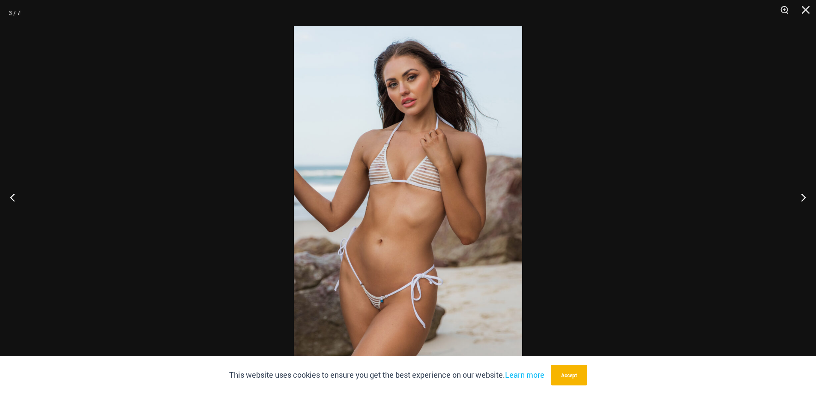
click at [413, 201] on img at bounding box center [408, 197] width 228 height 342
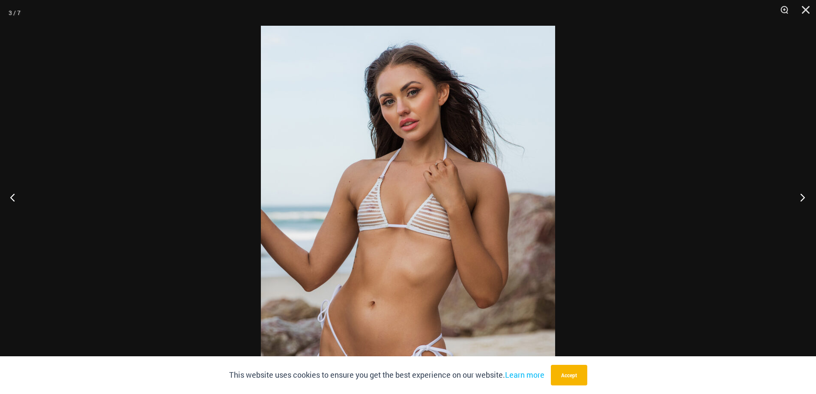
click at [797, 192] on button "Next" at bounding box center [800, 197] width 32 height 43
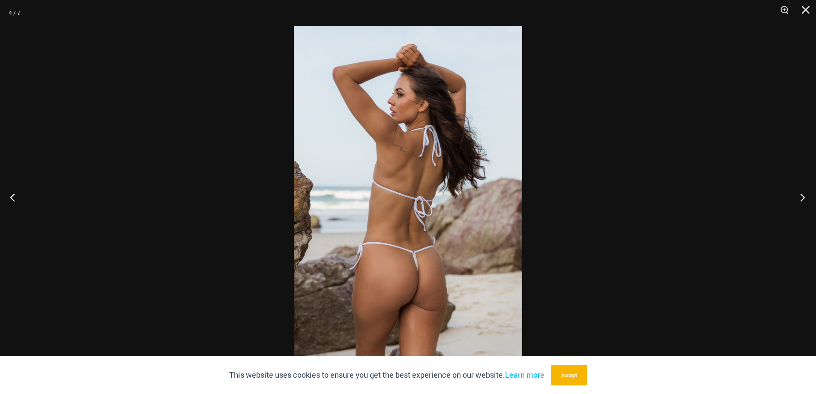
click at [797, 192] on button "Next" at bounding box center [800, 197] width 32 height 43
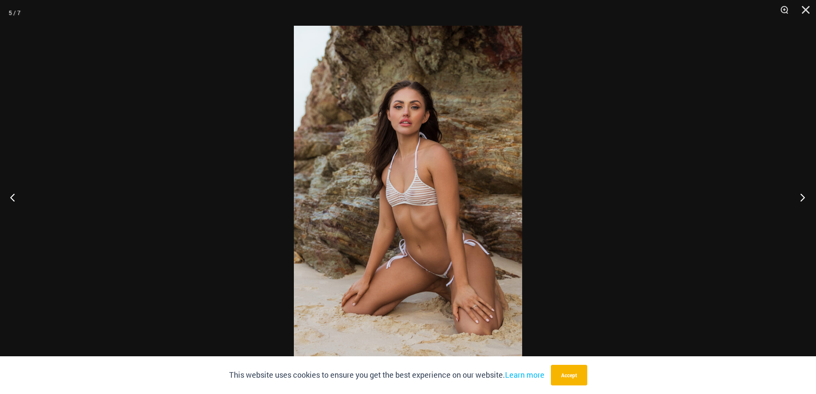
click at [797, 192] on button "Next" at bounding box center [800, 197] width 32 height 43
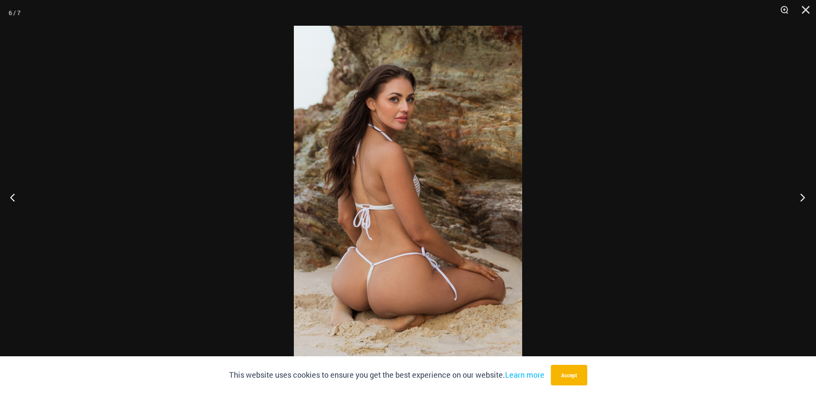
click at [797, 192] on button "Next" at bounding box center [800, 197] width 32 height 43
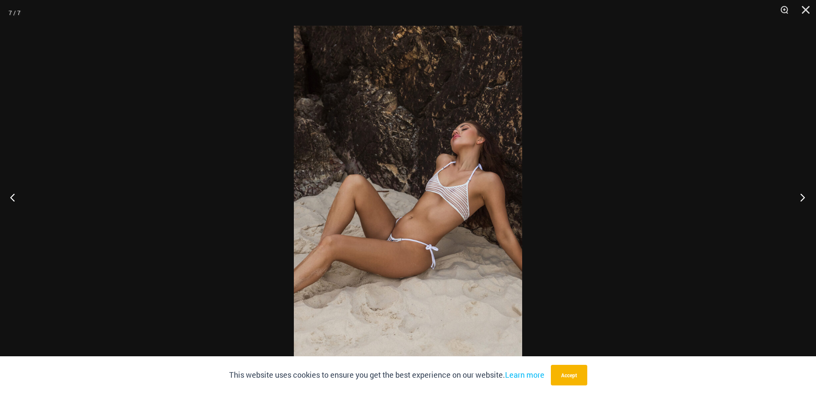
click at [797, 192] on button "Next" at bounding box center [800, 197] width 32 height 43
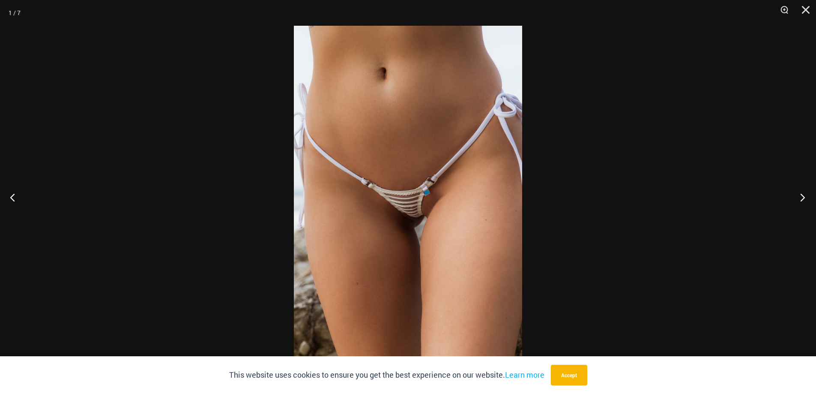
click at [797, 192] on button "Next" at bounding box center [800, 197] width 32 height 43
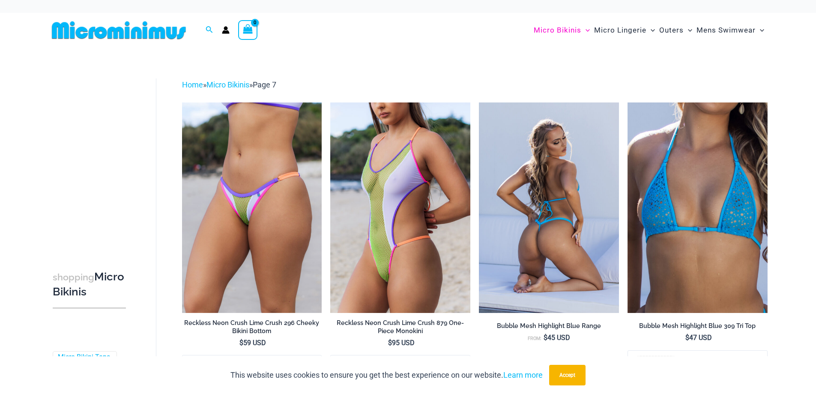
click at [521, 191] on img at bounding box center [549, 207] width 140 height 210
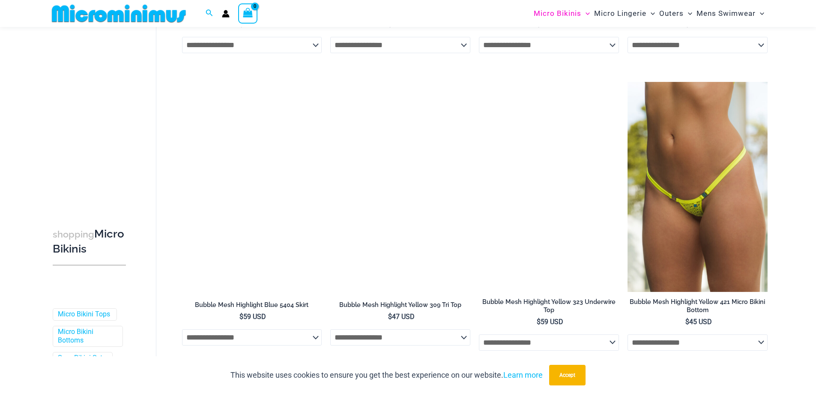
scroll to position [637, 0]
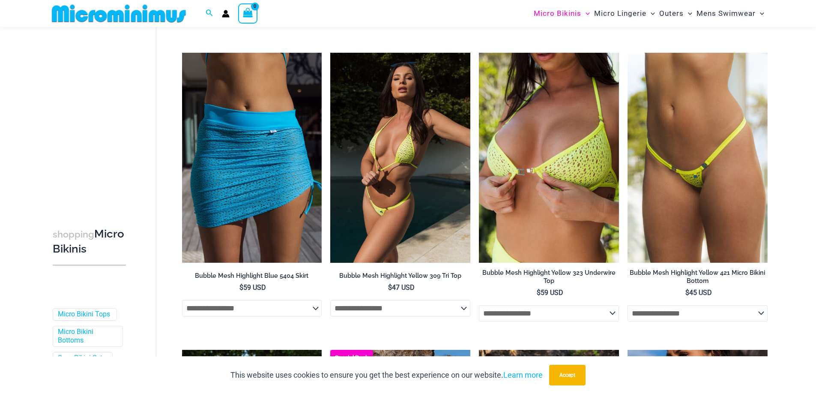
click at [415, 181] on img at bounding box center [400, 158] width 140 height 210
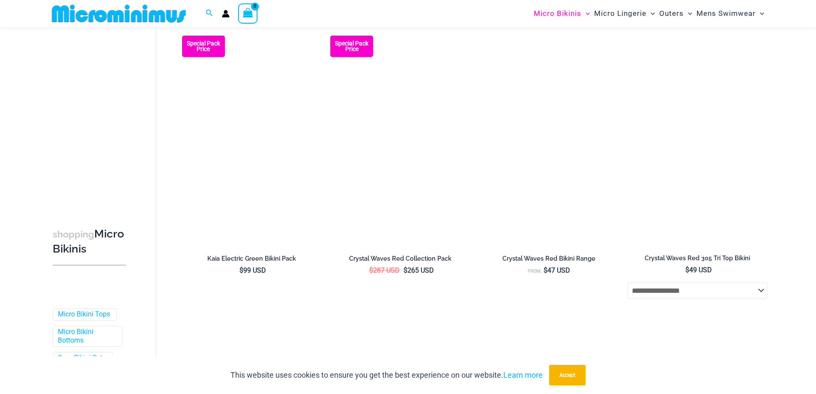
scroll to position [1579, 0]
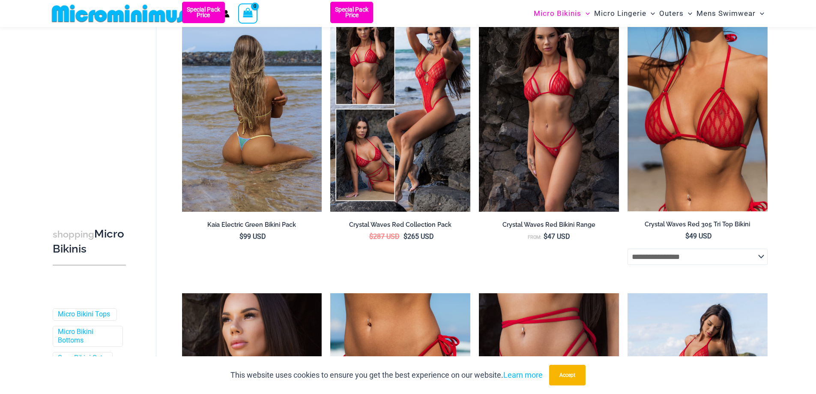
click at [227, 163] on img at bounding box center [252, 107] width 140 height 210
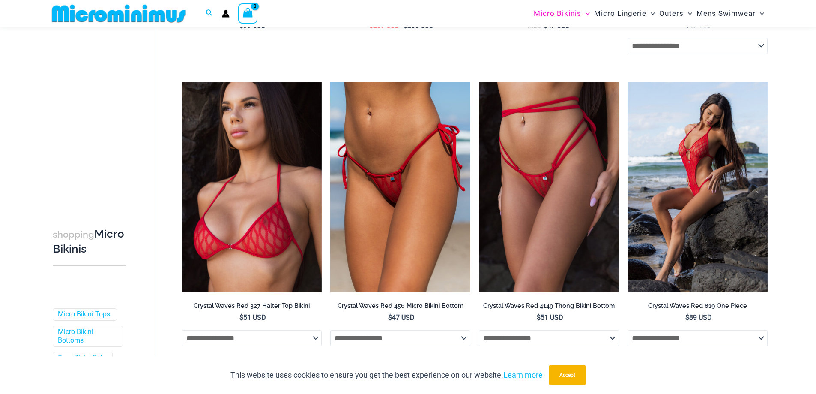
scroll to position [1793, 0]
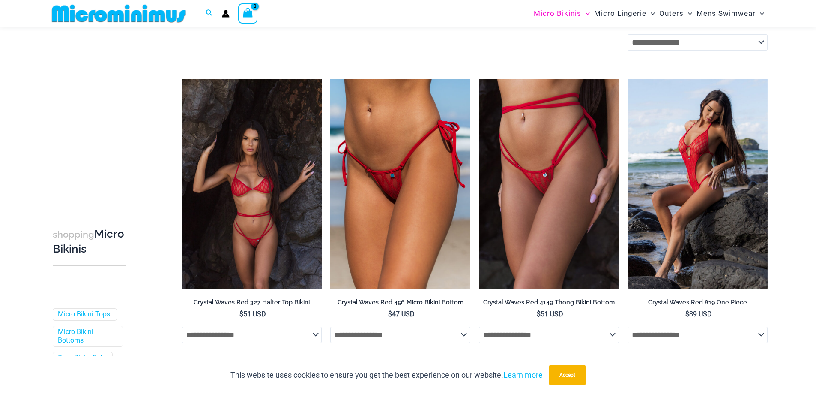
click at [255, 179] on img at bounding box center [252, 184] width 140 height 210
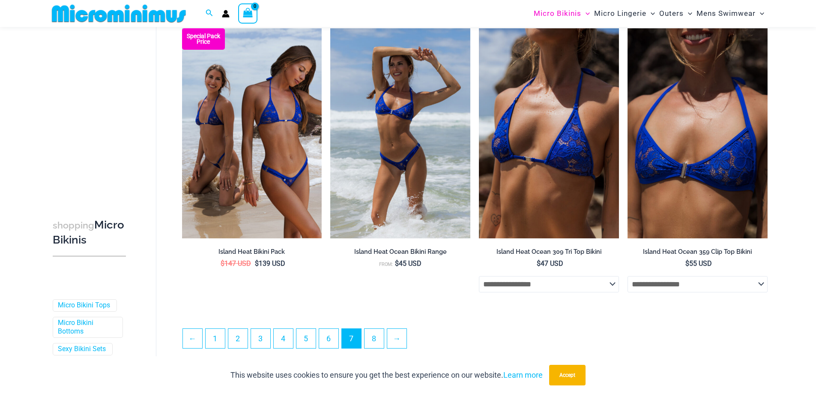
scroll to position [2179, 0]
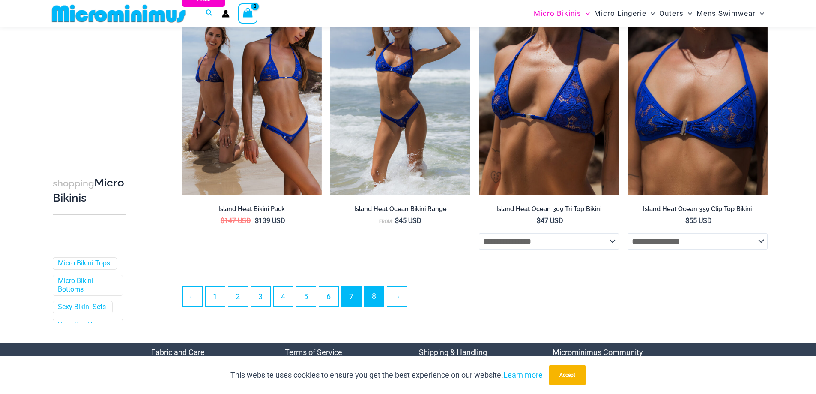
click at [373, 303] on link "8" at bounding box center [374, 296] width 19 height 20
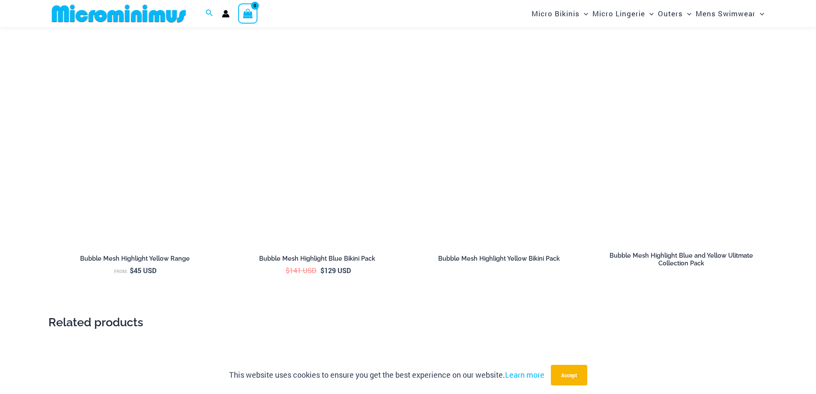
scroll to position [1448, 0]
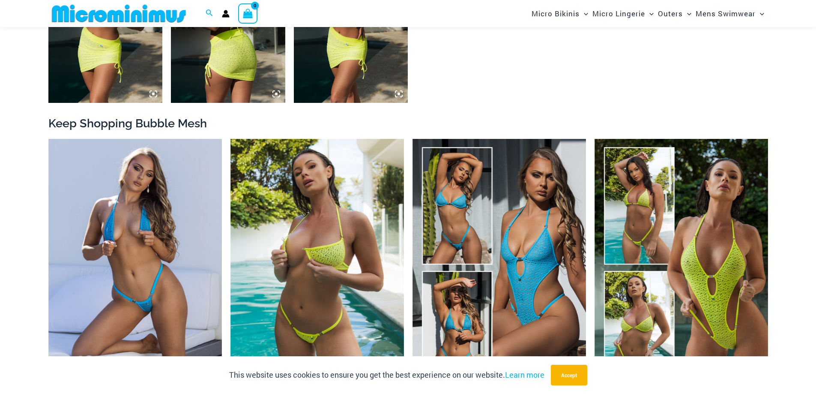
scroll to position [900, 0]
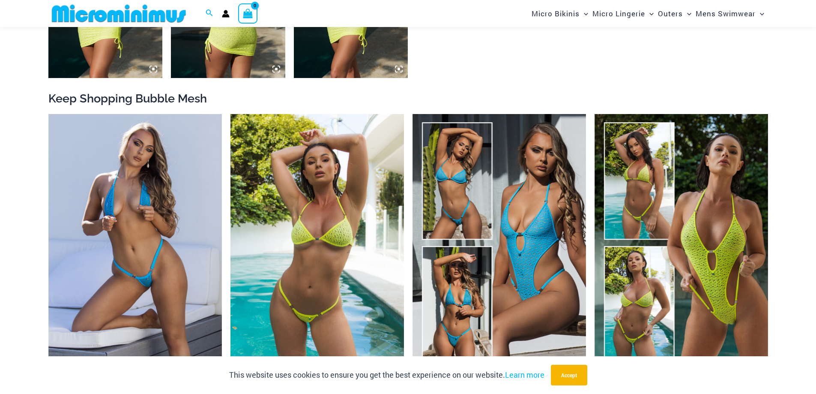
click at [307, 205] on img at bounding box center [316, 244] width 173 height 260
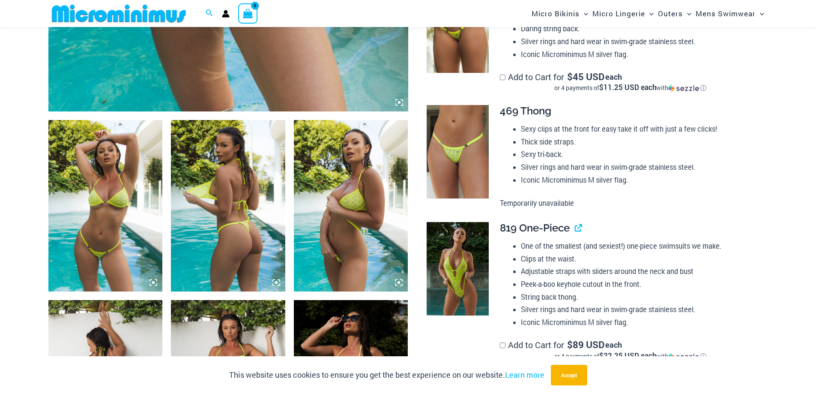
scroll to position [549, 0]
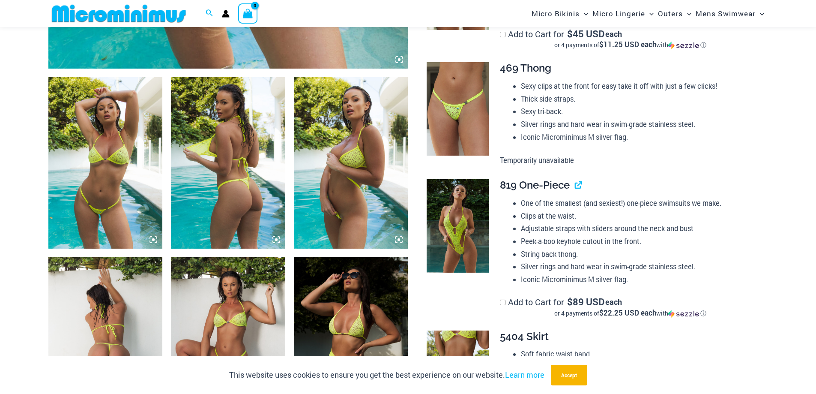
click at [365, 167] on img at bounding box center [351, 162] width 114 height 171
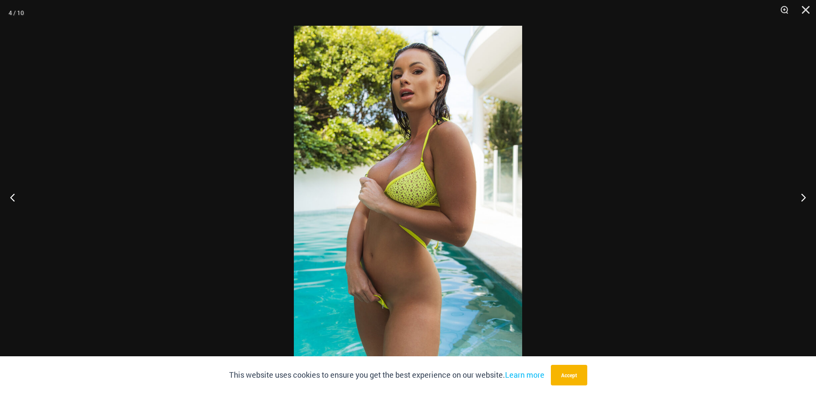
click at [369, 167] on img at bounding box center [408, 197] width 228 height 342
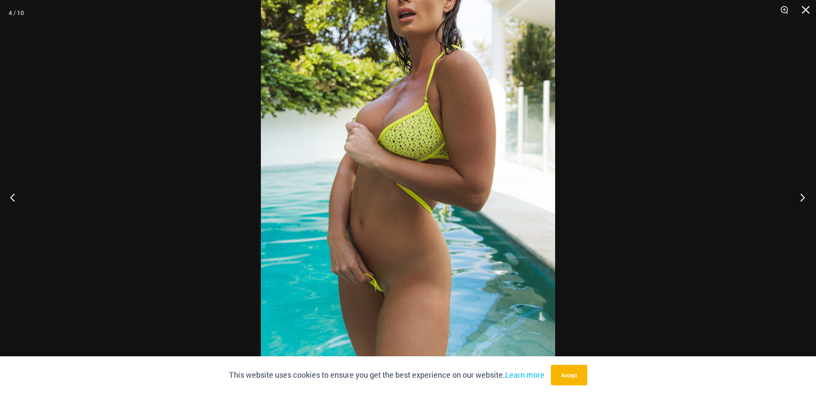
click at [798, 189] on button "Next" at bounding box center [800, 197] width 32 height 43
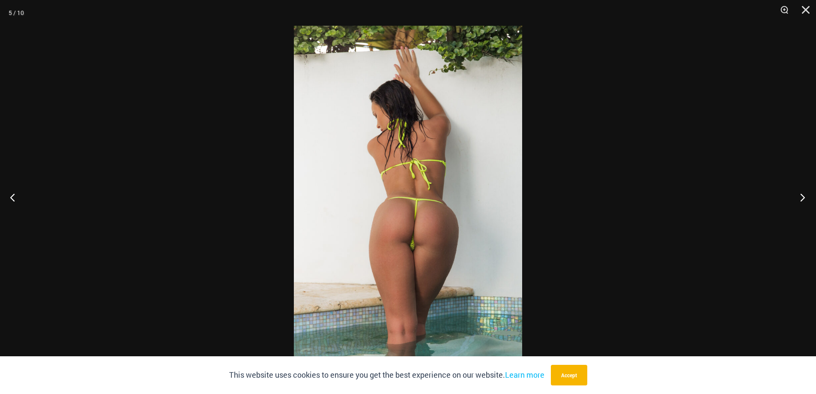
click at [798, 189] on button "Next" at bounding box center [800, 197] width 32 height 43
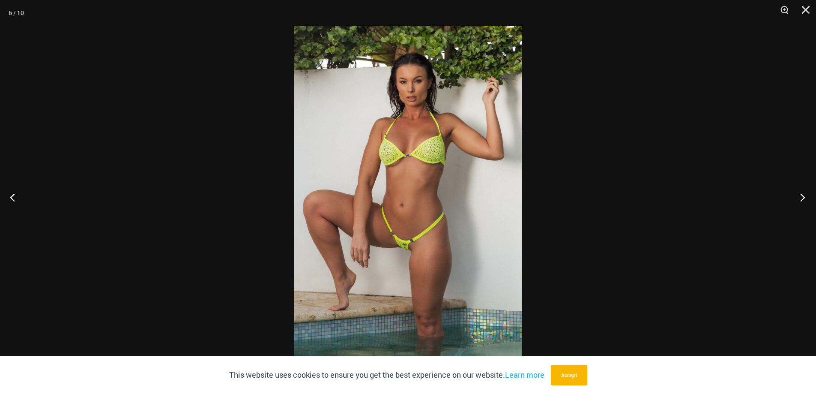
click at [798, 189] on button "Next" at bounding box center [800, 197] width 32 height 43
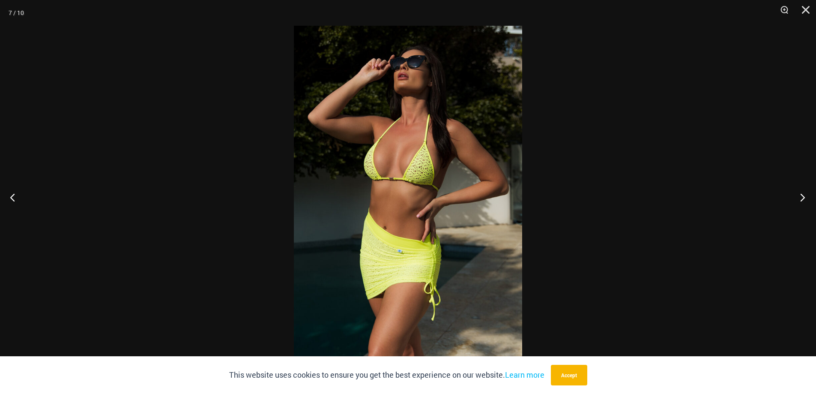
click at [798, 189] on button "Next" at bounding box center [800, 197] width 32 height 43
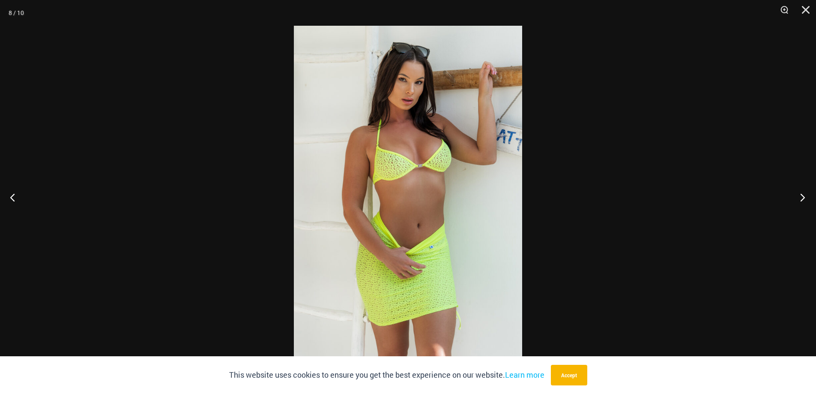
click at [798, 189] on button "Next" at bounding box center [800, 197] width 32 height 43
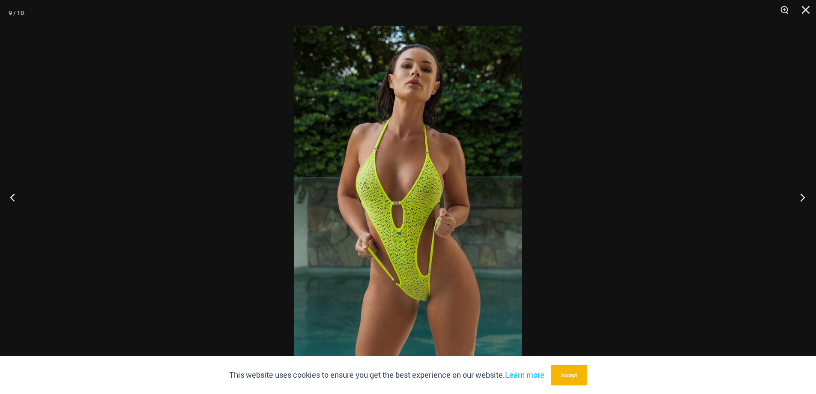
click at [798, 189] on button "Next" at bounding box center [800, 197] width 32 height 43
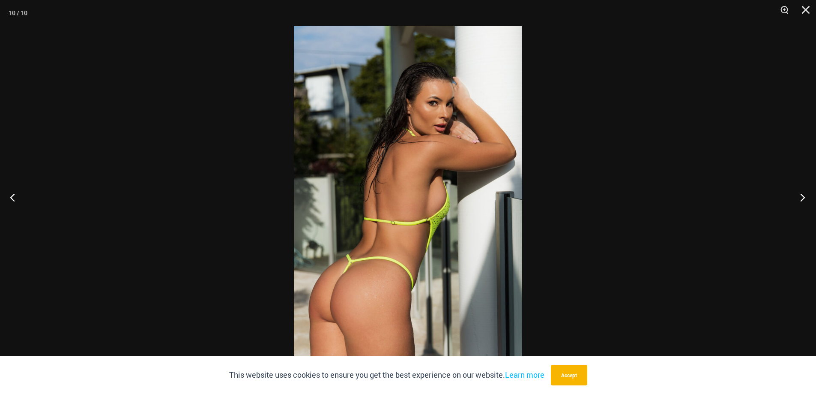
click at [798, 189] on button "Next" at bounding box center [800, 197] width 32 height 43
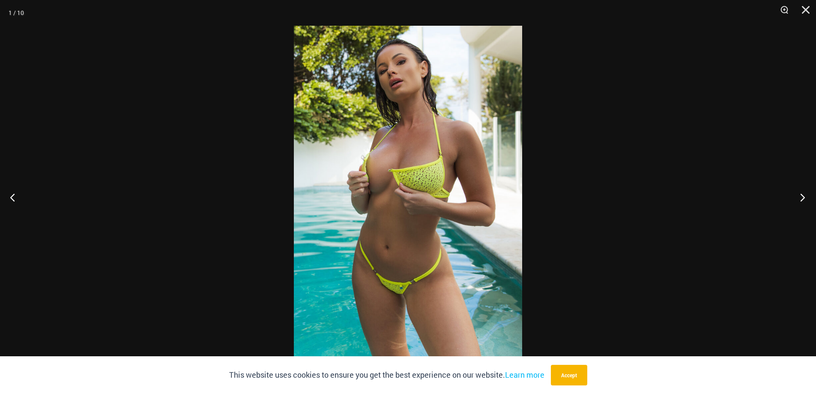
click at [798, 189] on button "Next" at bounding box center [800, 197] width 32 height 43
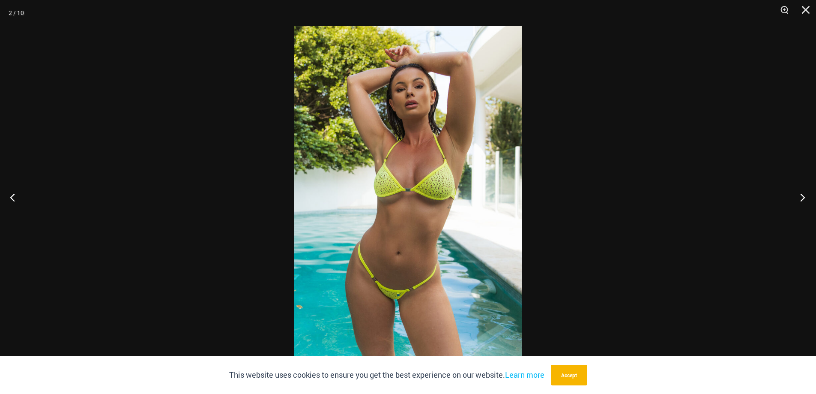
click at [798, 189] on button "Next" at bounding box center [800, 197] width 32 height 43
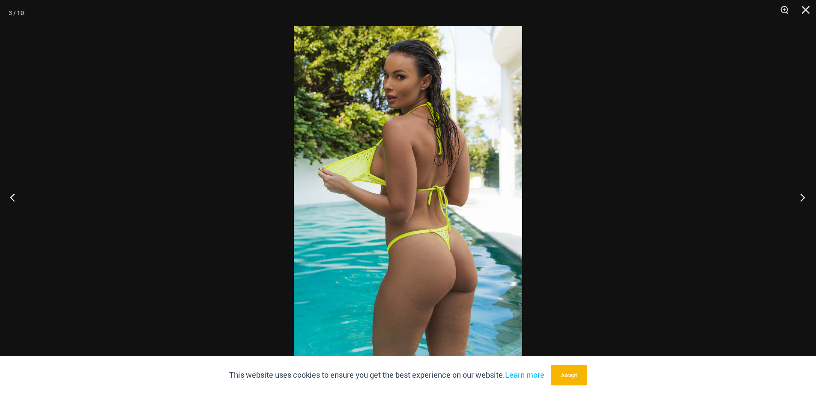
click at [798, 189] on button "Next" at bounding box center [800, 197] width 32 height 43
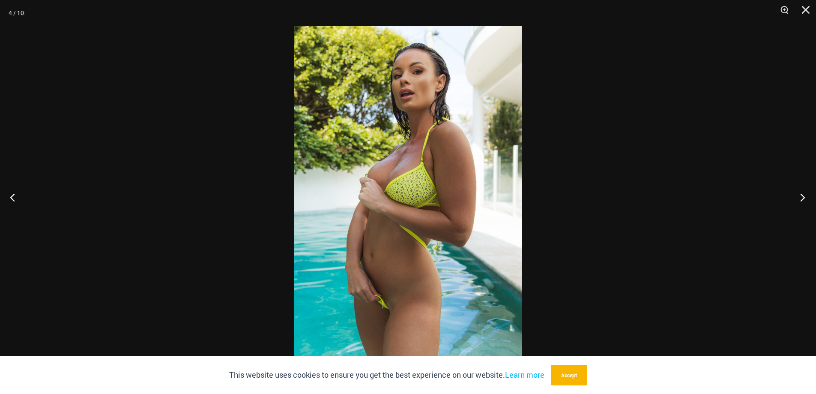
click at [798, 189] on button "Next" at bounding box center [800, 197] width 32 height 43
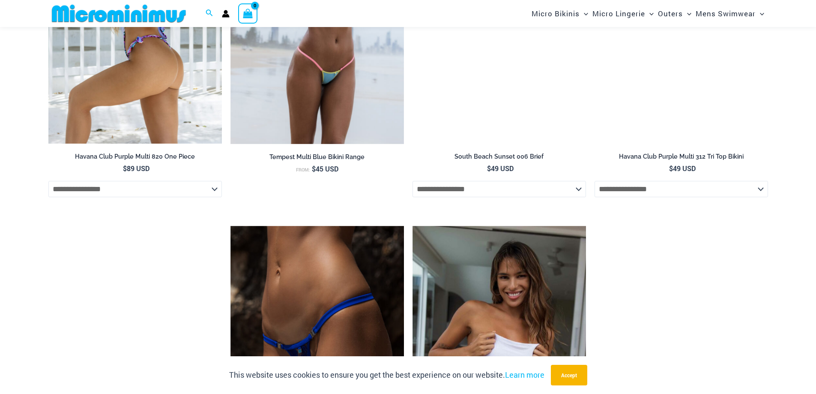
scroll to position [1495, 0]
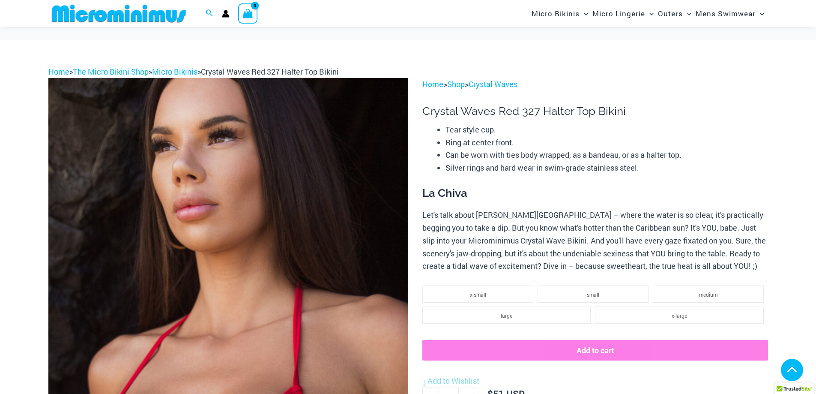
scroll to position [470, 0]
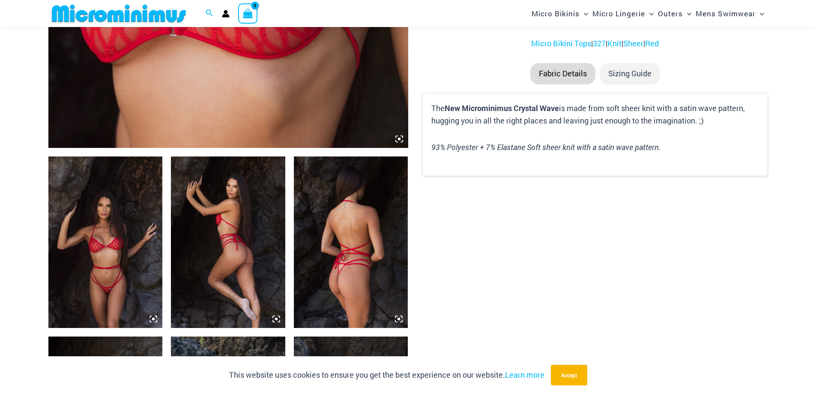
drag, startPoint x: 0, startPoint y: 0, endPoint x: 150, endPoint y: 251, distance: 292.6
click at [150, 251] on img at bounding box center [105, 241] width 114 height 171
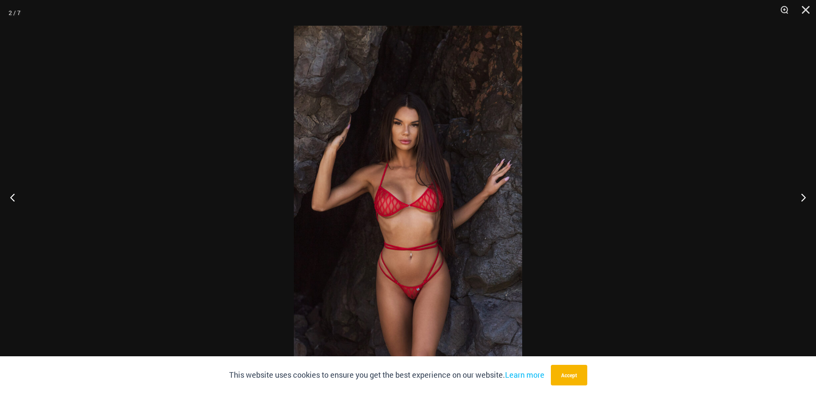
click at [384, 215] on img at bounding box center [408, 197] width 228 height 342
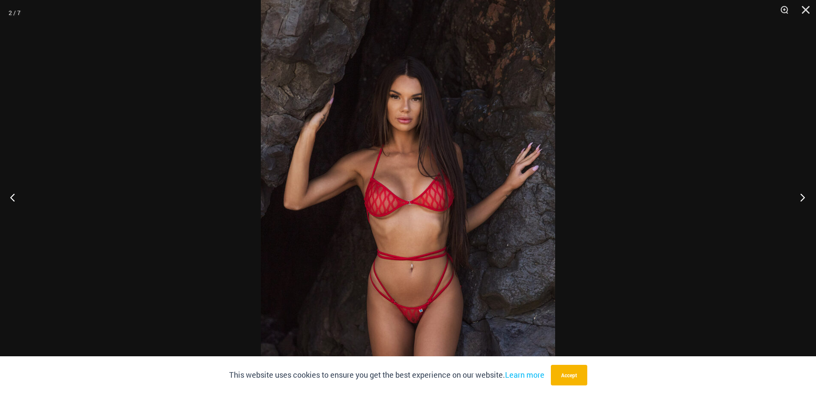
click at [804, 203] on button "Next" at bounding box center [800, 197] width 32 height 43
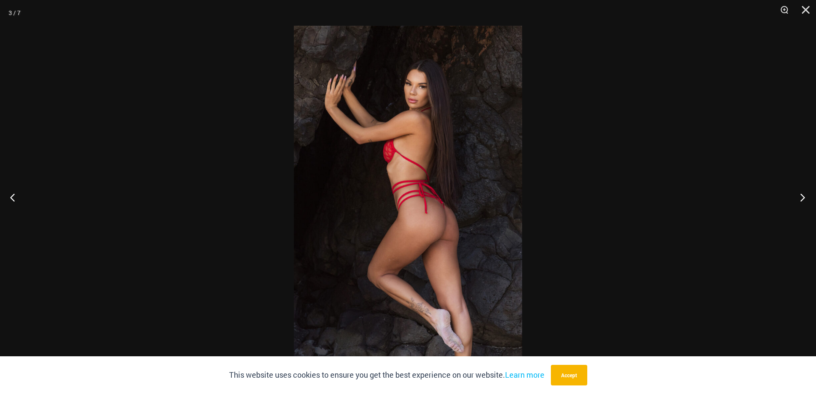
click at [803, 202] on button "Next" at bounding box center [800, 197] width 32 height 43
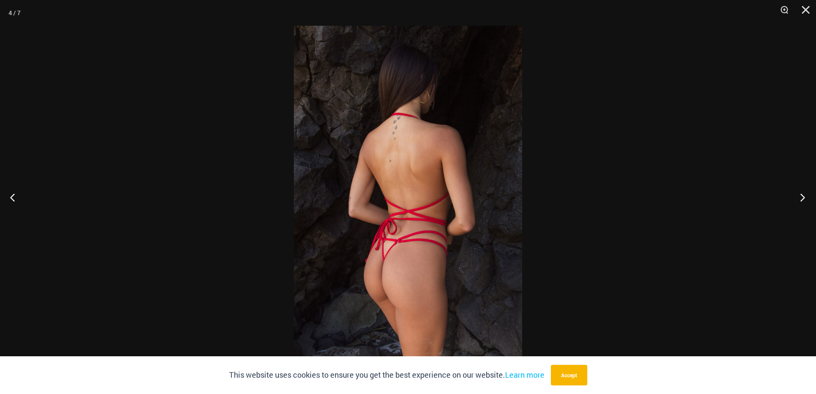
click at [803, 202] on button "Next" at bounding box center [800, 197] width 32 height 43
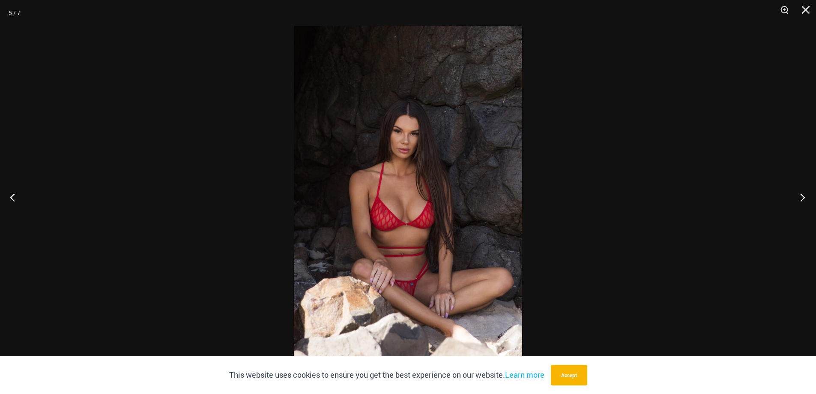
click at [803, 202] on button "Next" at bounding box center [800, 197] width 32 height 43
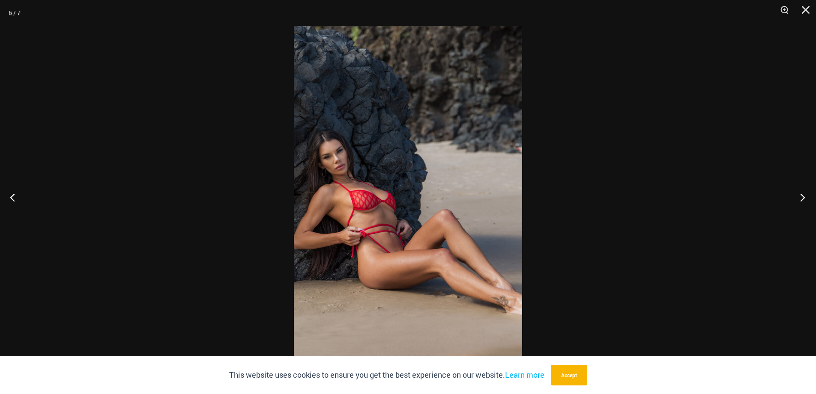
click at [803, 202] on button "Next" at bounding box center [800, 197] width 32 height 43
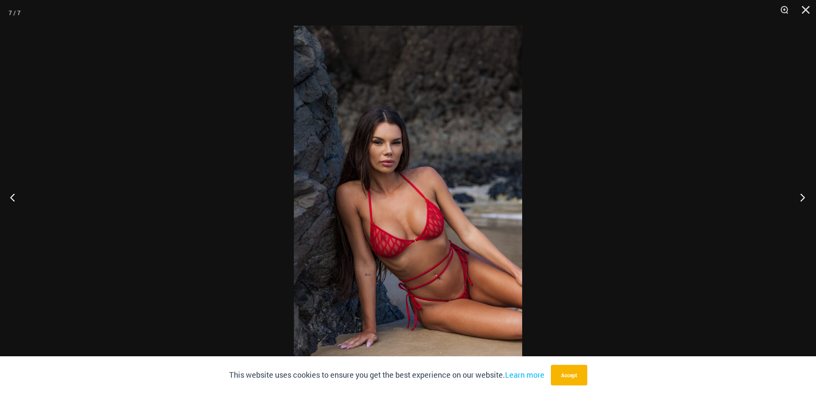
click at [803, 202] on button "Next" at bounding box center [800, 197] width 32 height 43
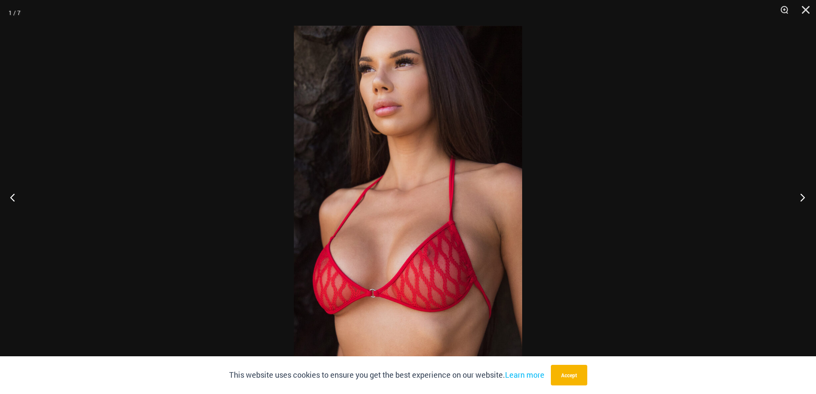
click at [803, 202] on button "Next" at bounding box center [800, 197] width 32 height 43
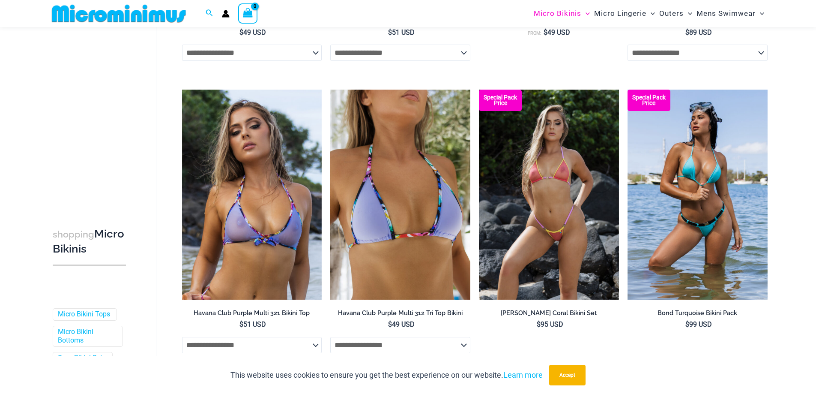
scroll to position [1192, 0]
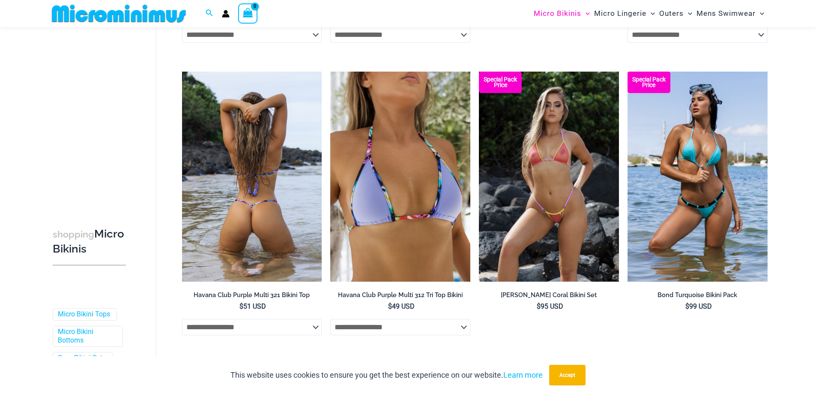
click at [266, 194] on img at bounding box center [252, 177] width 140 height 210
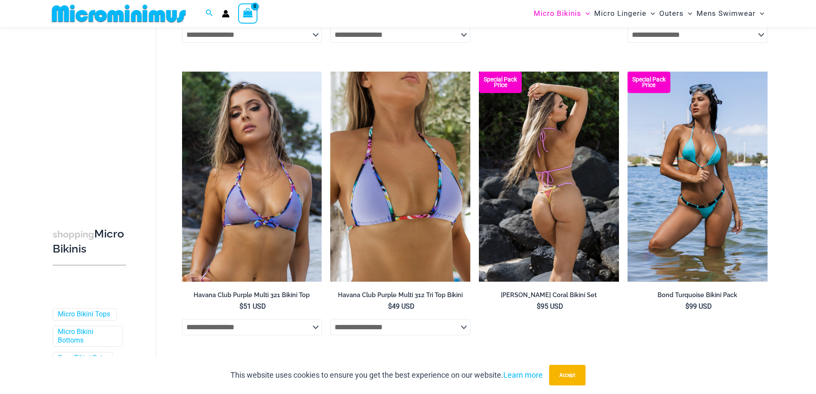
click at [559, 175] on img at bounding box center [549, 177] width 140 height 210
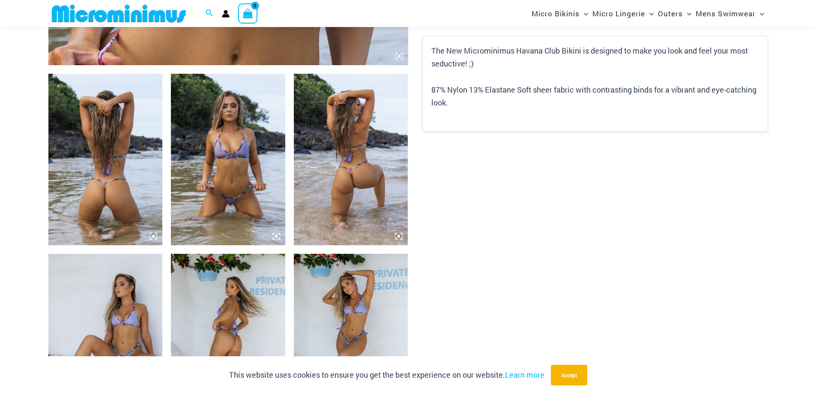
scroll to position [557, 0]
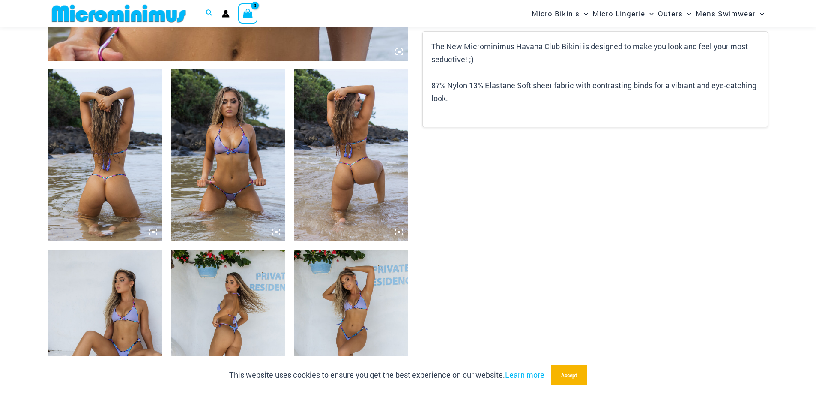
click at [135, 176] on img at bounding box center [105, 154] width 114 height 171
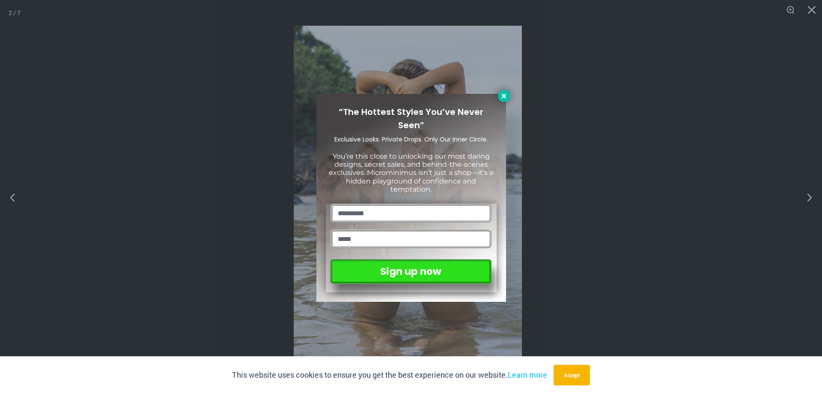
click at [501, 97] on icon at bounding box center [504, 96] width 8 height 8
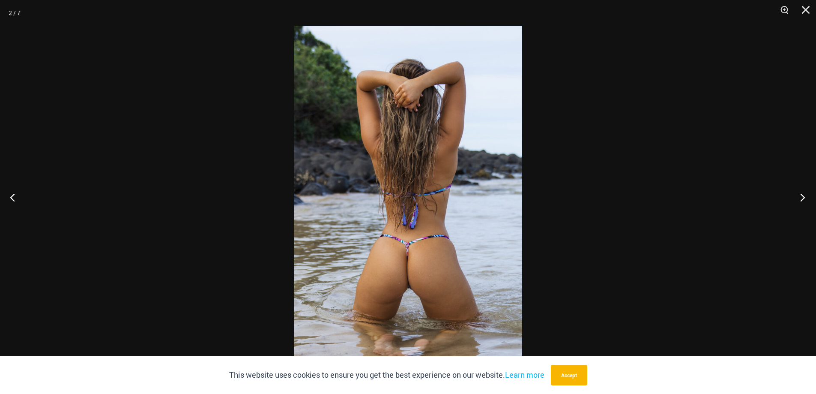
click at [801, 190] on button "Next" at bounding box center [800, 197] width 32 height 43
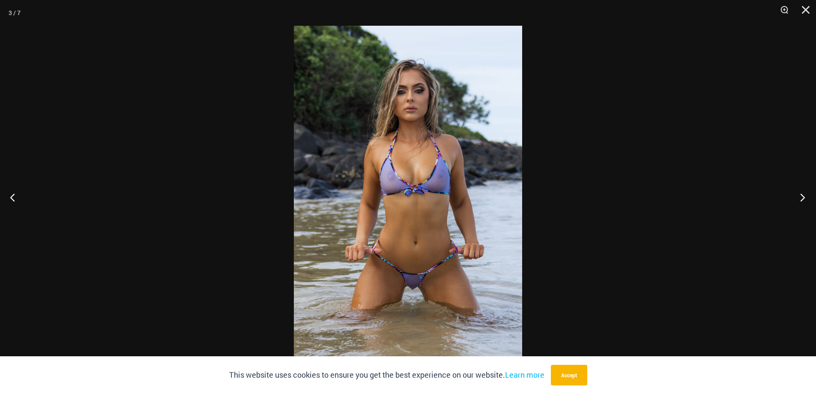
click at [801, 190] on button "Next" at bounding box center [800, 197] width 32 height 43
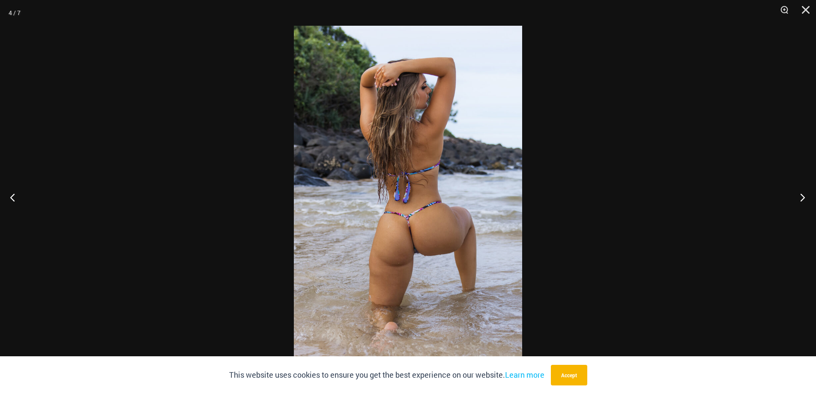
click at [801, 190] on button "Next" at bounding box center [800, 197] width 32 height 43
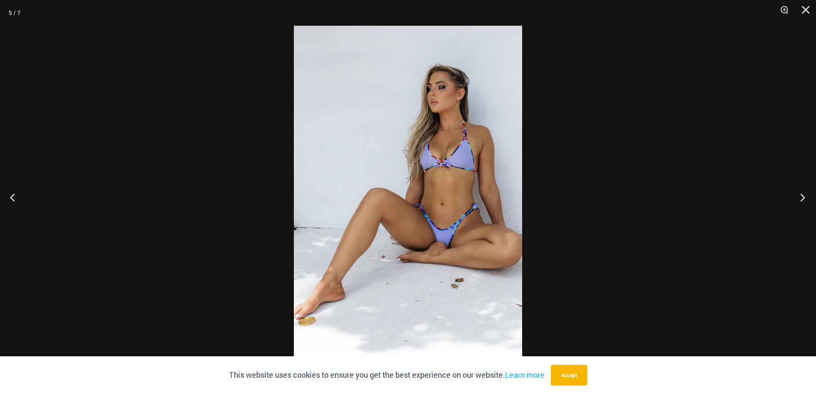
click at [801, 190] on button "Next" at bounding box center [800, 197] width 32 height 43
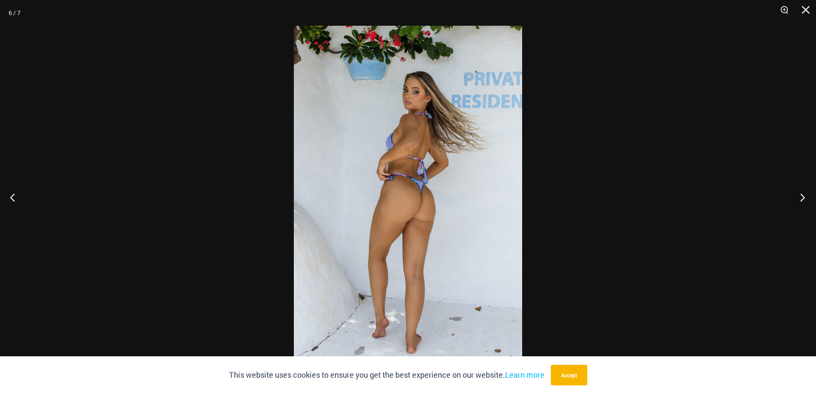
click at [801, 190] on button "Next" at bounding box center [800, 197] width 32 height 43
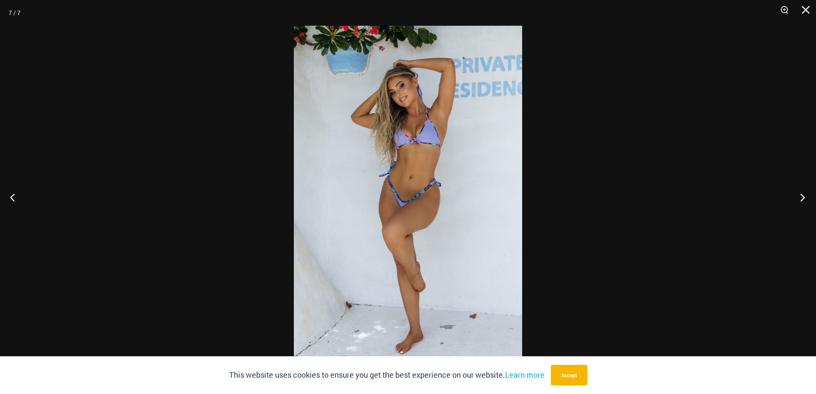
click at [801, 190] on button "Next" at bounding box center [800, 197] width 32 height 43
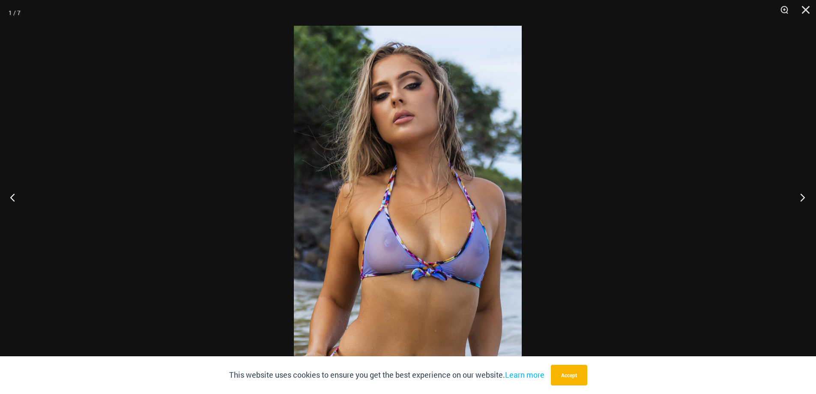
click at [801, 190] on button "Next" at bounding box center [800, 197] width 32 height 43
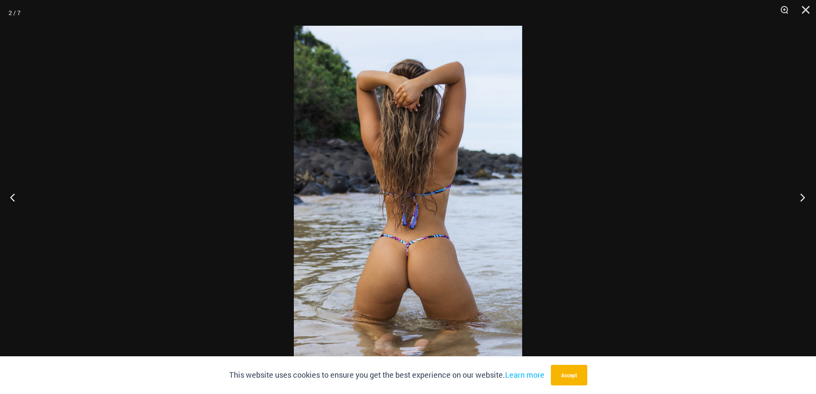
click at [801, 190] on button "Next" at bounding box center [800, 197] width 32 height 43
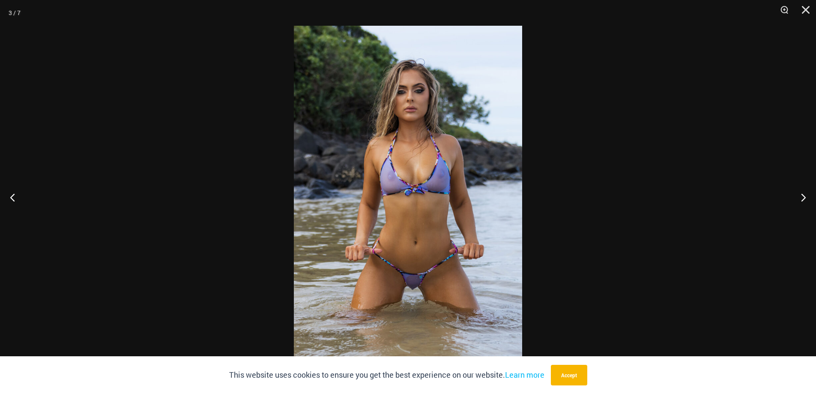
click at [481, 248] on img at bounding box center [408, 197] width 228 height 342
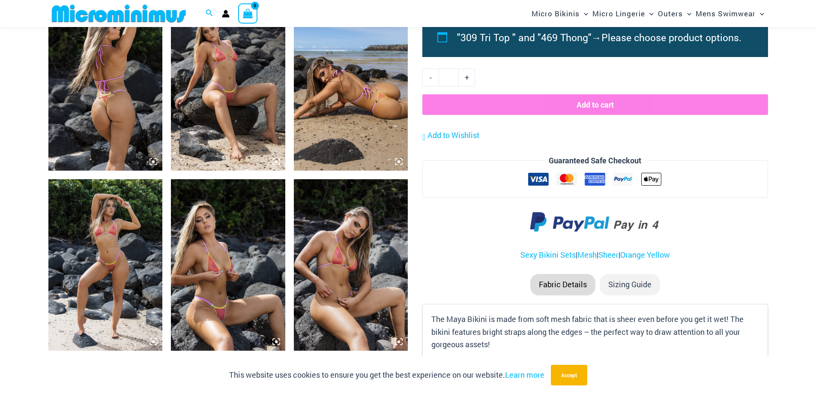
scroll to position [640, 0]
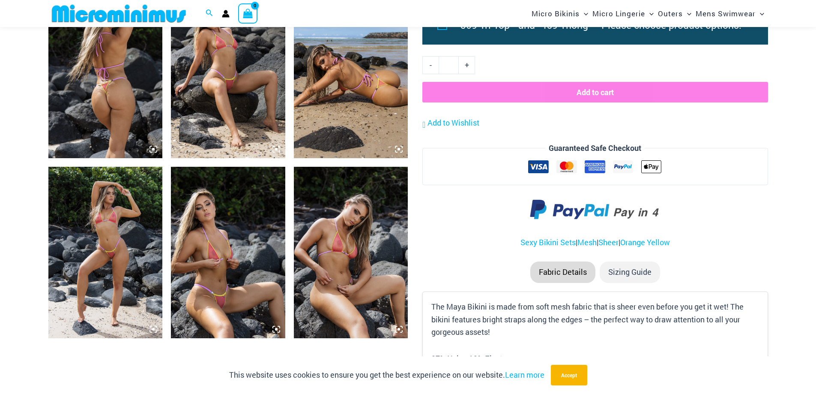
click at [254, 100] on img at bounding box center [228, 72] width 114 height 171
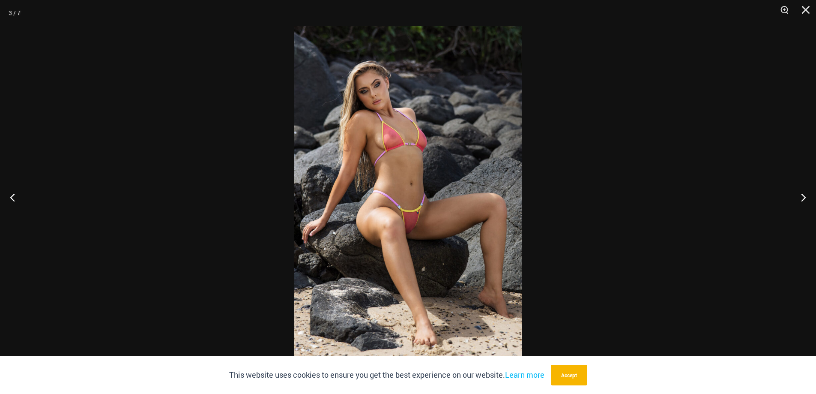
click at [469, 171] on img at bounding box center [408, 197] width 228 height 342
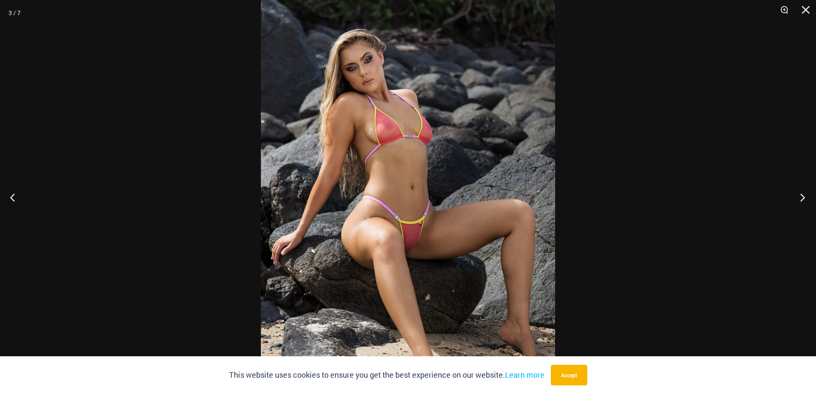
click at [802, 196] on button "Next" at bounding box center [800, 197] width 32 height 43
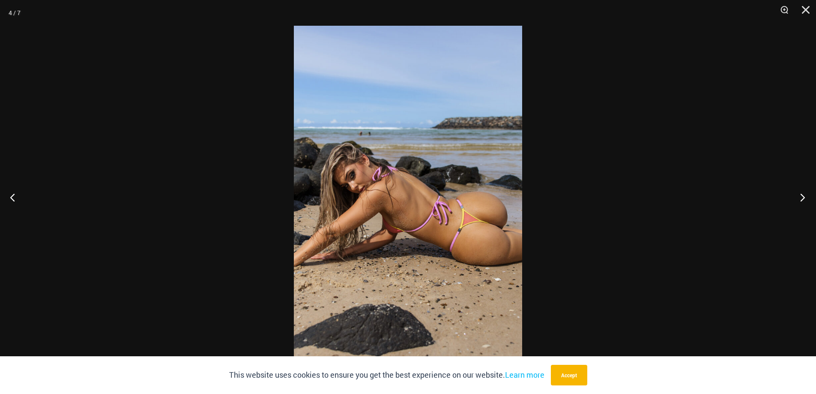
click at [802, 196] on button "Next" at bounding box center [800, 197] width 32 height 43
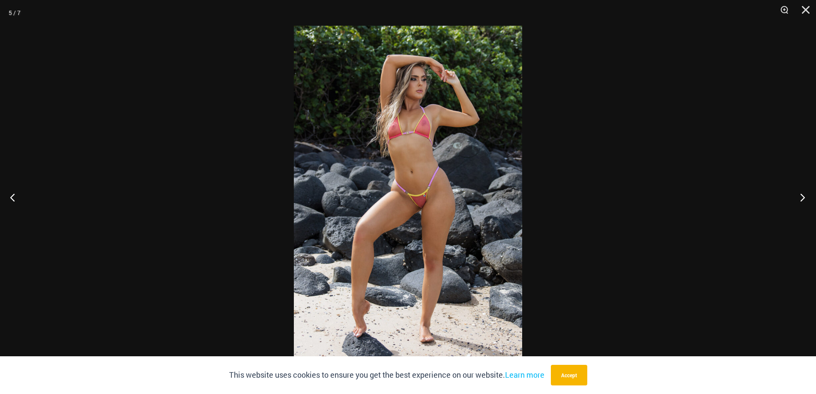
click at [802, 196] on button "Next" at bounding box center [800, 197] width 32 height 43
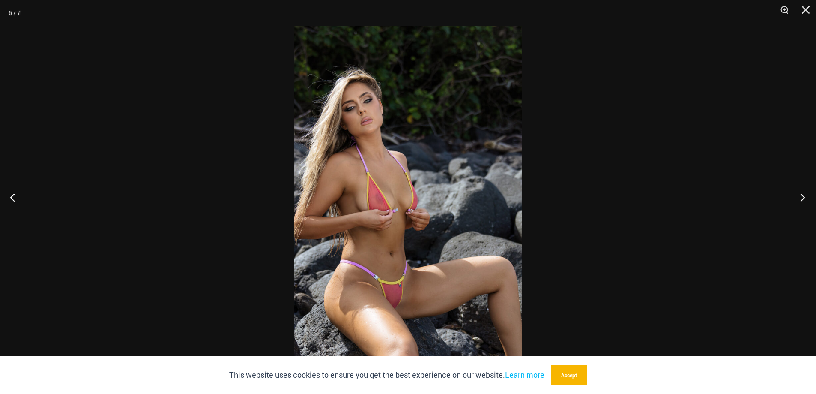
click at [802, 196] on button "Next" at bounding box center [800, 197] width 32 height 43
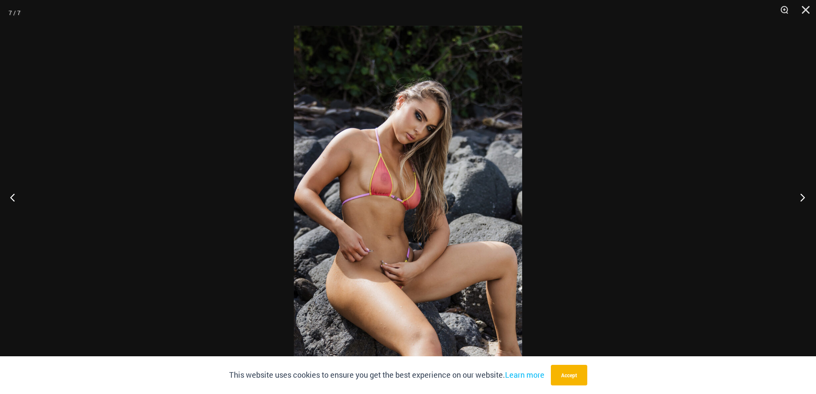
click at [802, 196] on button "Next" at bounding box center [800, 197] width 32 height 43
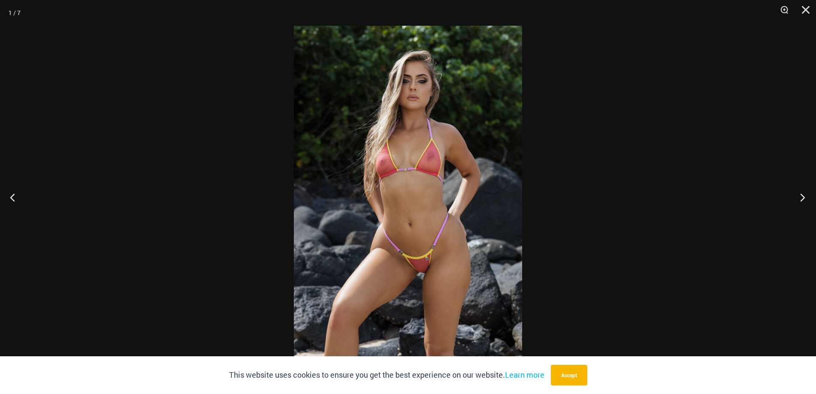
click at [802, 196] on button "Next" at bounding box center [800, 197] width 32 height 43
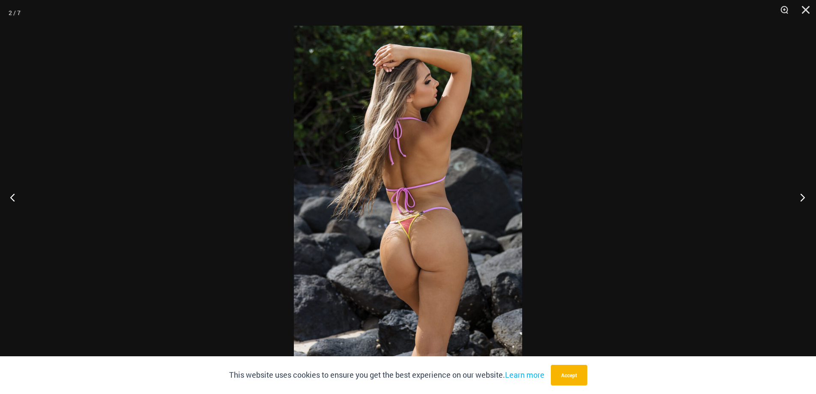
click at [802, 196] on button "Next" at bounding box center [800, 197] width 32 height 43
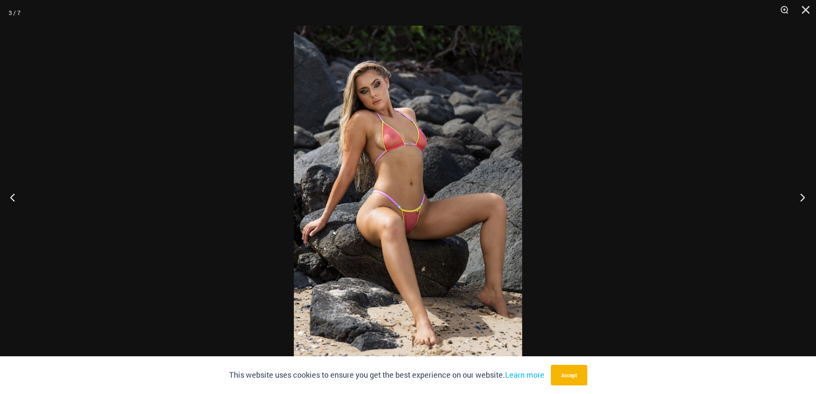
click at [802, 196] on button "Next" at bounding box center [800, 197] width 32 height 43
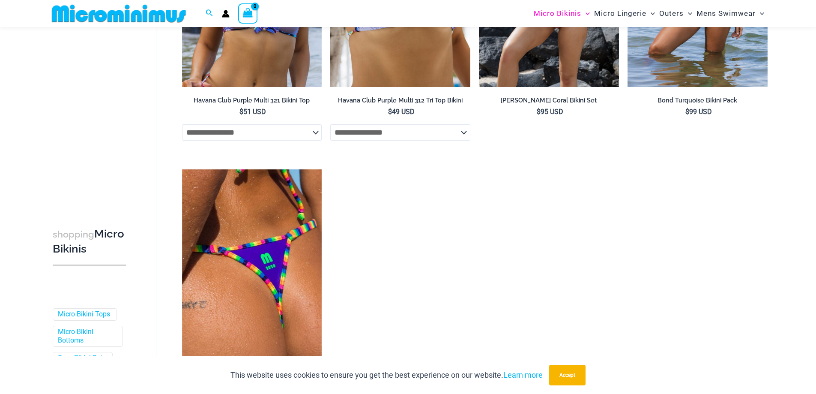
scroll to position [1264, 0]
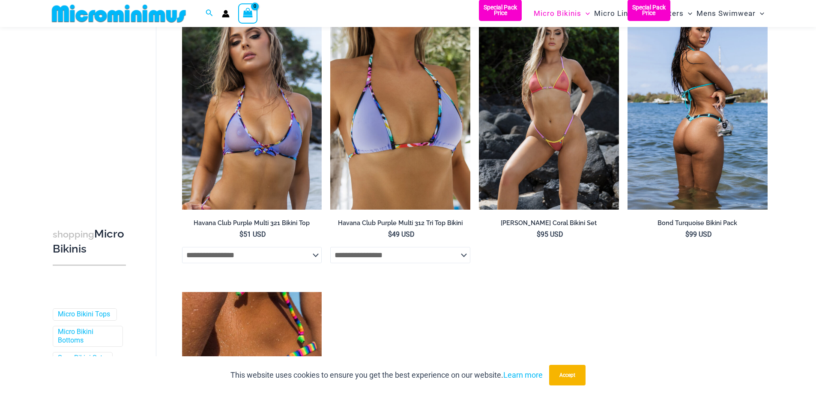
click at [692, 122] on img at bounding box center [698, 105] width 140 height 210
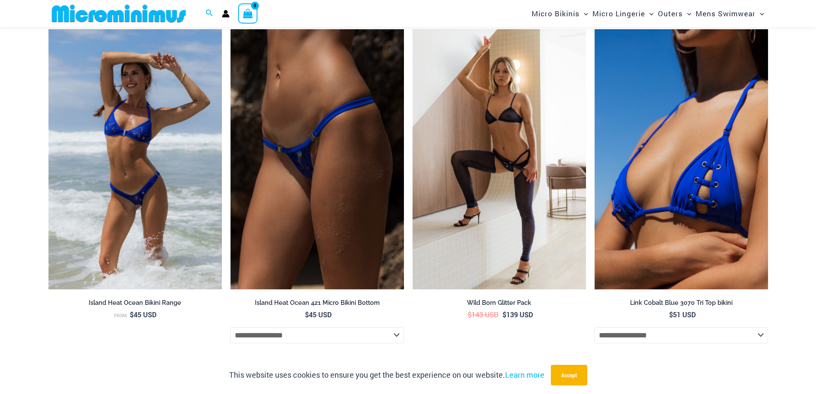
scroll to position [2055, 0]
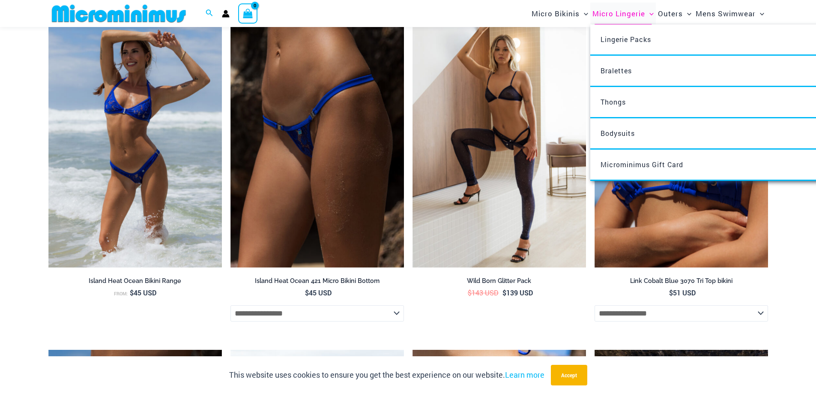
click at [631, 14] on span "Micro Lingerie" at bounding box center [618, 14] width 53 height 22
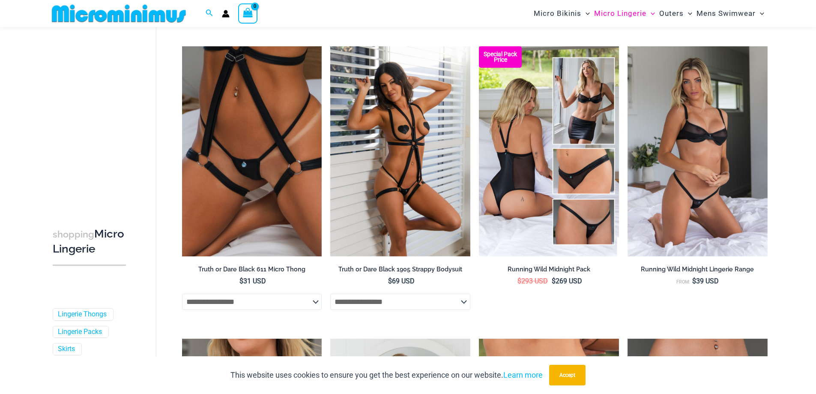
scroll to position [727, 0]
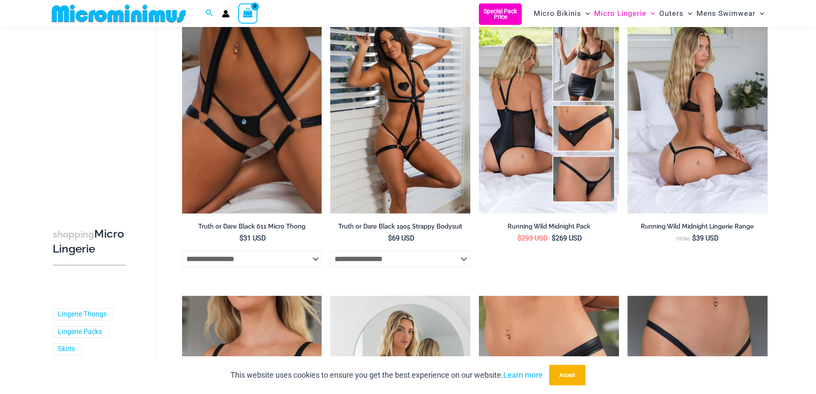
click at [714, 83] on img at bounding box center [698, 108] width 140 height 210
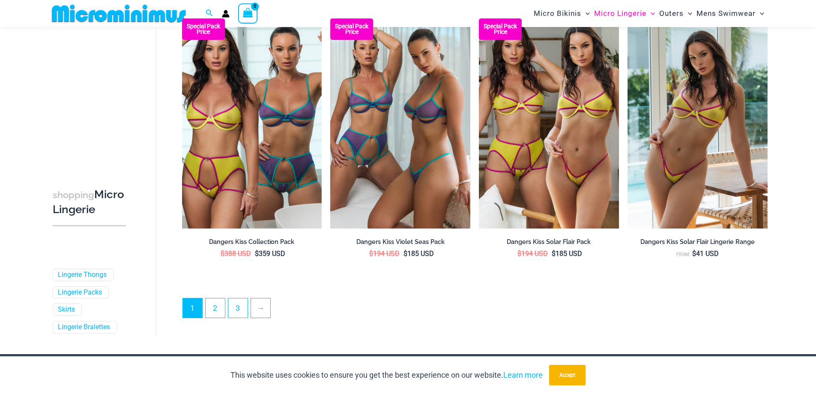
scroll to position [2184, 0]
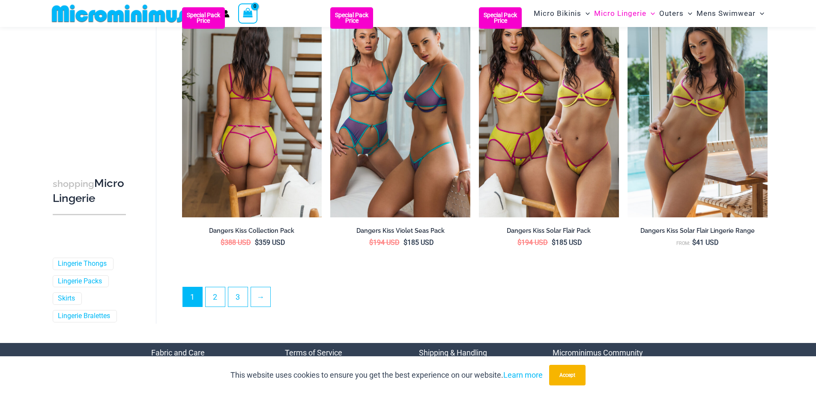
click at [270, 111] on img at bounding box center [252, 112] width 140 height 210
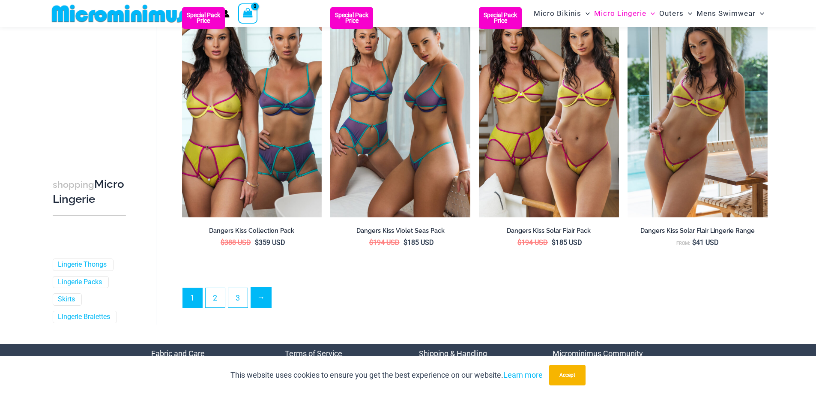
click at [257, 298] on link "→" at bounding box center [261, 297] width 20 height 20
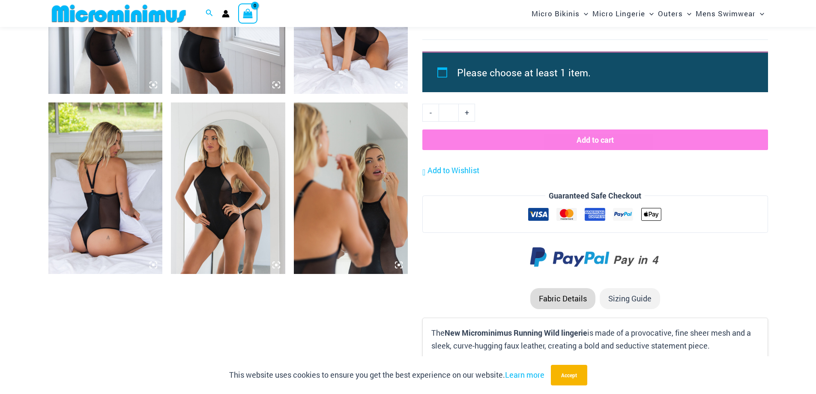
scroll to position [1063, 0]
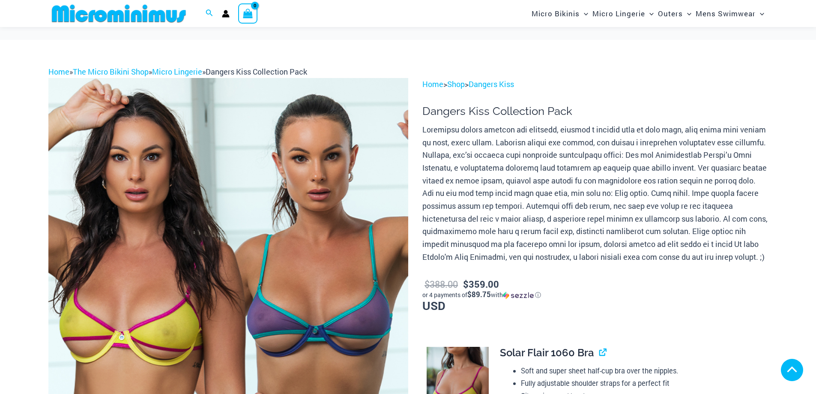
scroll to position [428, 0]
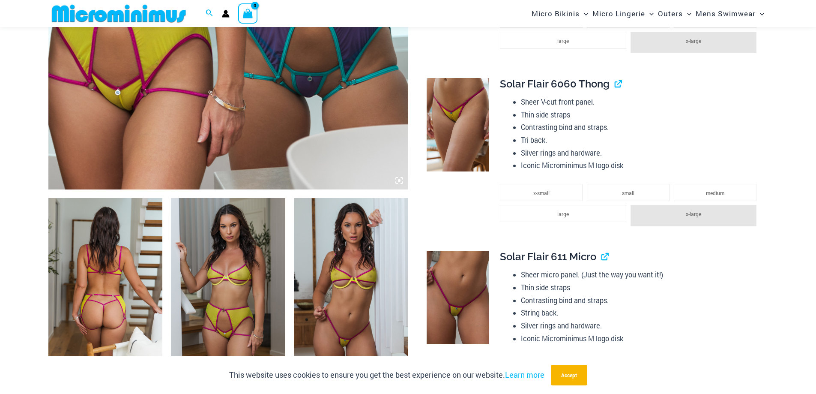
click at [202, 246] on img at bounding box center [228, 283] width 114 height 171
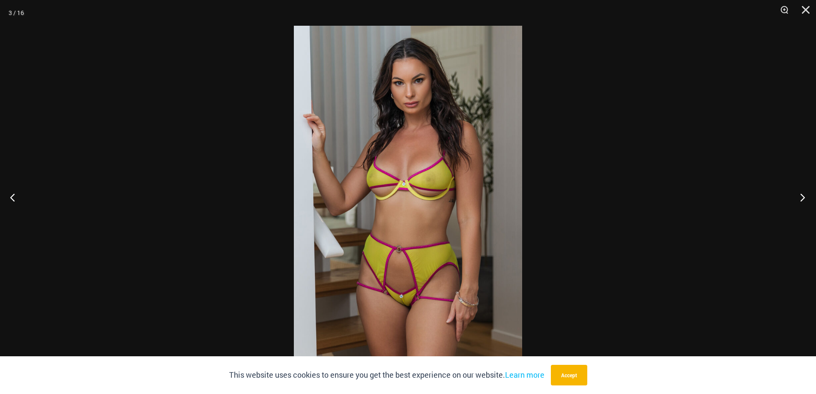
click at [802, 189] on button "Next" at bounding box center [800, 197] width 32 height 43
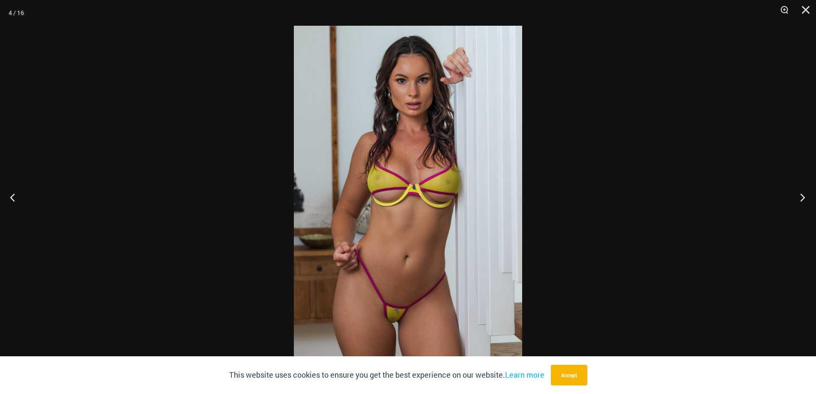
click at [802, 189] on button "Next" at bounding box center [800, 197] width 32 height 43
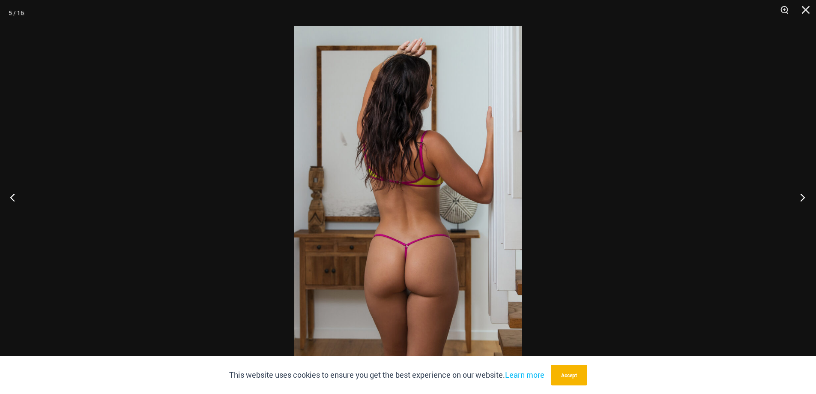
click at [802, 189] on button "Next" at bounding box center [800, 197] width 32 height 43
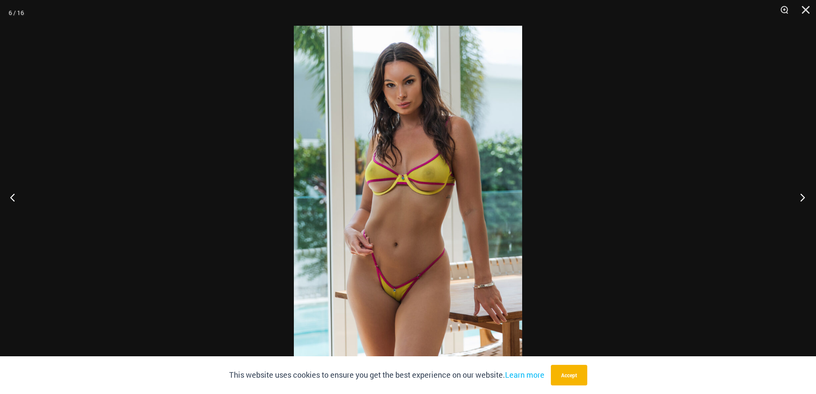
click at [802, 189] on button "Next" at bounding box center [800, 197] width 32 height 43
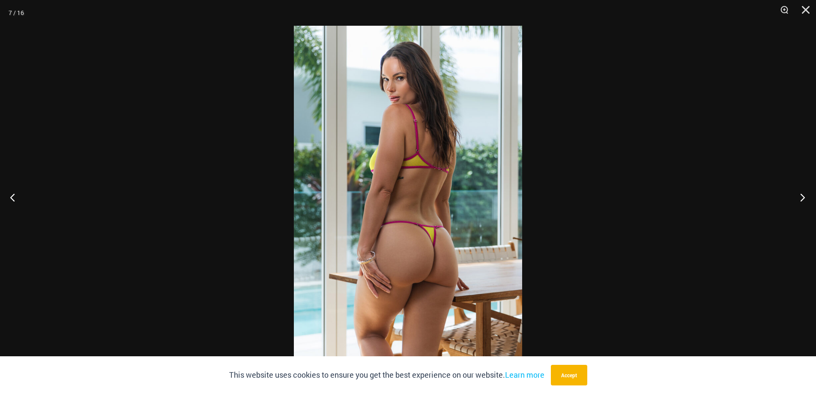
click at [802, 189] on button "Next" at bounding box center [800, 197] width 32 height 43
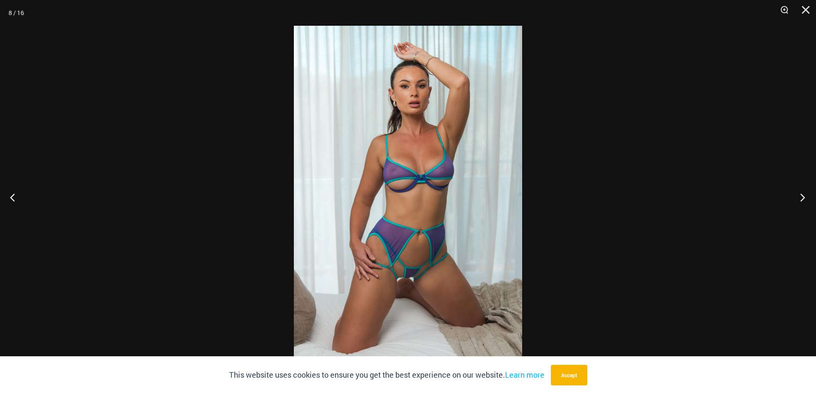
click at [802, 189] on button "Next" at bounding box center [800, 197] width 32 height 43
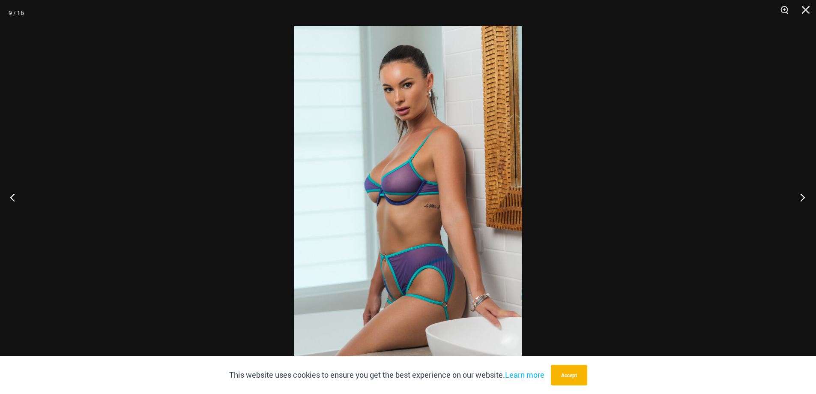
click at [802, 189] on button "Next" at bounding box center [800, 197] width 32 height 43
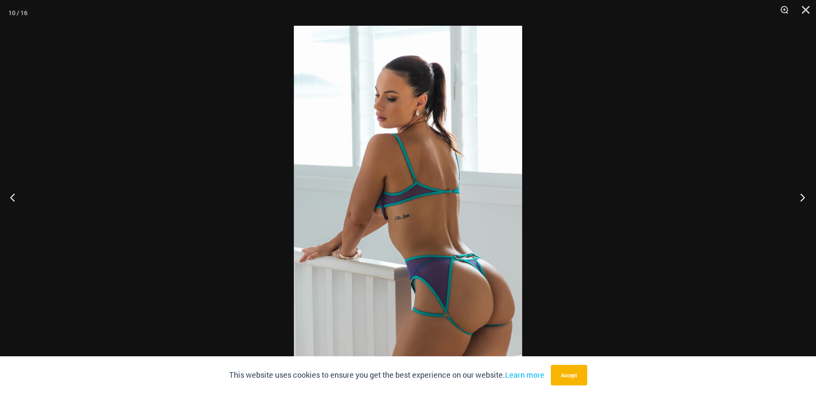
click at [802, 189] on button "Next" at bounding box center [800, 197] width 32 height 43
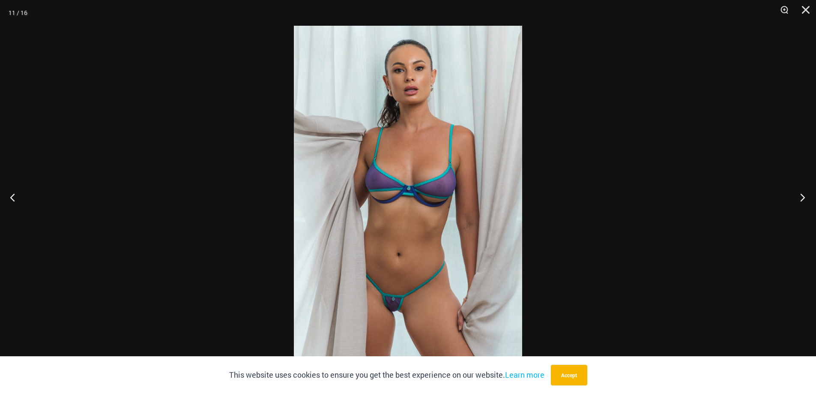
click at [802, 189] on button "Next" at bounding box center [800, 197] width 32 height 43
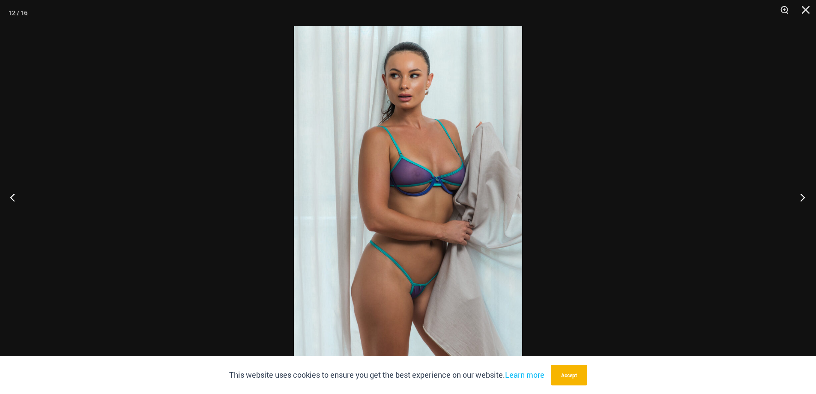
click at [802, 189] on button "Next" at bounding box center [800, 197] width 32 height 43
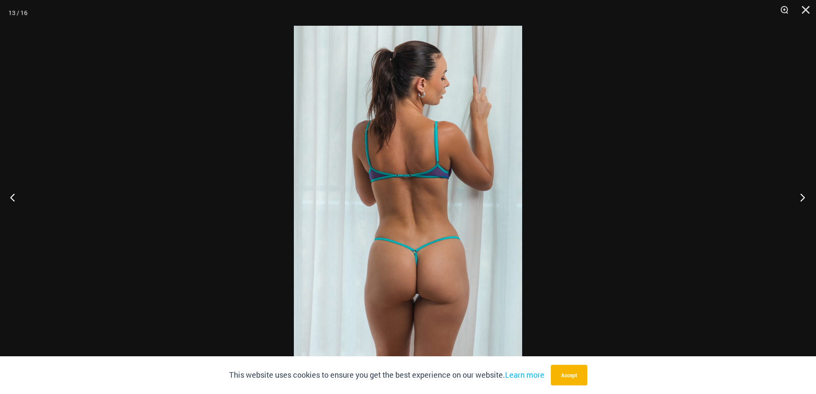
click at [802, 189] on button "Next" at bounding box center [800, 197] width 32 height 43
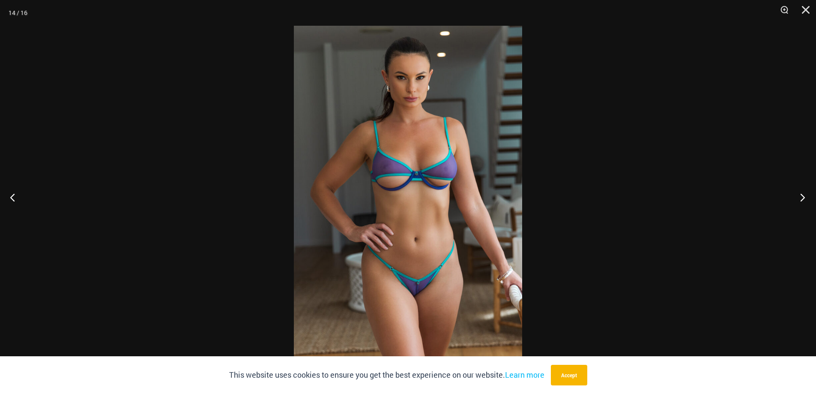
click at [802, 189] on button "Next" at bounding box center [800, 197] width 32 height 43
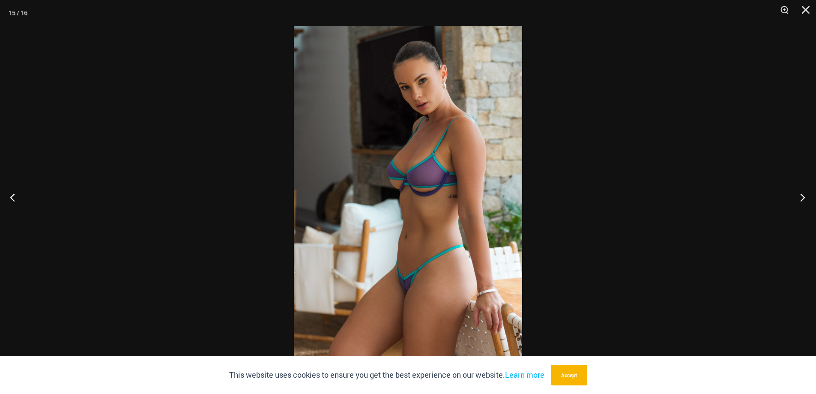
click at [802, 189] on button "Next" at bounding box center [800, 197] width 32 height 43
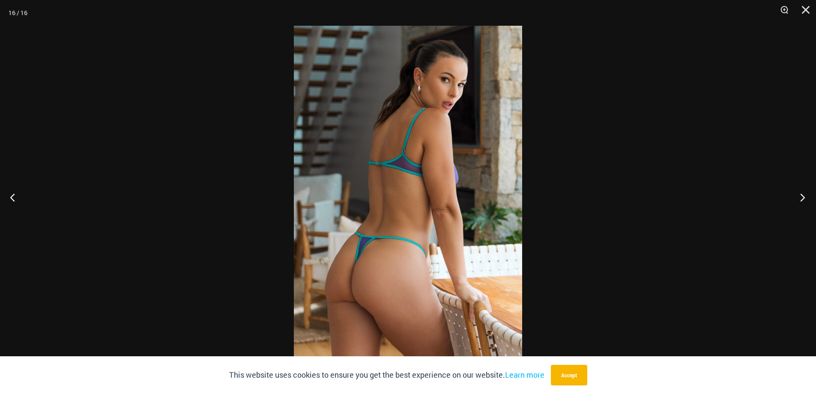
click at [802, 189] on button "Next" at bounding box center [800, 197] width 32 height 43
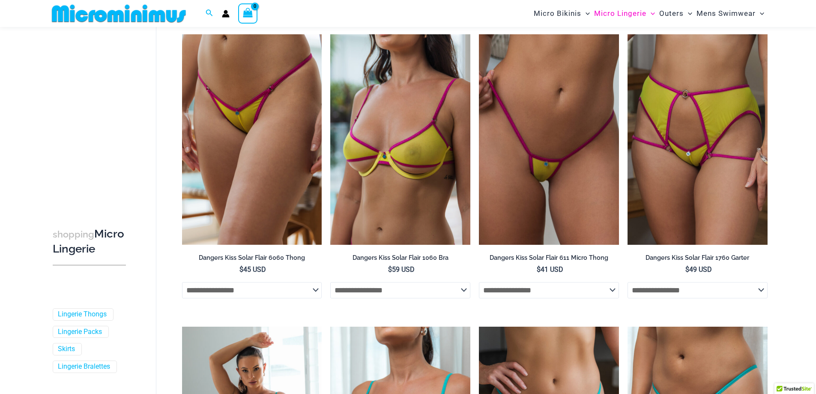
scroll to position [80, 0]
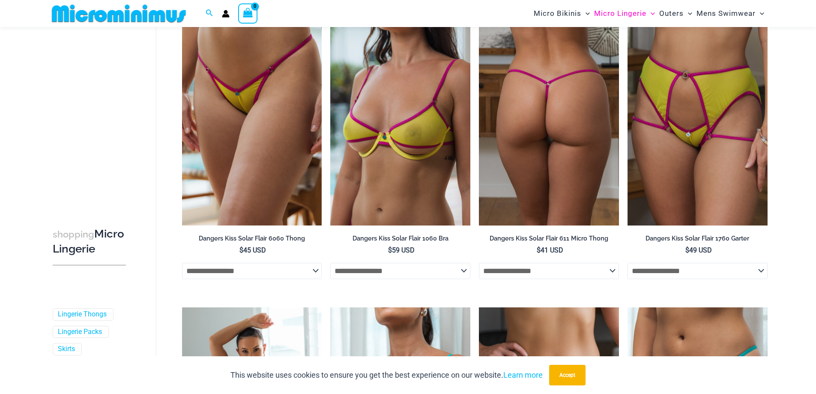
click at [609, 178] on img at bounding box center [549, 120] width 140 height 210
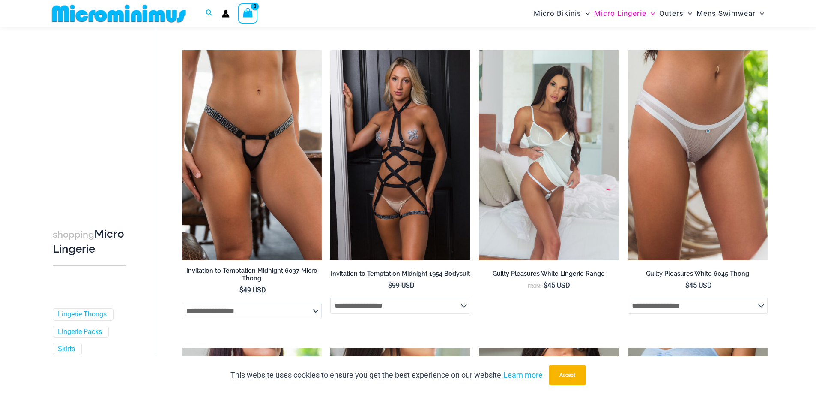
scroll to position [936, 0]
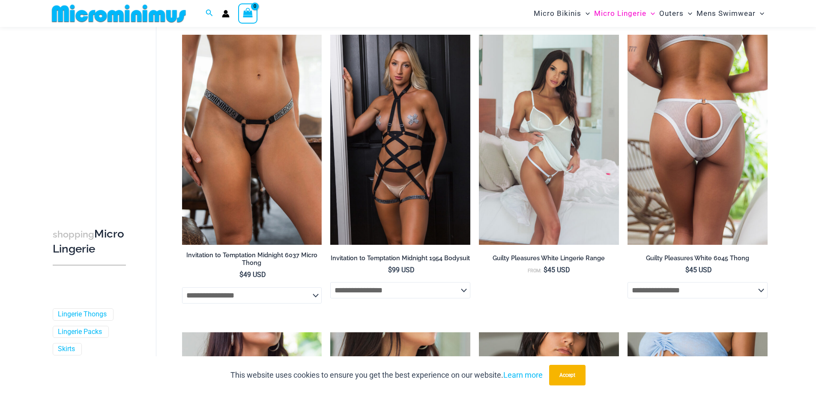
click at [765, 188] on img at bounding box center [698, 140] width 140 height 210
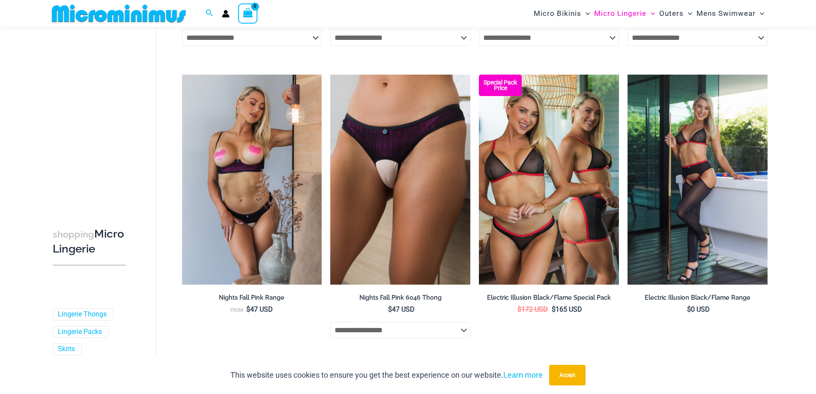
scroll to position [1493, 0]
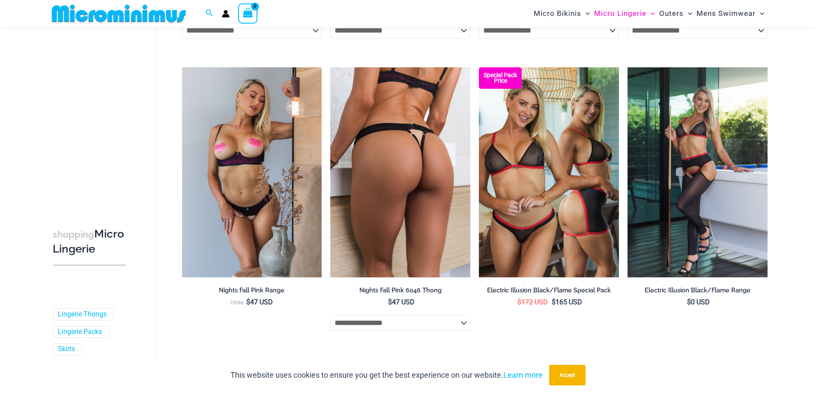
click at [433, 215] on img at bounding box center [400, 172] width 140 height 210
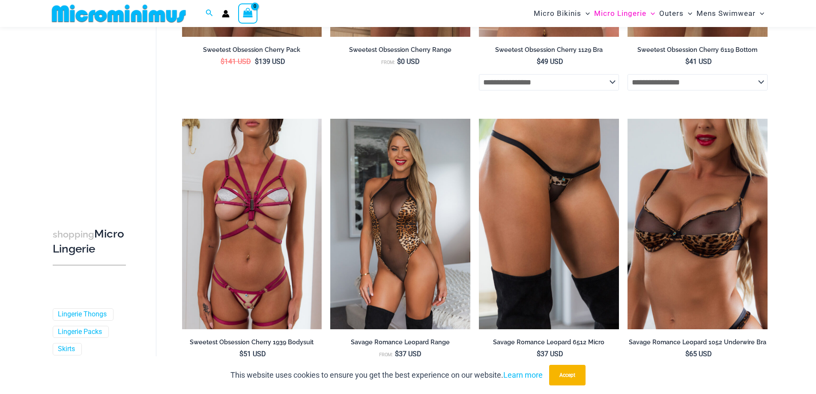
scroll to position [2050, 0]
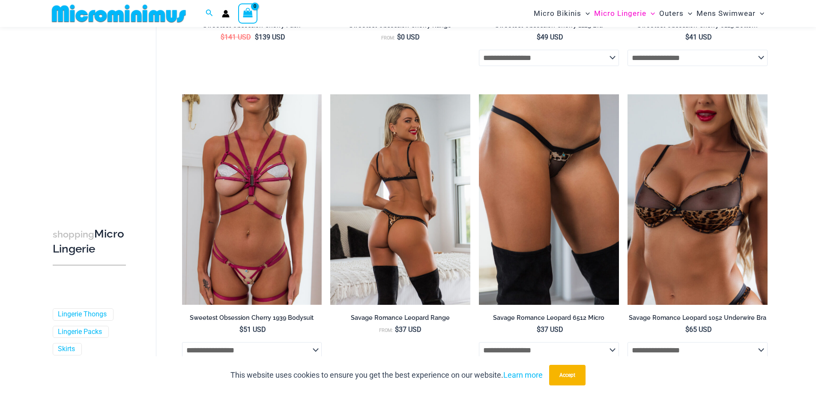
click at [392, 249] on img at bounding box center [400, 199] width 140 height 210
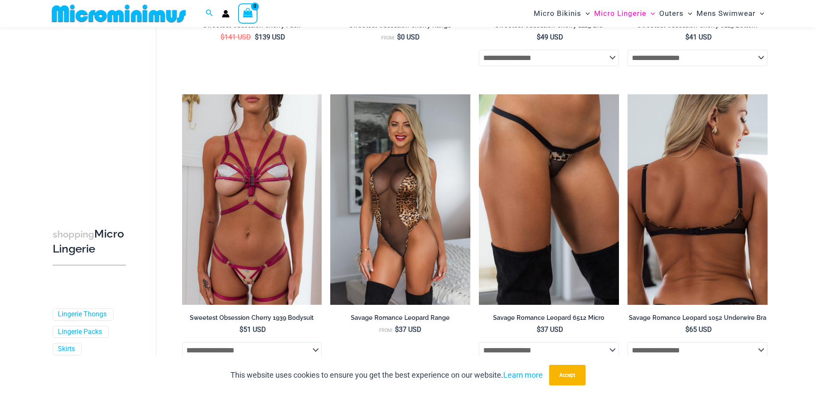
click at [734, 227] on img at bounding box center [698, 199] width 140 height 210
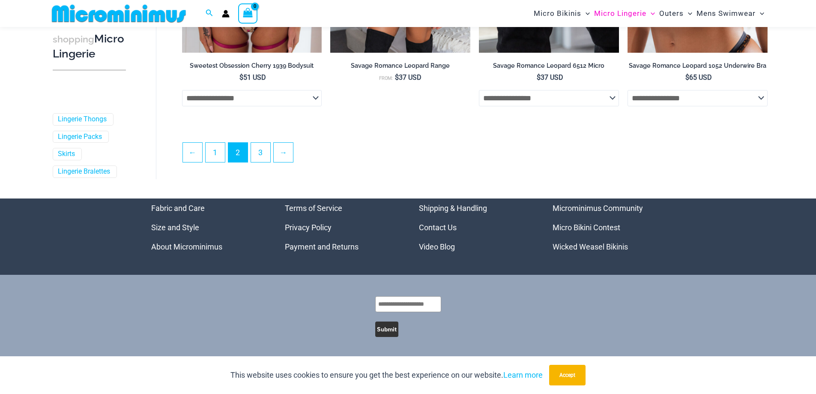
scroll to position [2306, 0]
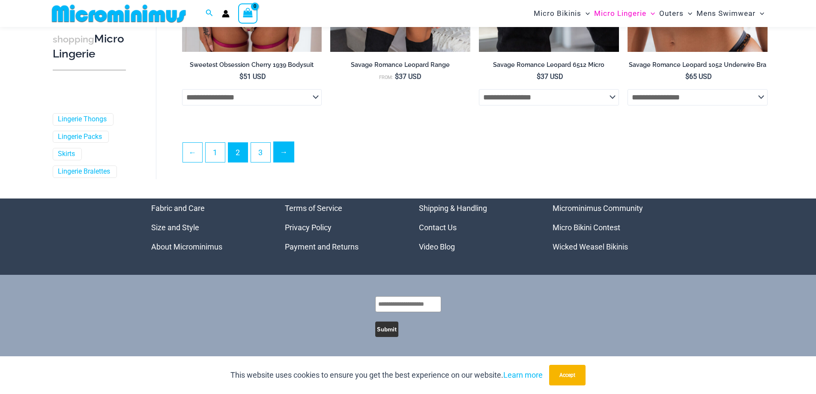
click at [281, 152] on link "→" at bounding box center [284, 152] width 20 height 20
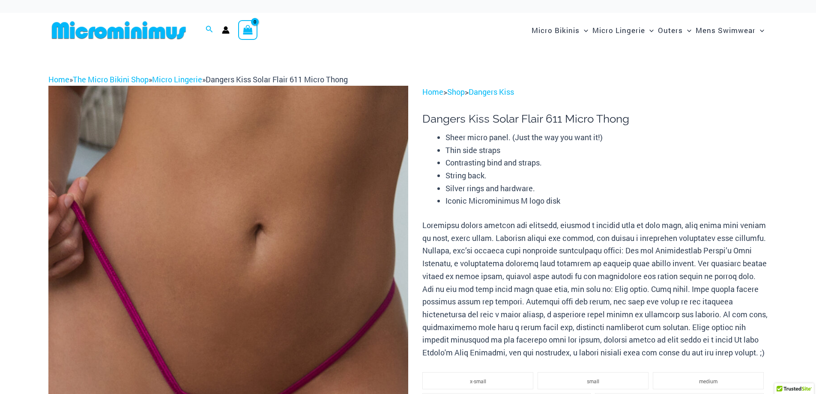
scroll to position [209, 0]
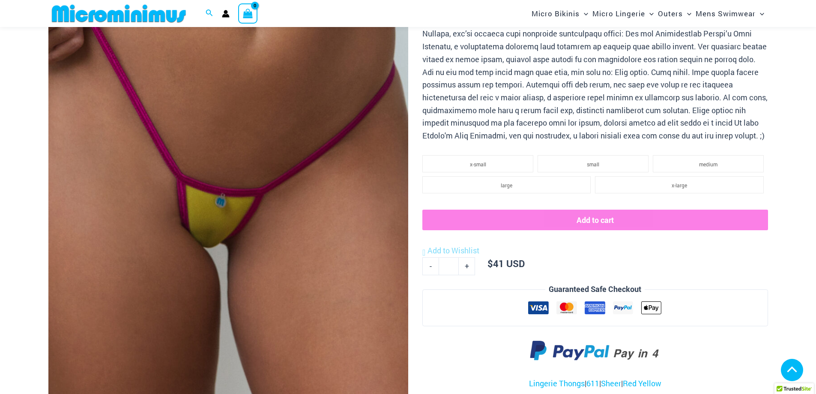
click at [295, 188] on img at bounding box center [228, 139] width 360 height 540
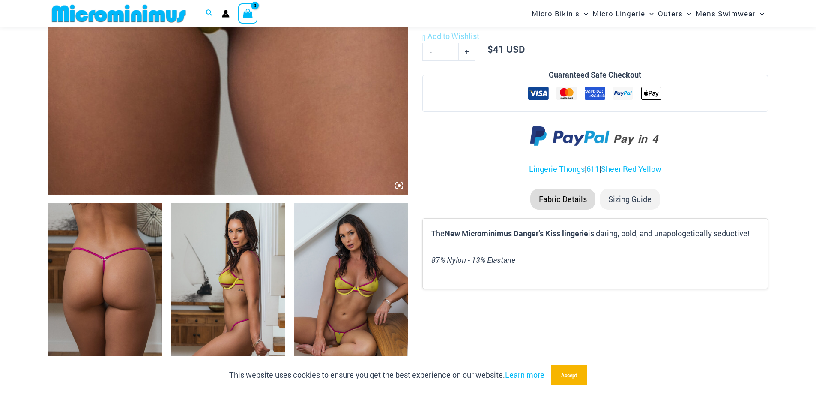
click at [233, 257] on img at bounding box center [228, 288] width 114 height 171
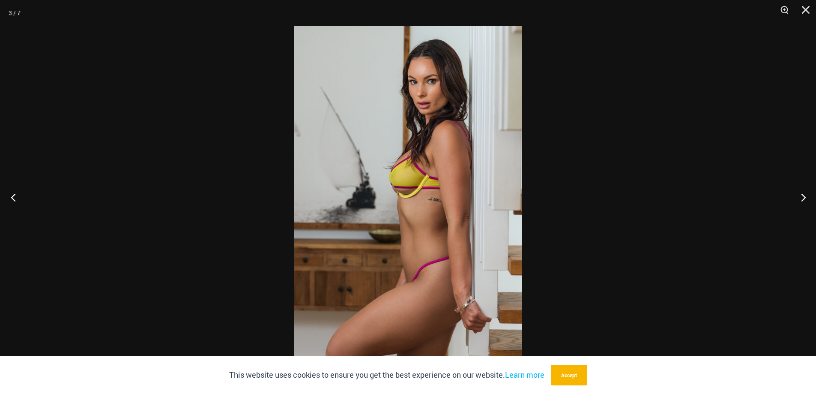
click at [10, 191] on button "Previous" at bounding box center [16, 197] width 32 height 43
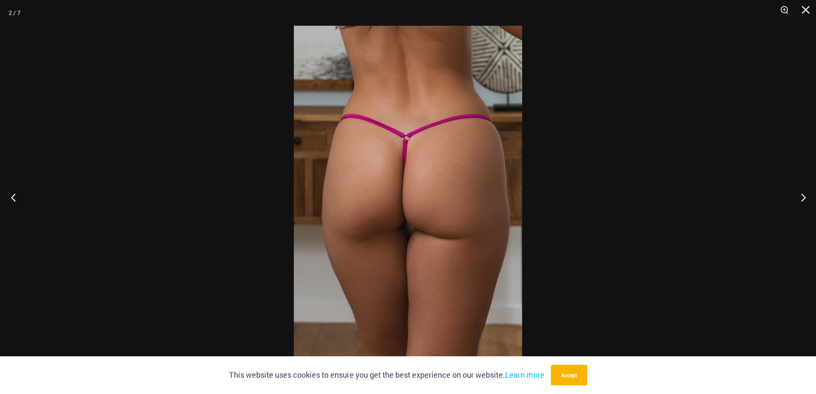
click at [10, 191] on button "Previous" at bounding box center [16, 197] width 32 height 43
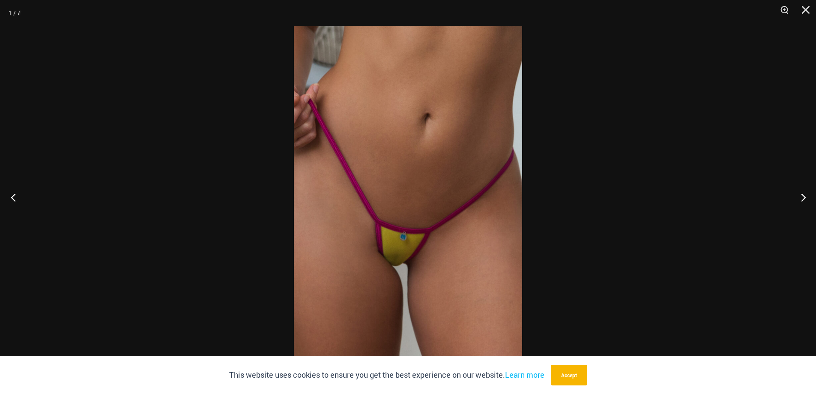
click at [12, 190] on button "Previous" at bounding box center [16, 197] width 32 height 43
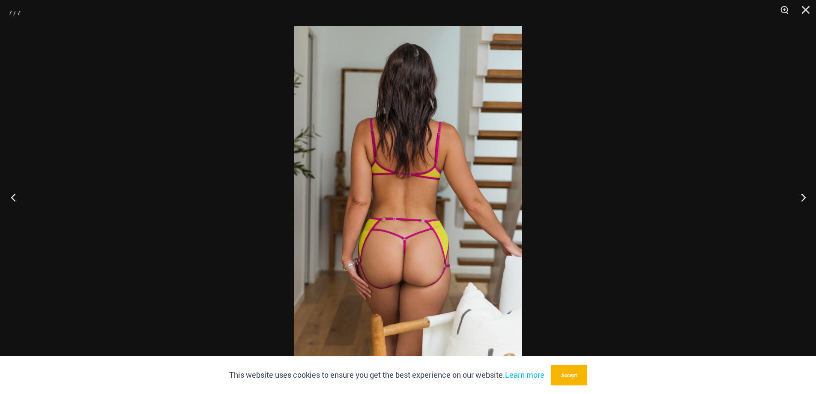
click at [12, 190] on button "Previous" at bounding box center [16, 197] width 32 height 43
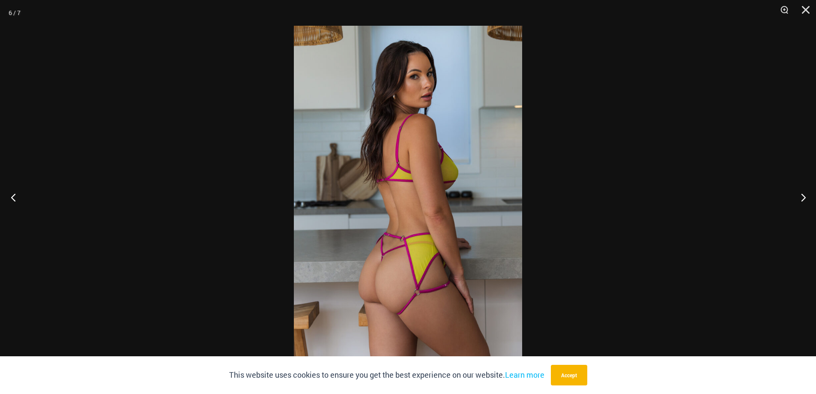
click at [12, 190] on button "Previous" at bounding box center [16, 197] width 32 height 43
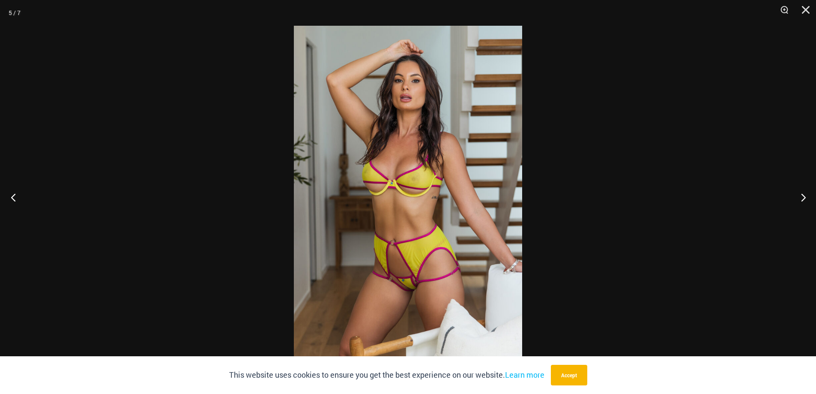
click at [12, 190] on button "Previous" at bounding box center [16, 197] width 32 height 43
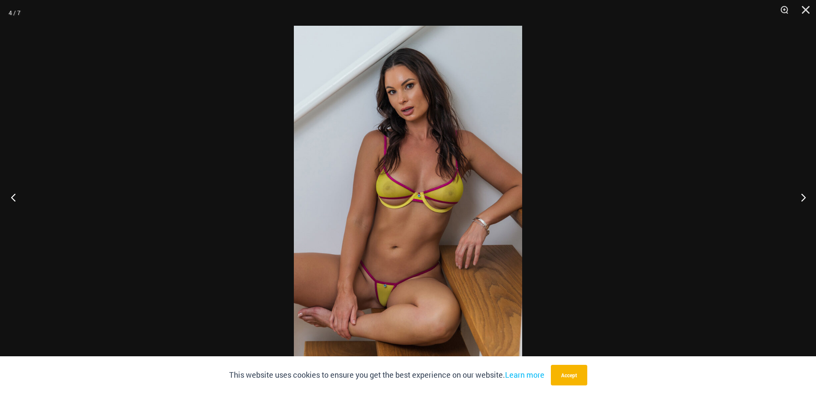
click at [12, 190] on button "Previous" at bounding box center [16, 197] width 32 height 43
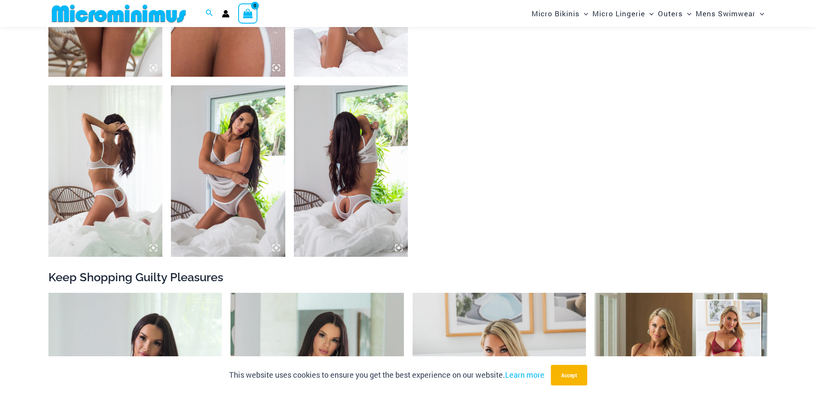
scroll to position [728, 0]
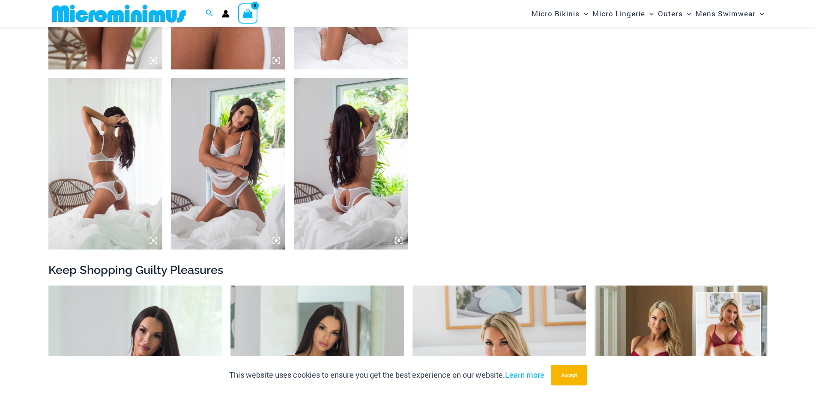
click at [241, 197] on img at bounding box center [228, 163] width 114 height 171
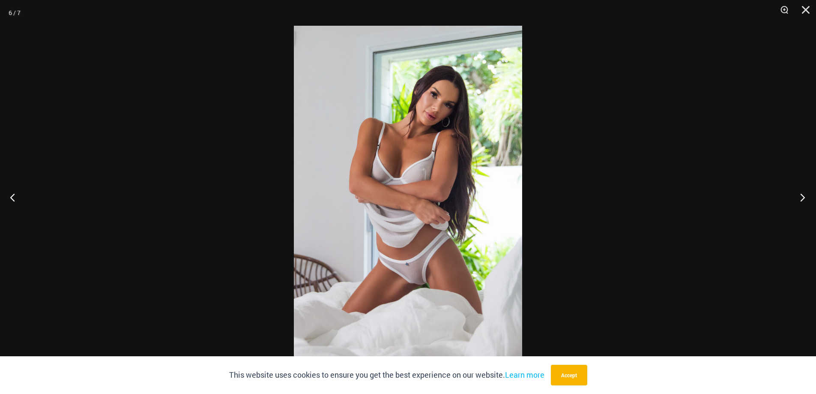
click at [805, 192] on button "Next" at bounding box center [800, 197] width 32 height 43
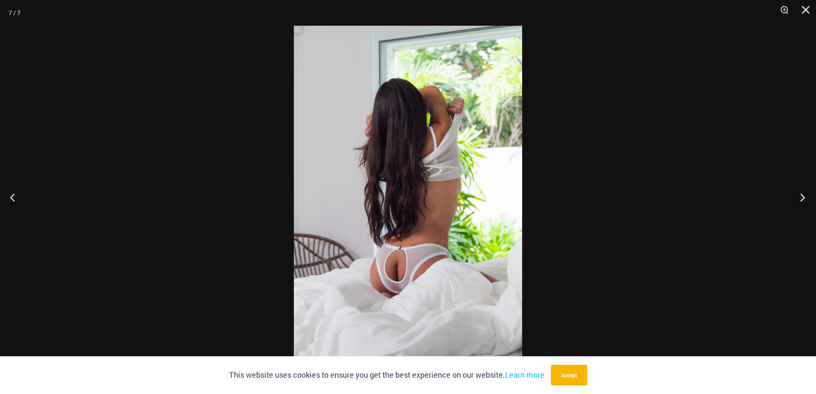
click at [805, 192] on button "Next" at bounding box center [800, 197] width 32 height 43
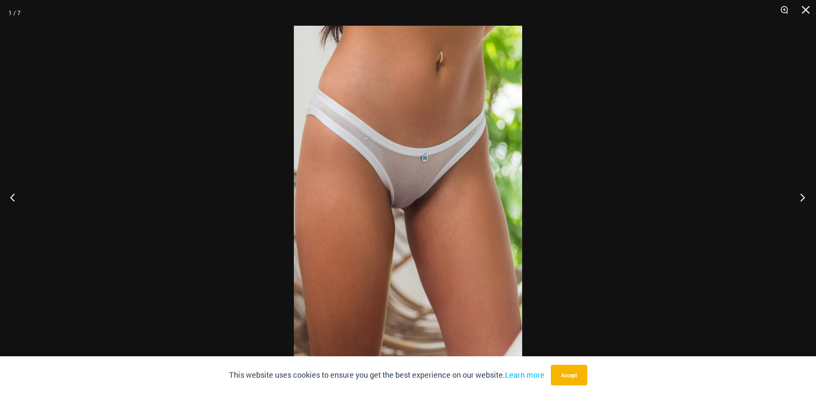
click at [805, 192] on button "Next" at bounding box center [800, 197] width 32 height 43
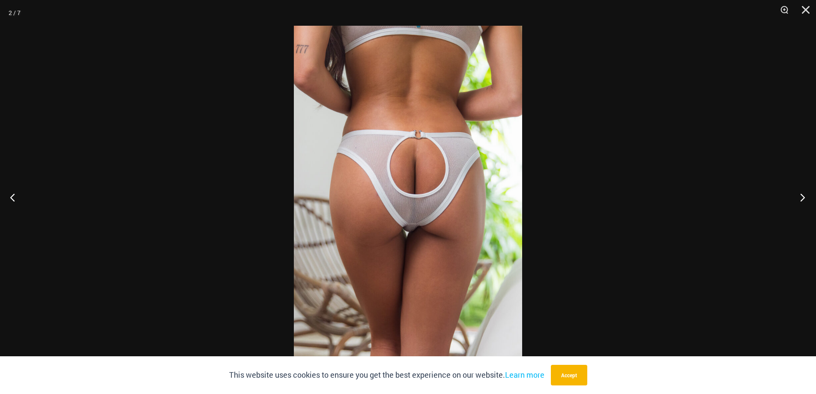
click at [805, 192] on button "Next" at bounding box center [800, 197] width 32 height 43
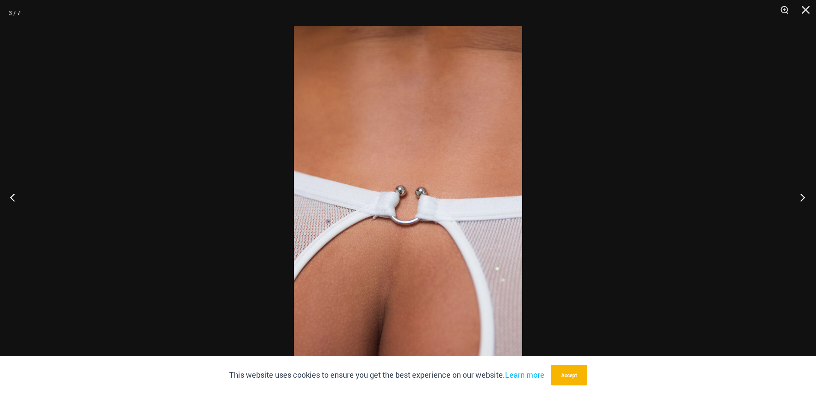
click at [805, 192] on button "Next" at bounding box center [800, 197] width 32 height 43
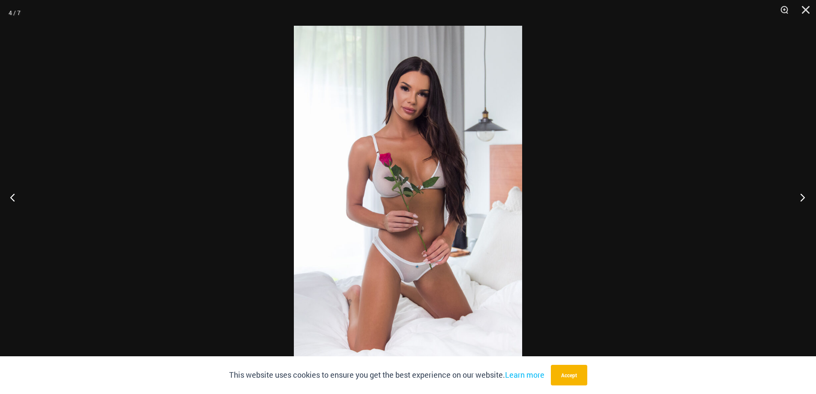
click at [805, 192] on button "Next" at bounding box center [800, 197] width 32 height 43
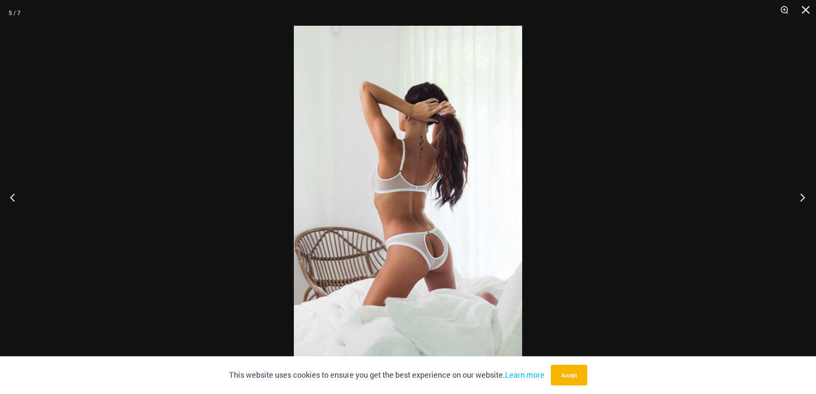
click at [805, 192] on button "Next" at bounding box center [800, 197] width 32 height 43
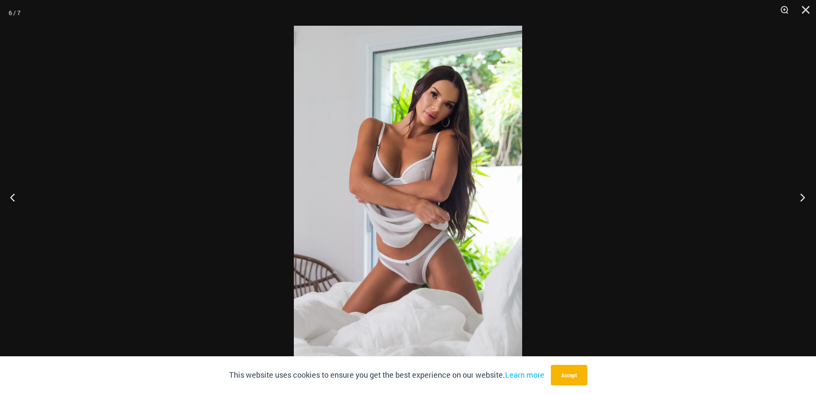
click at [805, 192] on button "Next" at bounding box center [800, 197] width 32 height 43
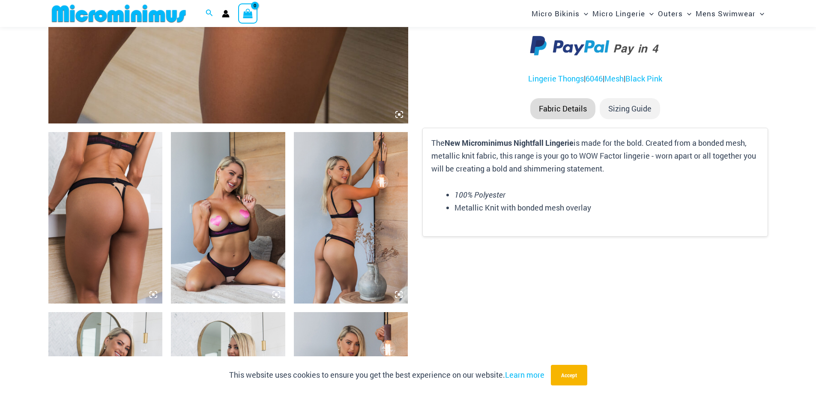
scroll to position [514, 0]
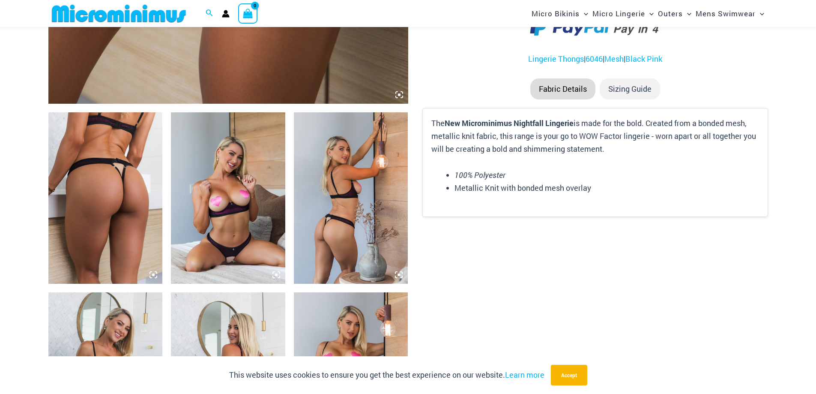
click at [120, 230] on img at bounding box center [105, 197] width 114 height 171
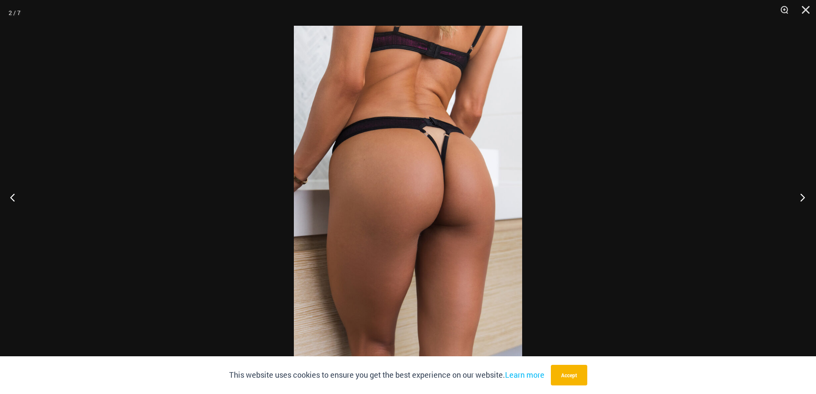
click at [809, 190] on button "Next" at bounding box center [800, 197] width 32 height 43
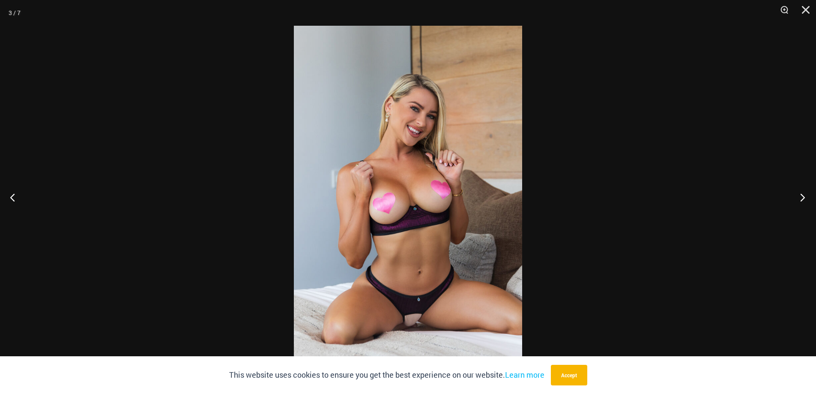
click at [809, 190] on button "Next" at bounding box center [800, 197] width 32 height 43
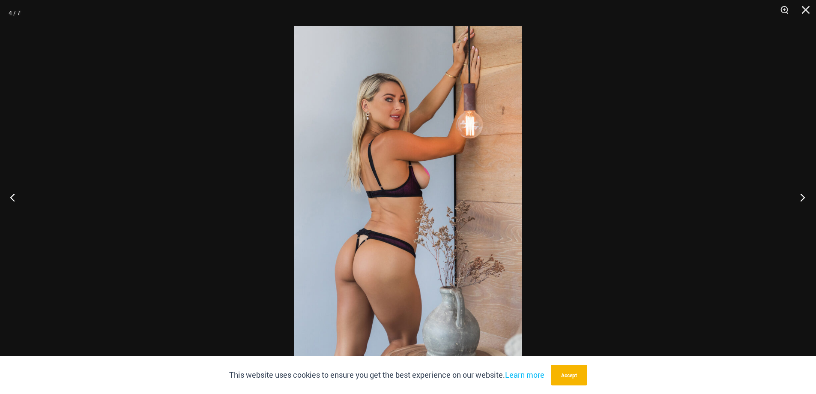
click at [809, 190] on button "Next" at bounding box center [800, 197] width 32 height 43
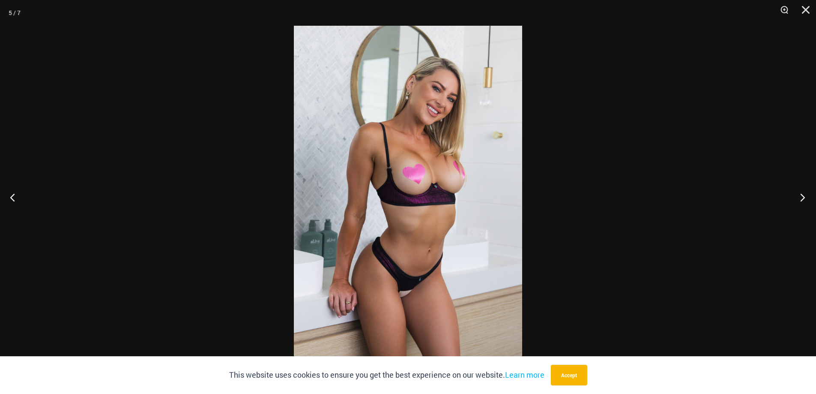
click at [809, 190] on button "Next" at bounding box center [800, 197] width 32 height 43
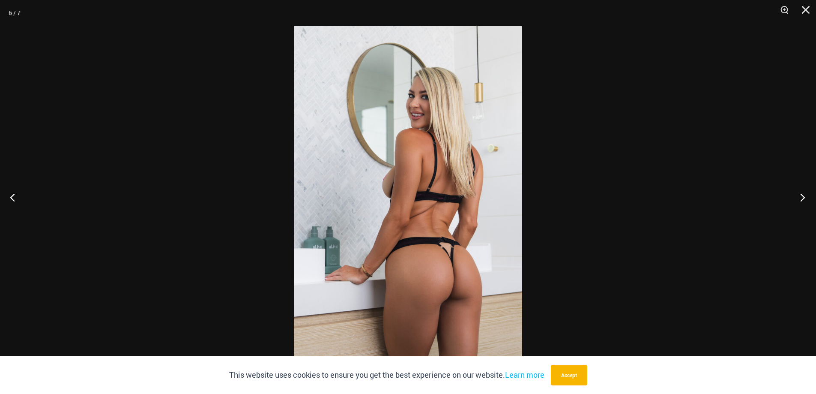
click at [809, 190] on button "Next" at bounding box center [800, 197] width 32 height 43
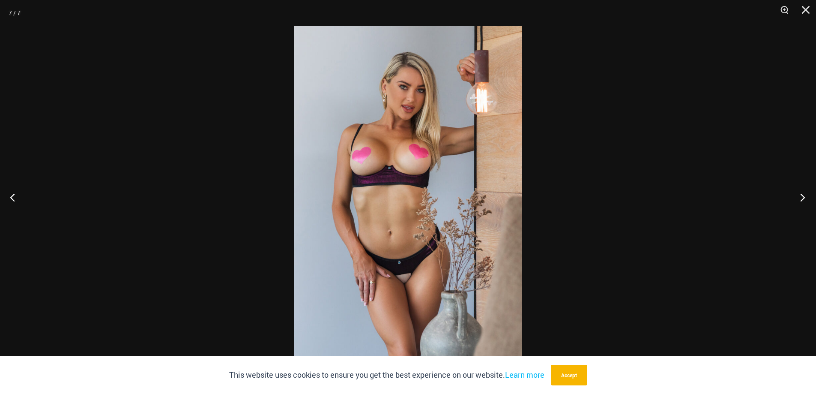
click at [809, 190] on button "Next" at bounding box center [800, 197] width 32 height 43
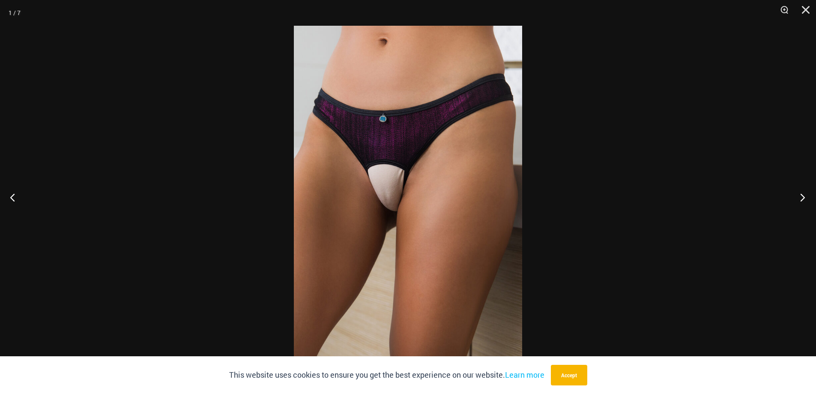
click at [809, 190] on button "Next" at bounding box center [800, 197] width 32 height 43
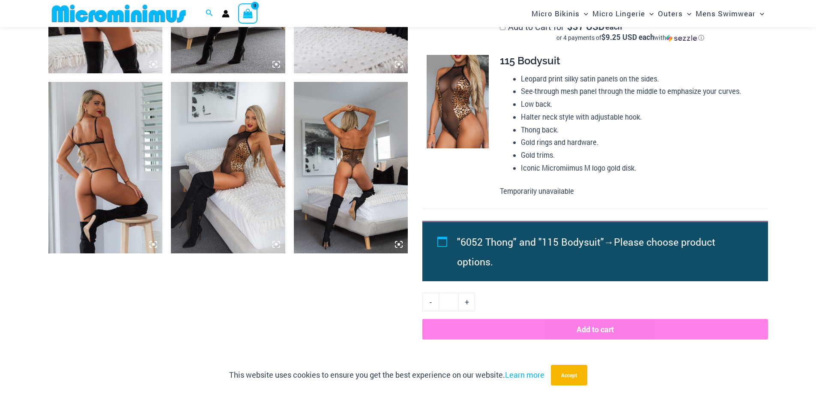
scroll to position [728, 0]
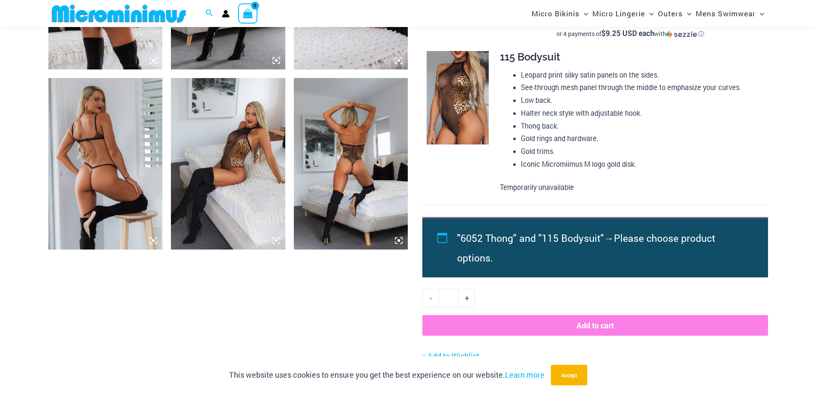
click at [334, 176] on img at bounding box center [351, 163] width 114 height 171
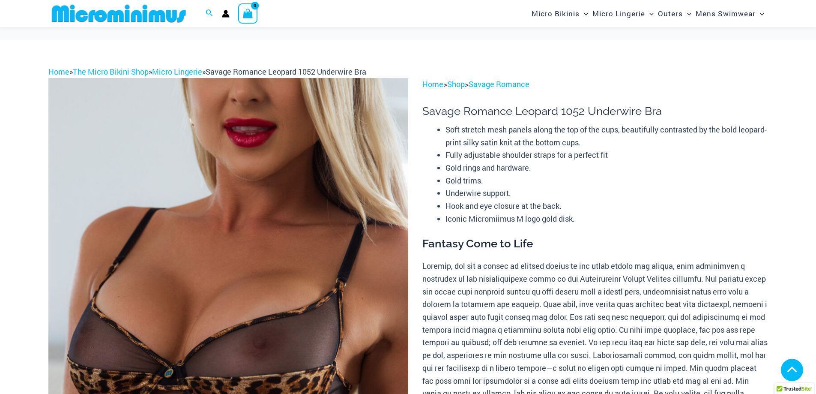
scroll to position [1112, 0]
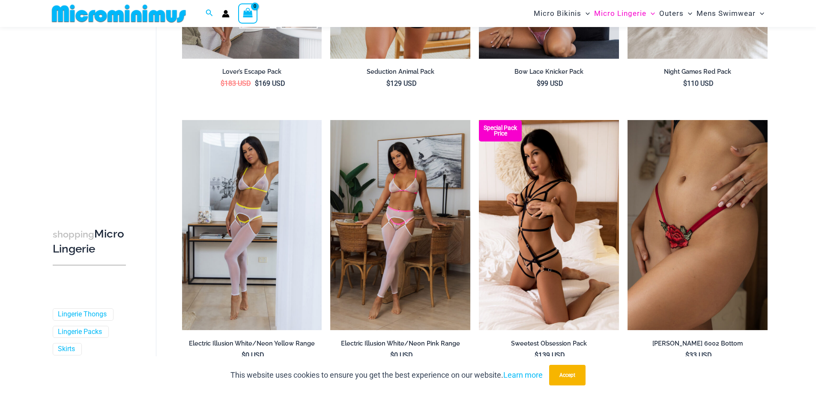
scroll to position [293, 0]
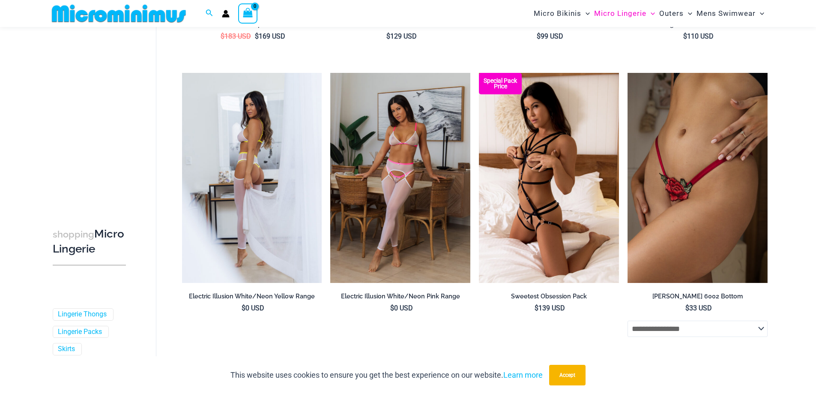
click at [265, 192] on img at bounding box center [252, 178] width 140 height 210
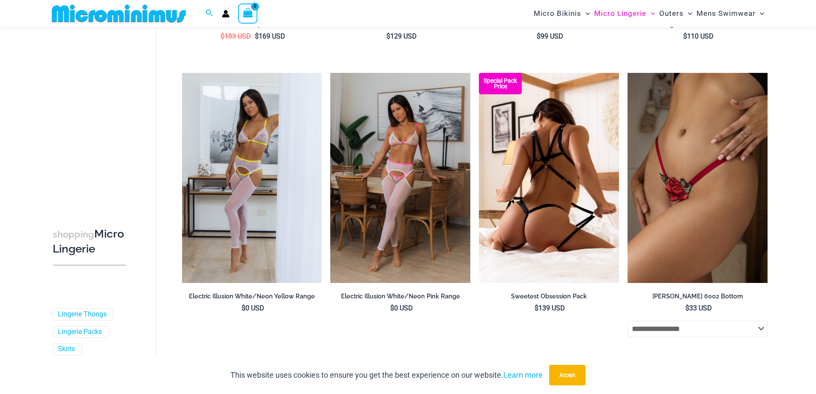
click at [583, 199] on img at bounding box center [549, 178] width 140 height 210
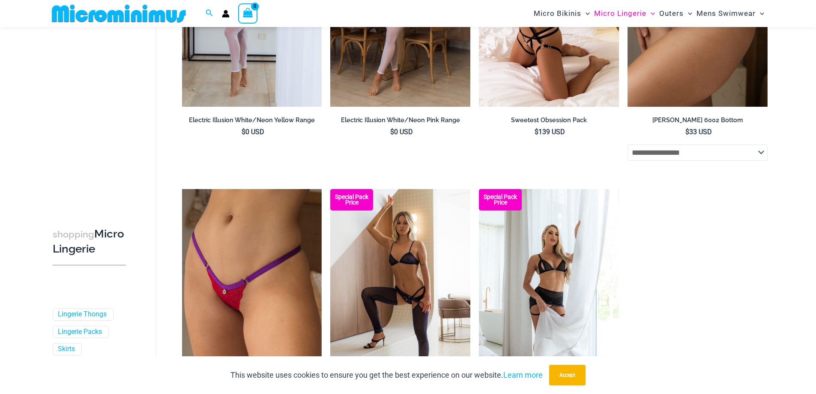
scroll to position [0, 0]
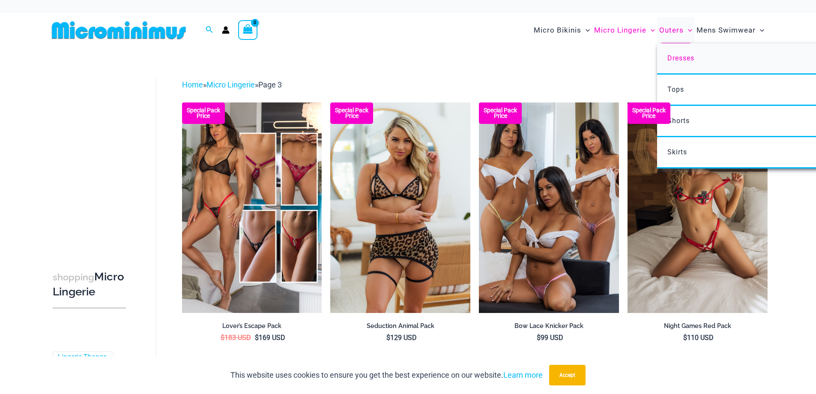
click at [685, 52] on link "Dresses" at bounding box center [784, 58] width 255 height 31
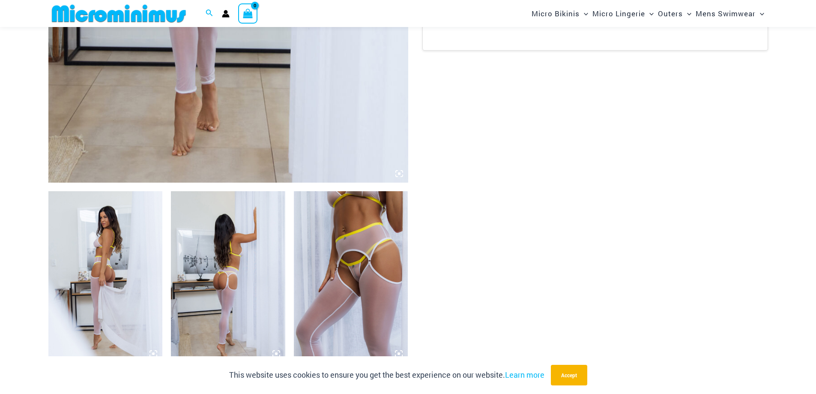
scroll to position [463, 0]
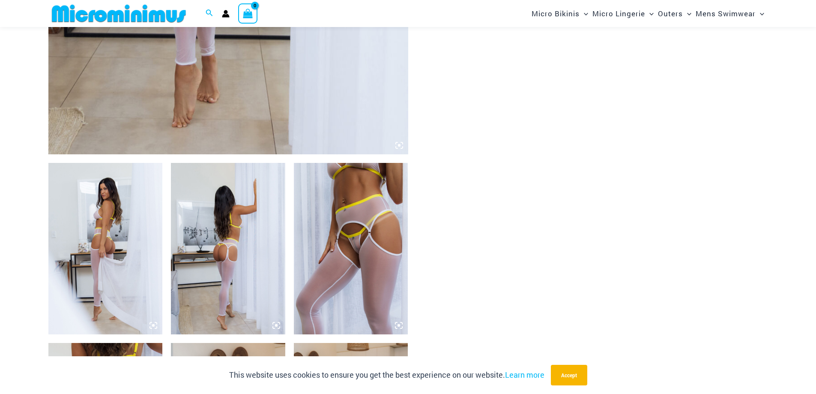
click at [149, 225] on img at bounding box center [105, 248] width 114 height 171
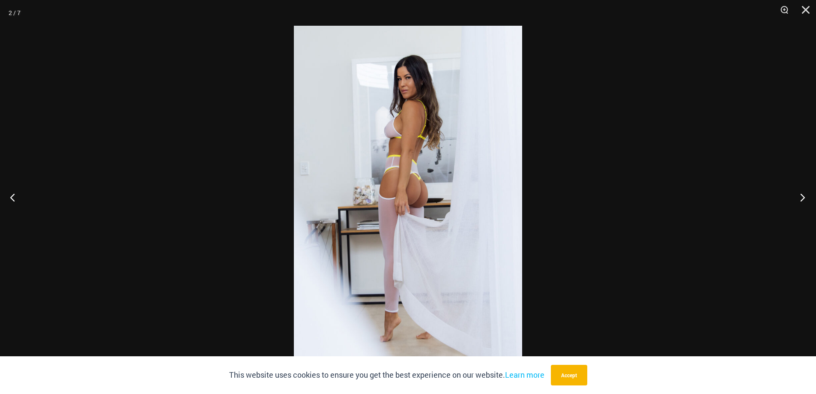
click at [800, 189] on button "Next" at bounding box center [800, 197] width 32 height 43
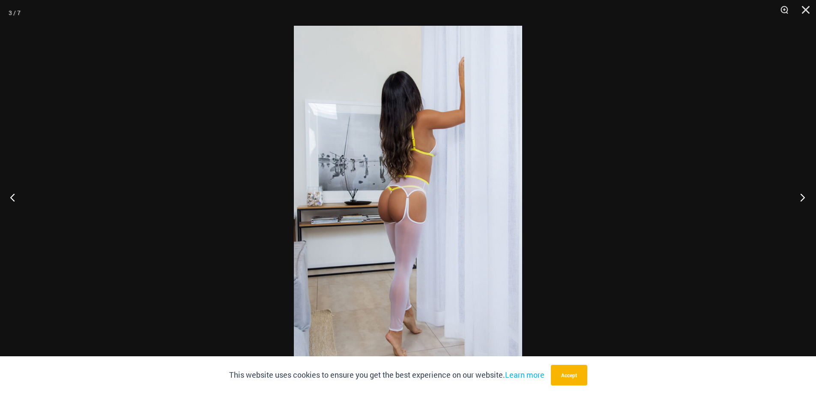
click at [800, 189] on button "Next" at bounding box center [800, 197] width 32 height 43
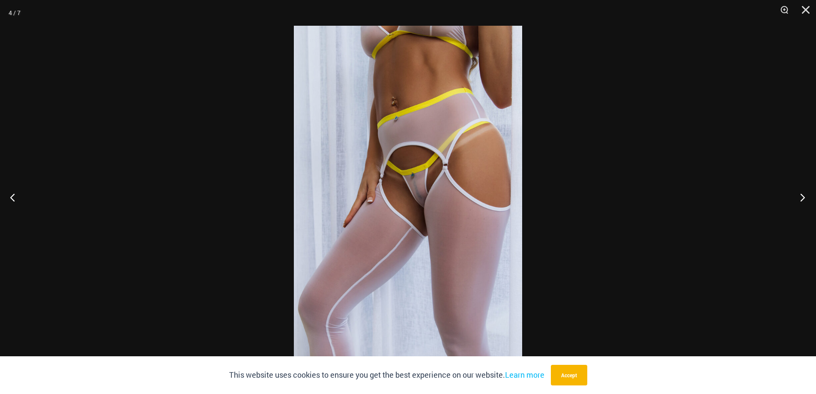
click at [800, 189] on button "Next" at bounding box center [800, 197] width 32 height 43
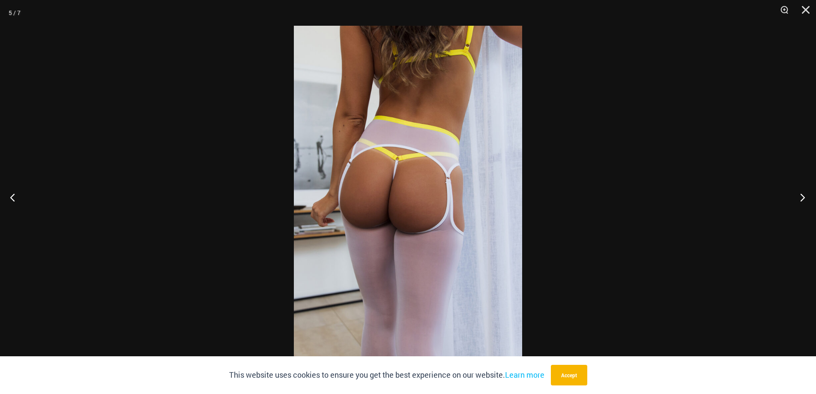
click at [800, 189] on button "Next" at bounding box center [800, 197] width 32 height 43
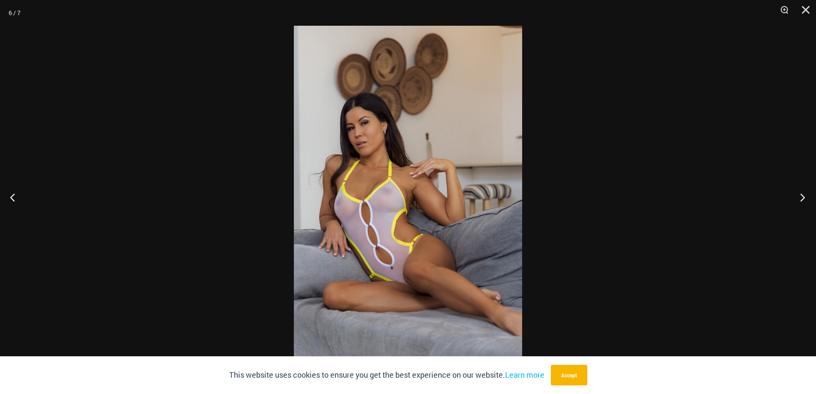
click at [800, 189] on button "Next" at bounding box center [800, 197] width 32 height 43
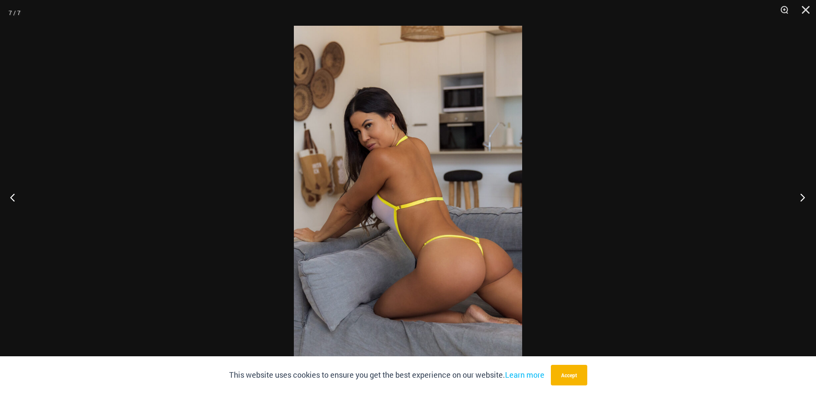
click at [800, 189] on button "Next" at bounding box center [800, 197] width 32 height 43
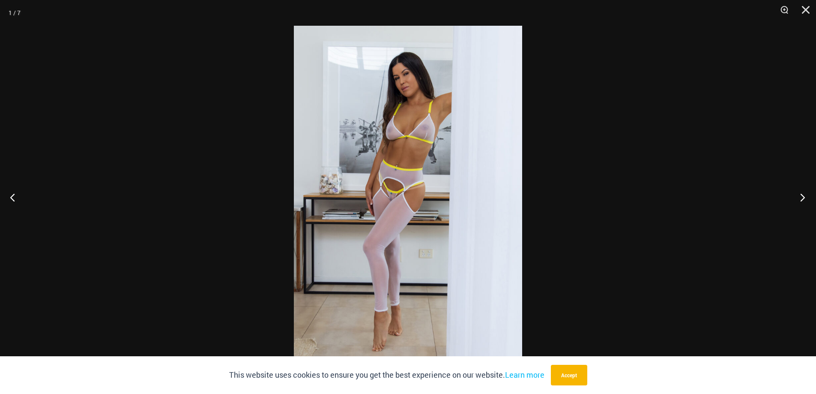
click at [800, 189] on button "Next" at bounding box center [800, 197] width 32 height 43
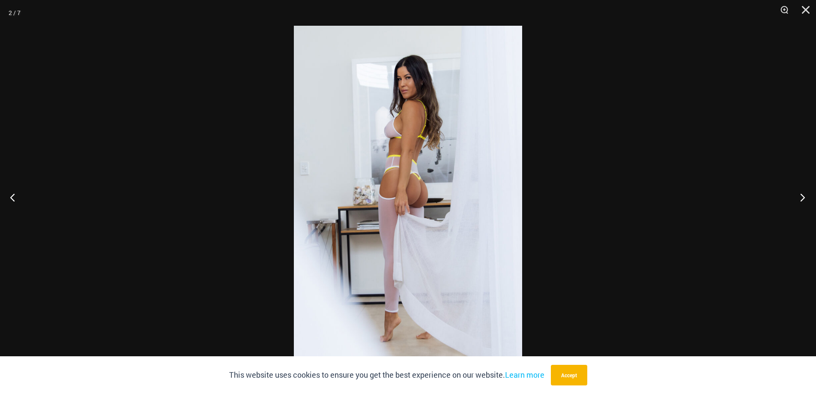
click at [800, 189] on button "Next" at bounding box center [800, 197] width 32 height 43
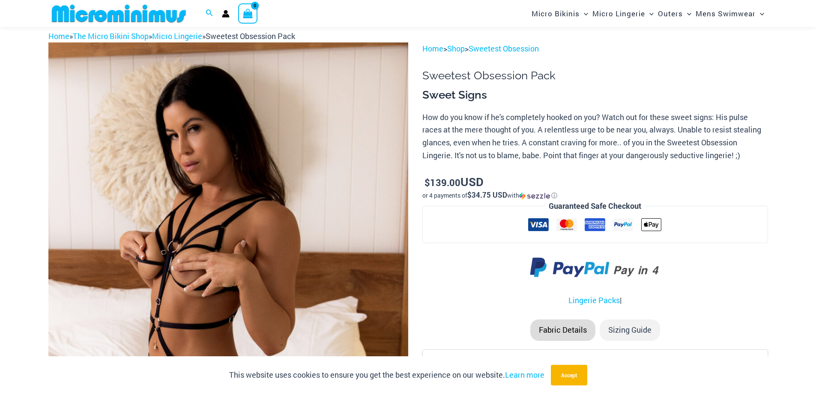
scroll to position [35, 0]
click at [287, 197] on img at bounding box center [228, 313] width 360 height 540
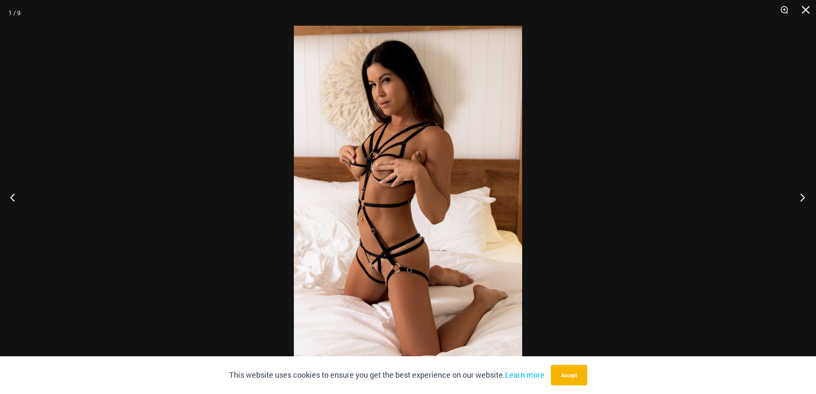
click at [803, 197] on button "Next" at bounding box center [800, 197] width 32 height 43
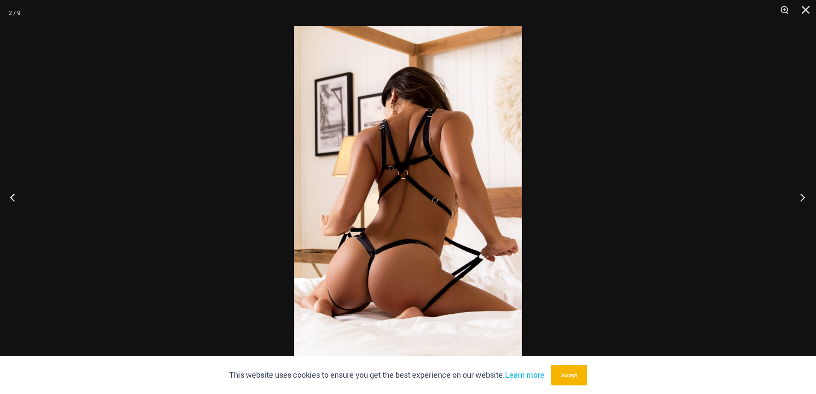
click at [801, 197] on button "Next" at bounding box center [800, 197] width 32 height 43
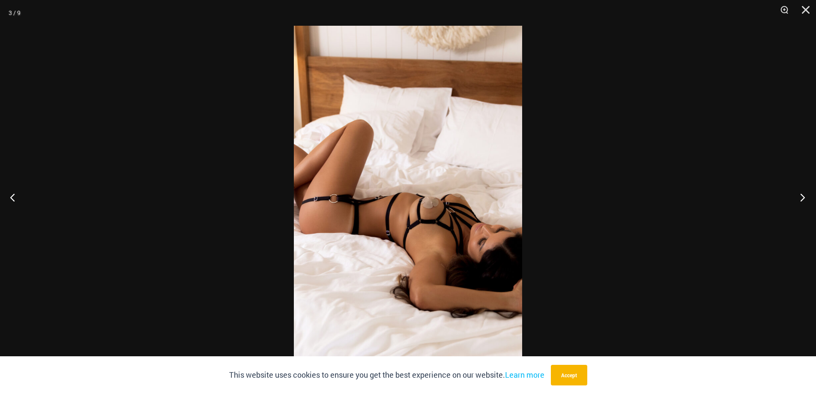
click at [800, 196] on button "Next" at bounding box center [800, 197] width 32 height 43
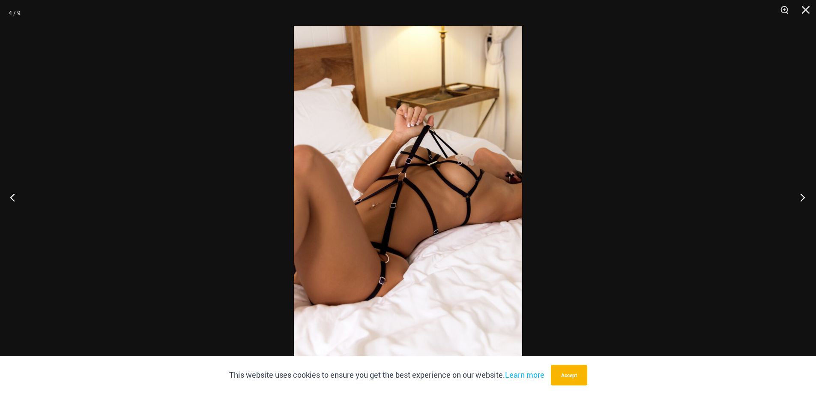
click at [800, 196] on button "Next" at bounding box center [800, 197] width 32 height 43
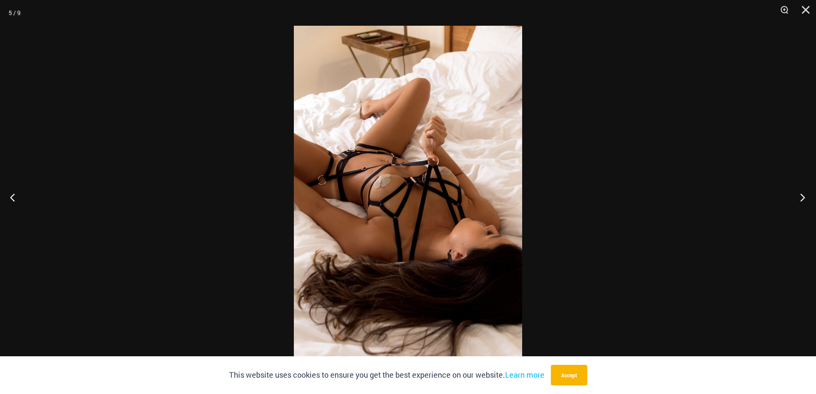
click at [800, 196] on button "Next" at bounding box center [800, 197] width 32 height 43
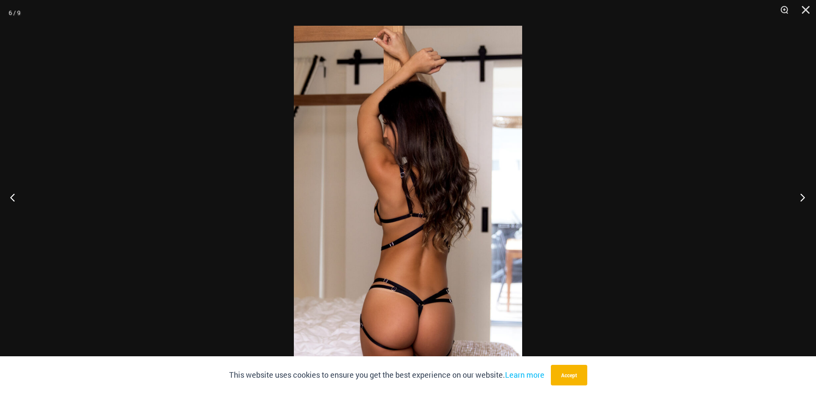
click at [800, 196] on button "Next" at bounding box center [800, 197] width 32 height 43
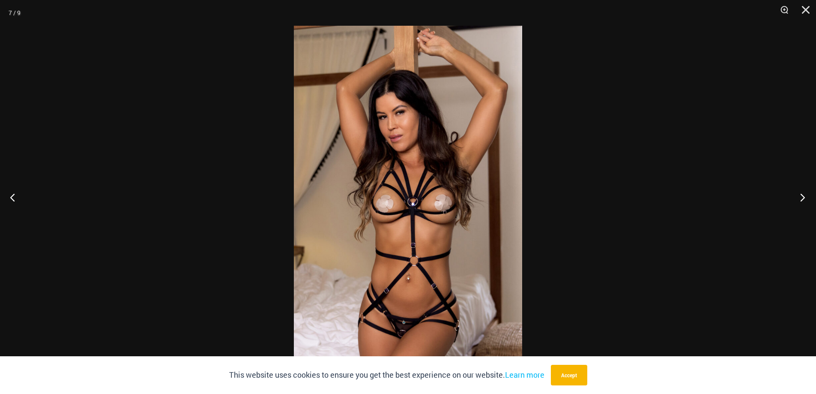
click at [800, 196] on button "Next" at bounding box center [800, 197] width 32 height 43
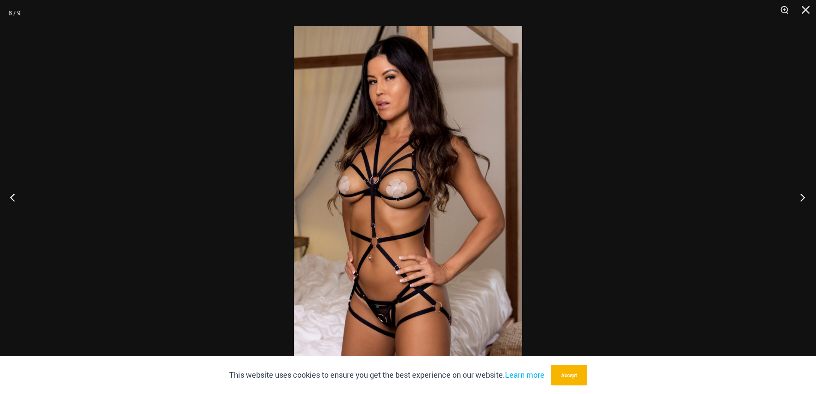
click at [800, 196] on button "Next" at bounding box center [800, 197] width 32 height 43
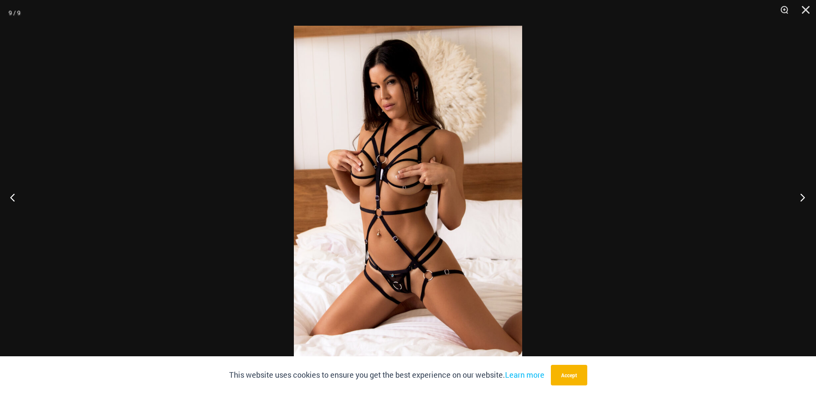
click at [800, 196] on button "Next" at bounding box center [800, 197] width 32 height 43
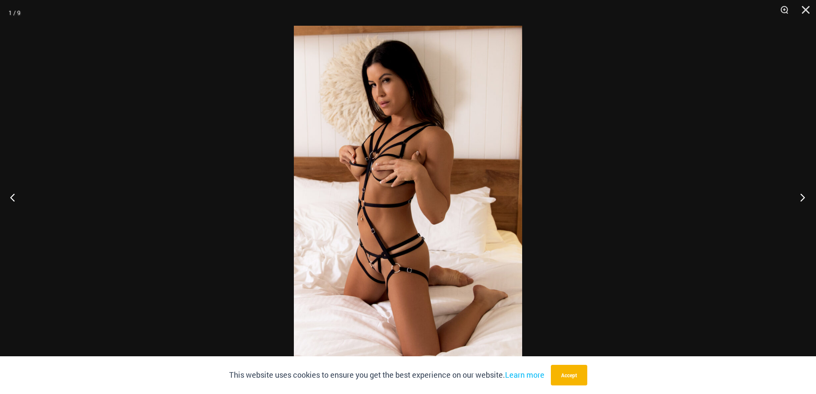
click at [800, 196] on button "Next" at bounding box center [800, 197] width 32 height 43
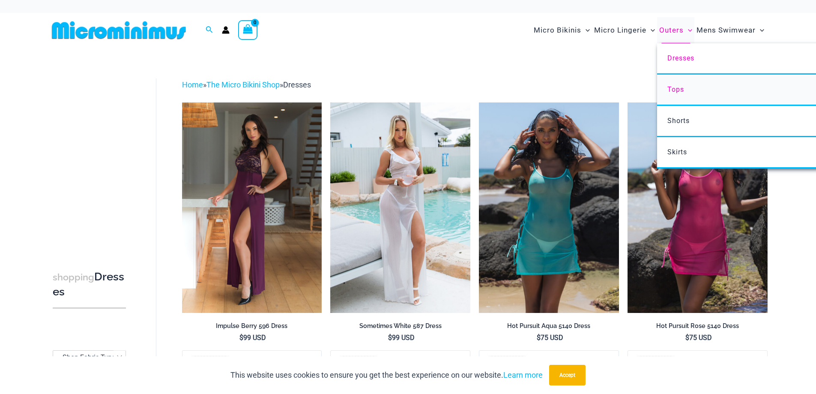
click at [685, 84] on link "Tops" at bounding box center [784, 90] width 255 height 31
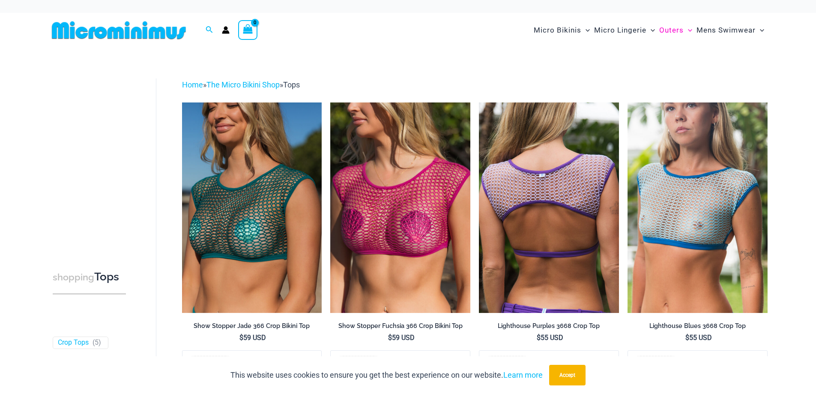
click at [586, 218] on img at bounding box center [549, 207] width 140 height 210
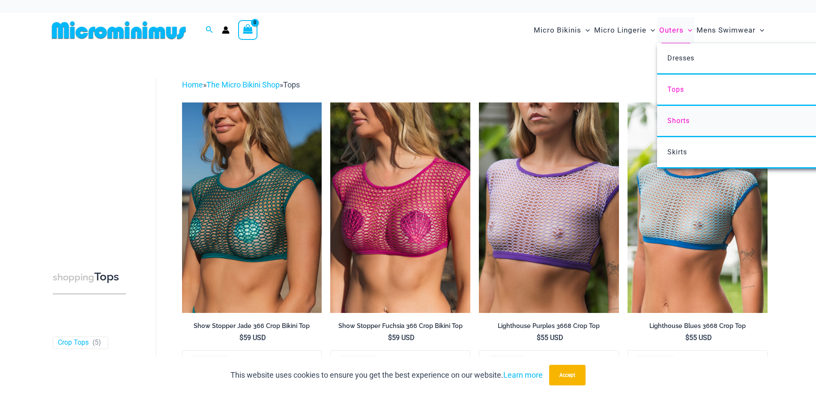
click at [672, 126] on link "Shorts" at bounding box center [784, 121] width 255 height 31
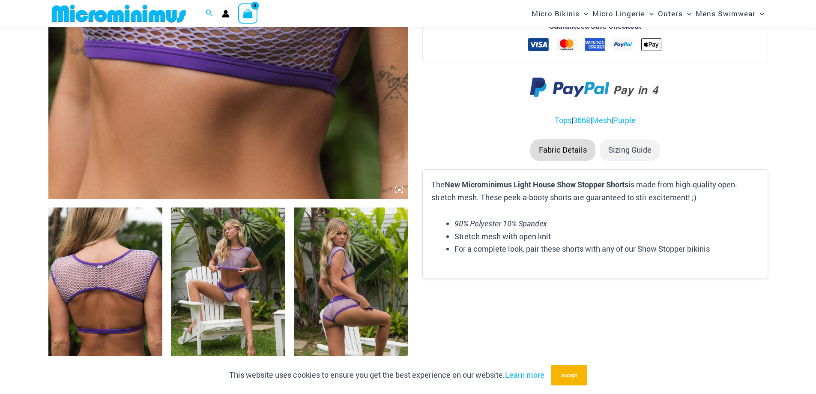
scroll to position [428, 0]
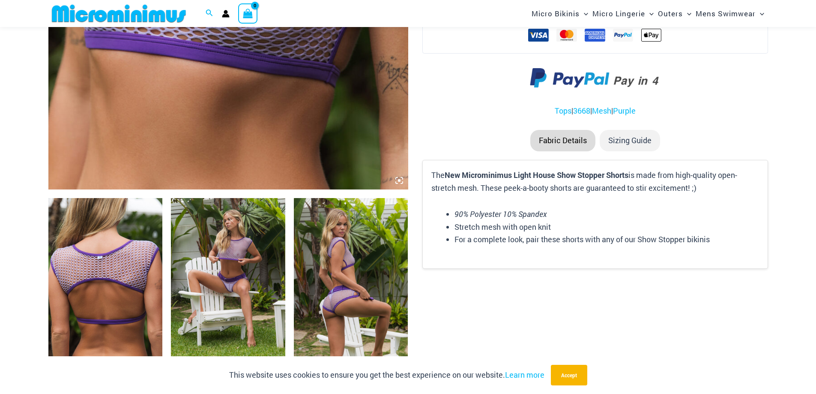
click at [136, 287] on img at bounding box center [105, 283] width 114 height 171
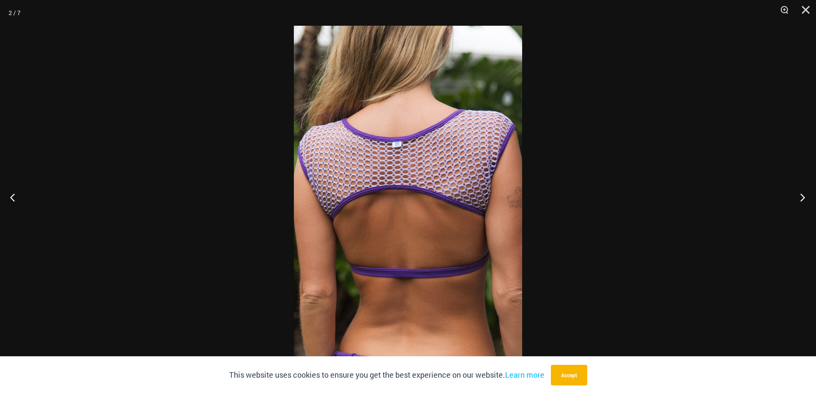
click at [807, 195] on button "Next" at bounding box center [800, 197] width 32 height 43
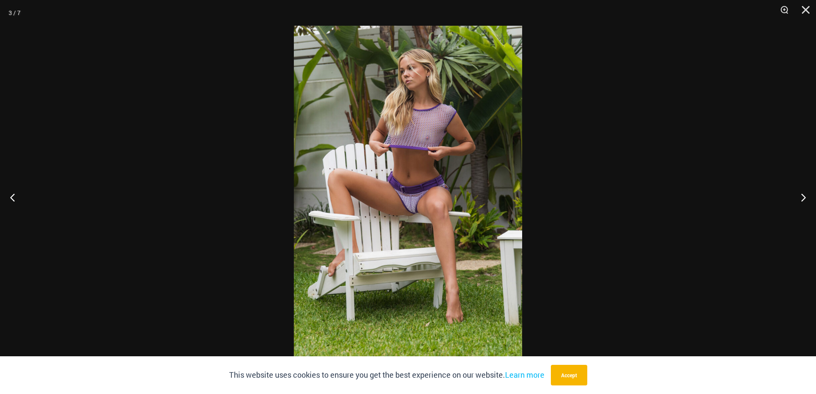
click at [439, 146] on img at bounding box center [408, 197] width 228 height 342
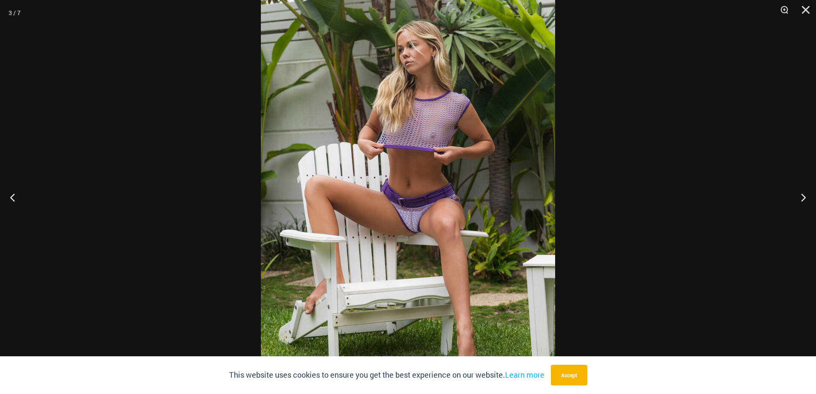
click at [428, 142] on img at bounding box center [408, 211] width 294 height 441
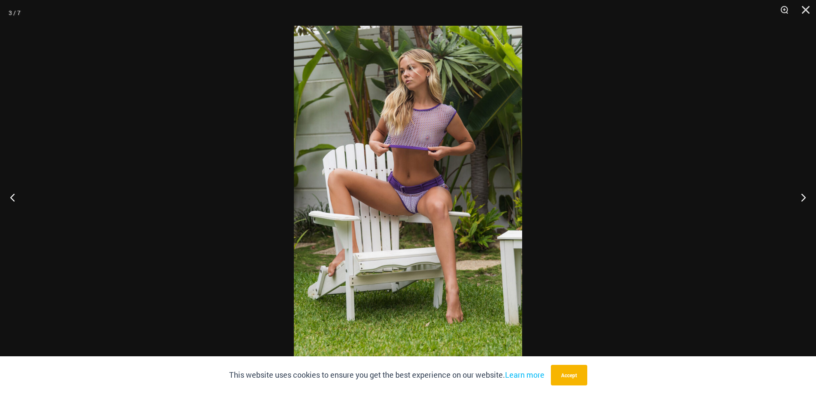
click at [426, 136] on img at bounding box center [408, 197] width 228 height 342
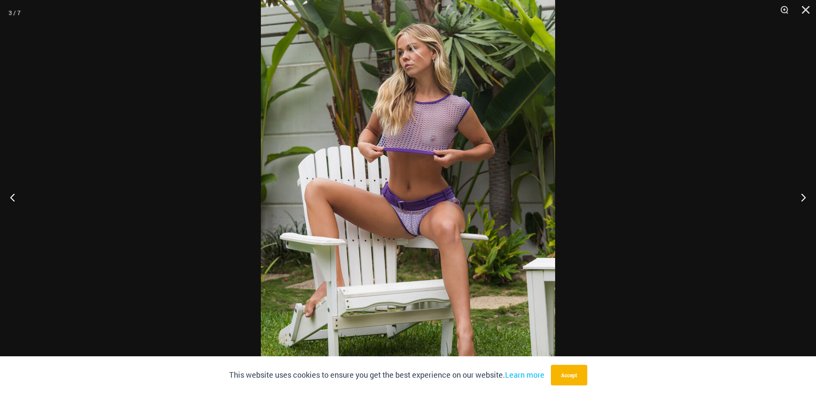
click at [434, 140] on img at bounding box center [408, 214] width 294 height 441
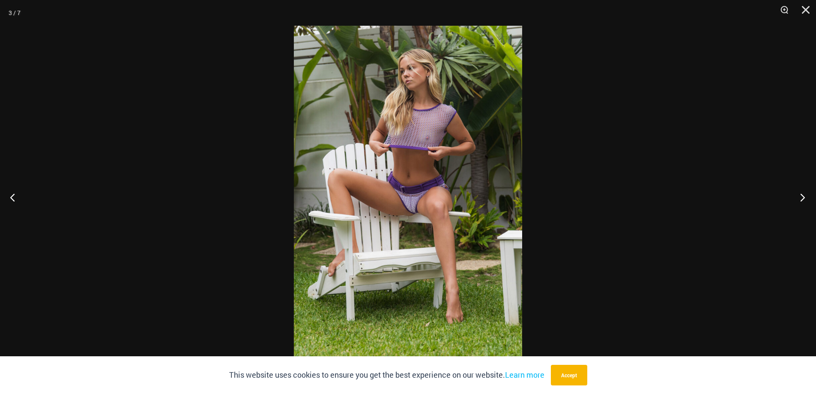
click at [801, 194] on button "Next" at bounding box center [800, 197] width 32 height 43
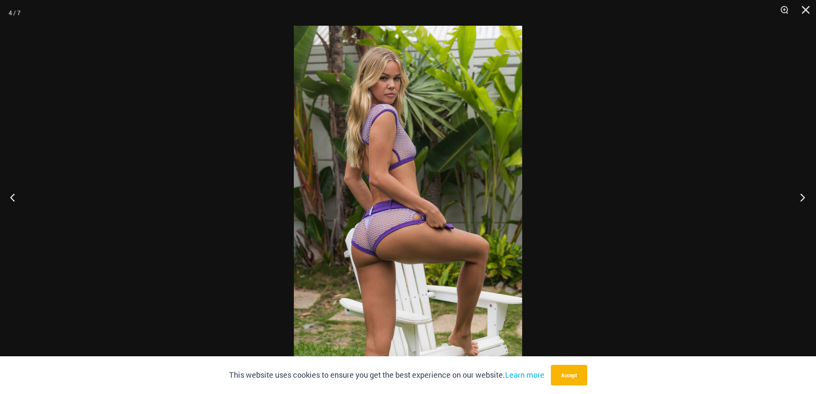
click at [801, 194] on button "Next" at bounding box center [800, 197] width 32 height 43
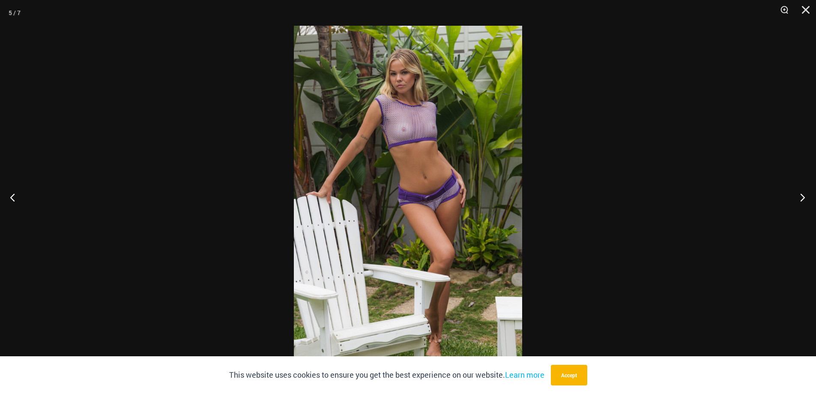
click at [803, 194] on button "Next" at bounding box center [800, 197] width 32 height 43
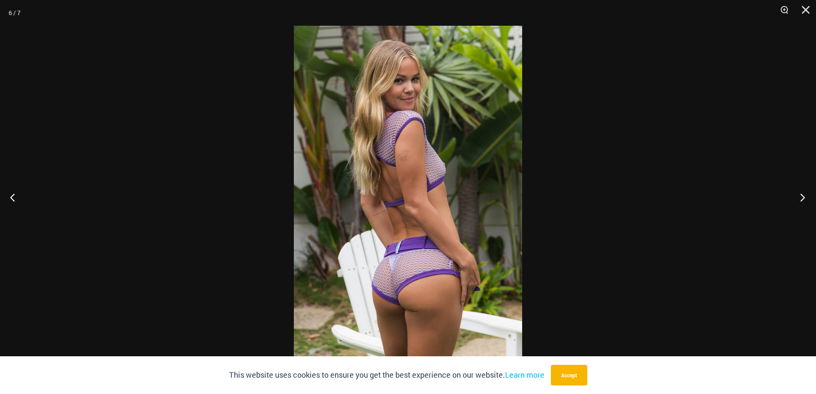
click at [803, 194] on button "Next" at bounding box center [800, 197] width 32 height 43
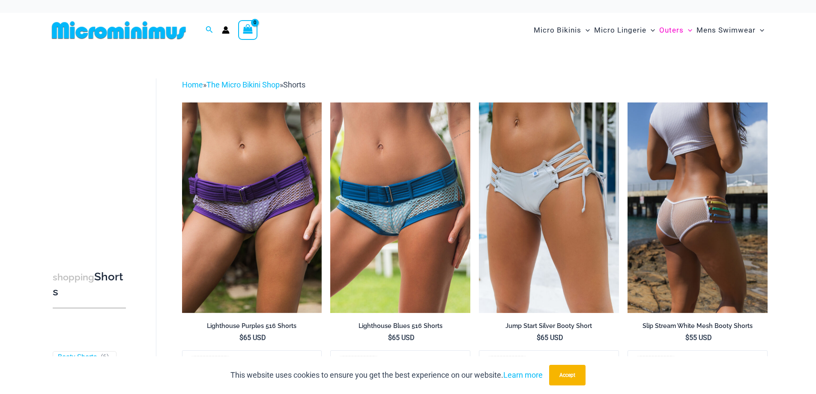
click at [734, 215] on img at bounding box center [698, 207] width 140 height 210
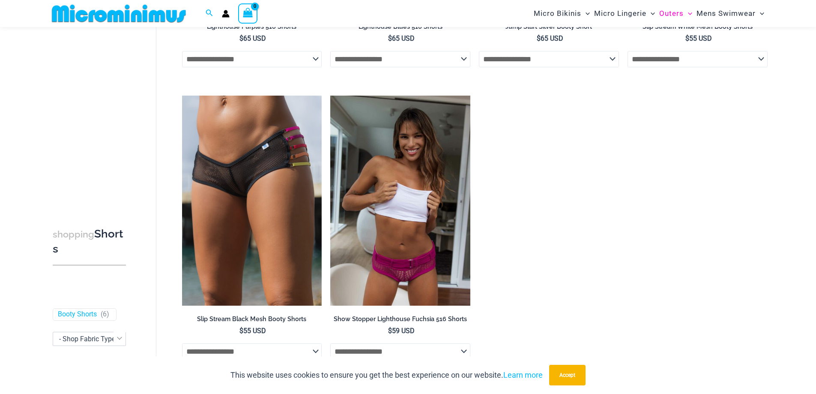
scroll to position [293, 0]
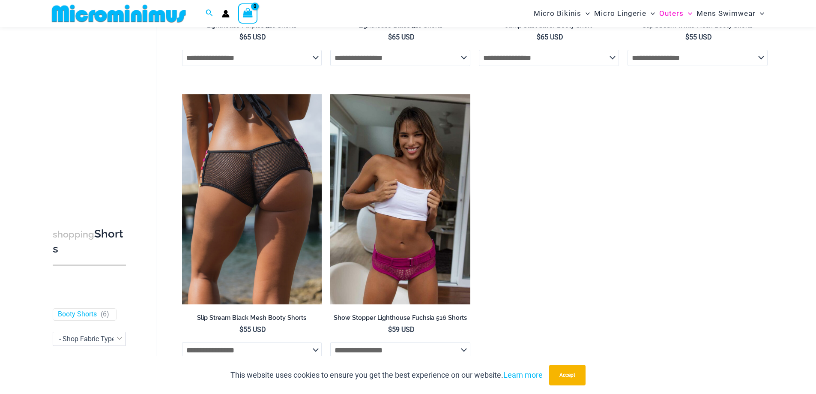
click at [224, 240] on img at bounding box center [252, 199] width 140 height 210
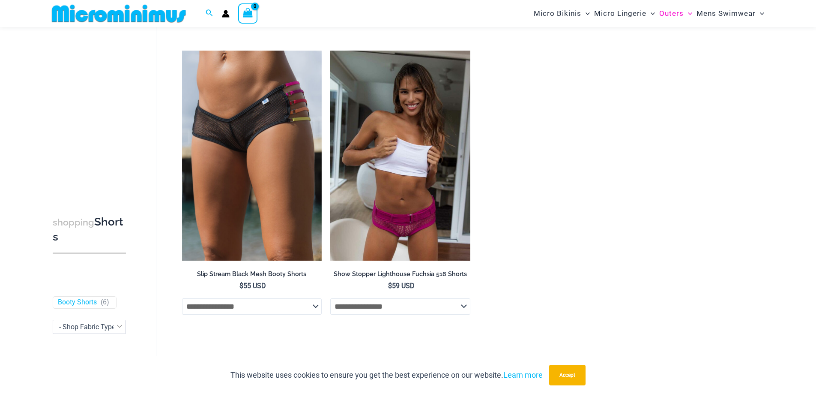
scroll to position [0, 0]
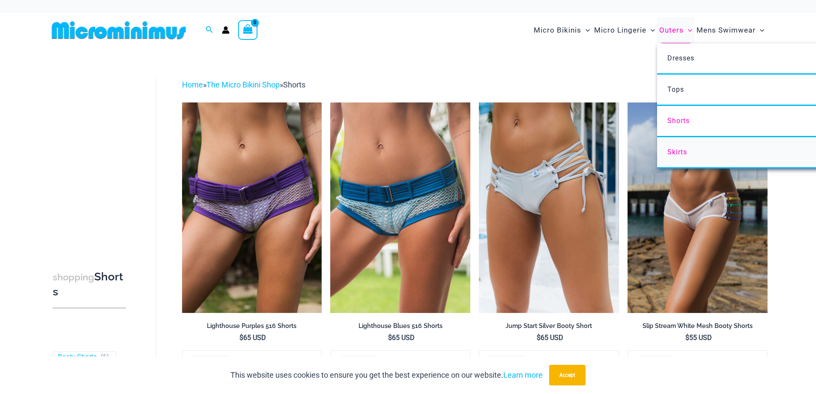
click at [681, 147] on link "Skirts" at bounding box center [784, 152] width 255 height 31
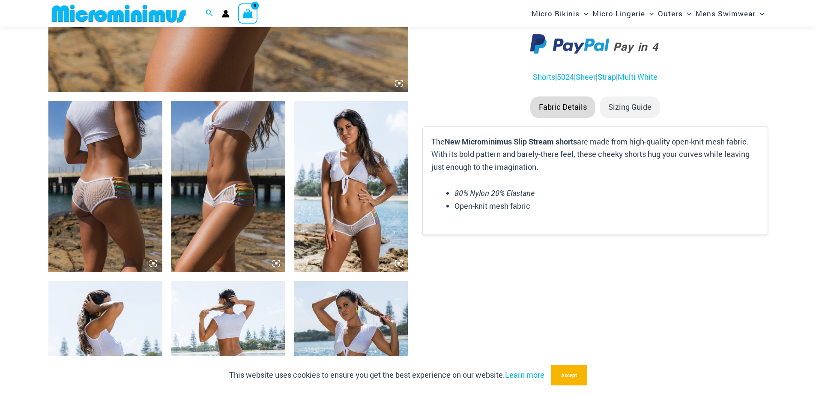
scroll to position [549, 0]
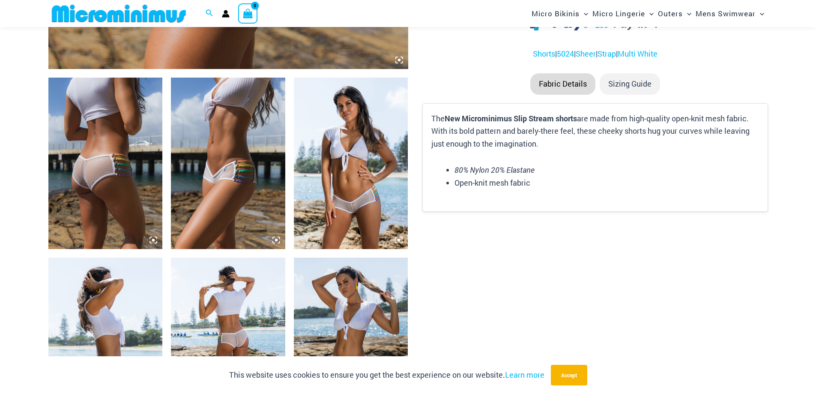
click at [329, 206] on img at bounding box center [351, 163] width 114 height 171
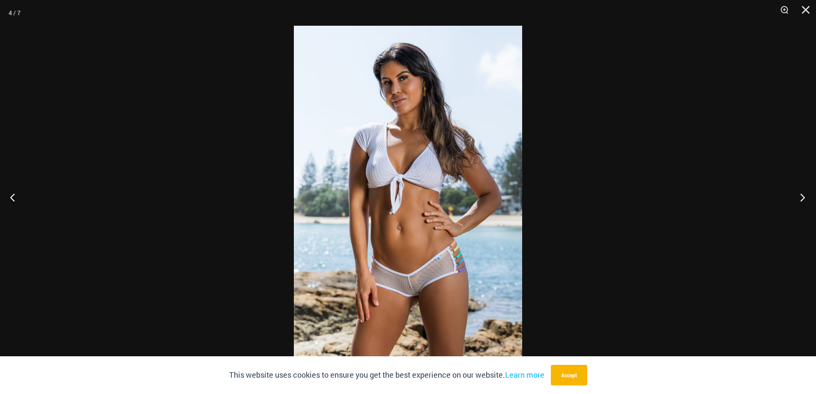
click at [804, 195] on button "Next" at bounding box center [800, 197] width 32 height 43
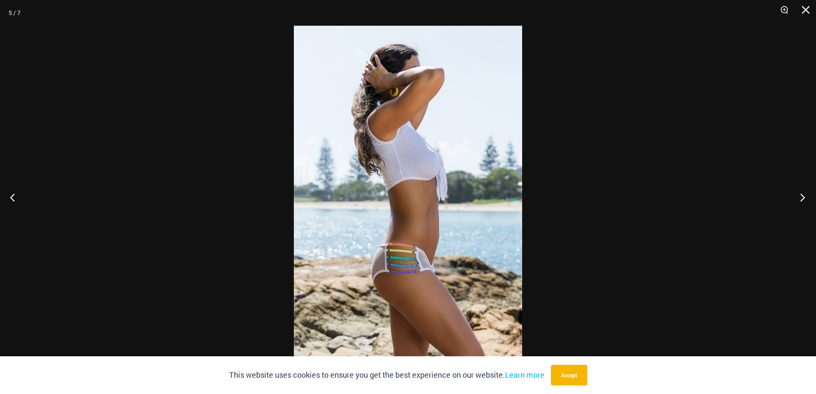
click at [804, 195] on button "Next" at bounding box center [800, 197] width 32 height 43
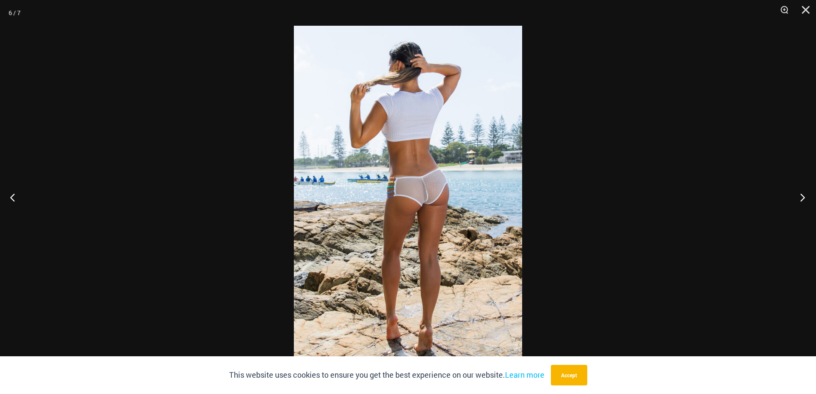
click at [804, 195] on button "Next" at bounding box center [800, 197] width 32 height 43
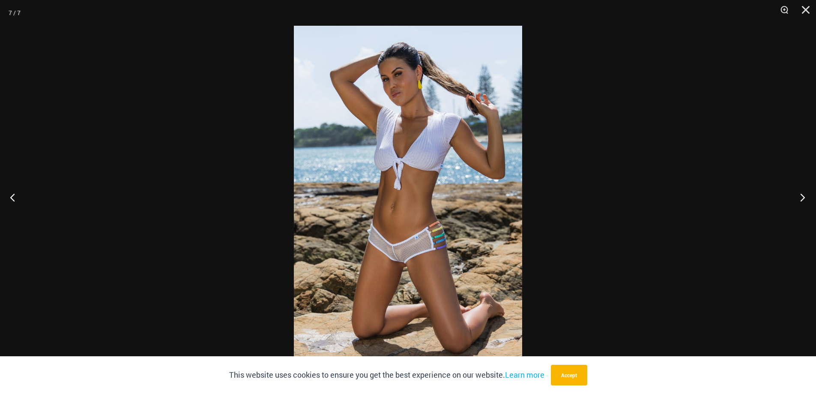
click at [804, 195] on button "Next" at bounding box center [800, 197] width 32 height 43
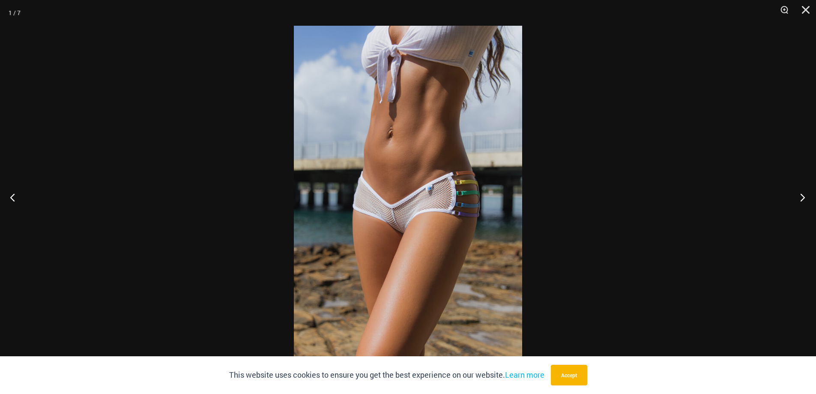
click at [804, 195] on button "Next" at bounding box center [800, 197] width 32 height 43
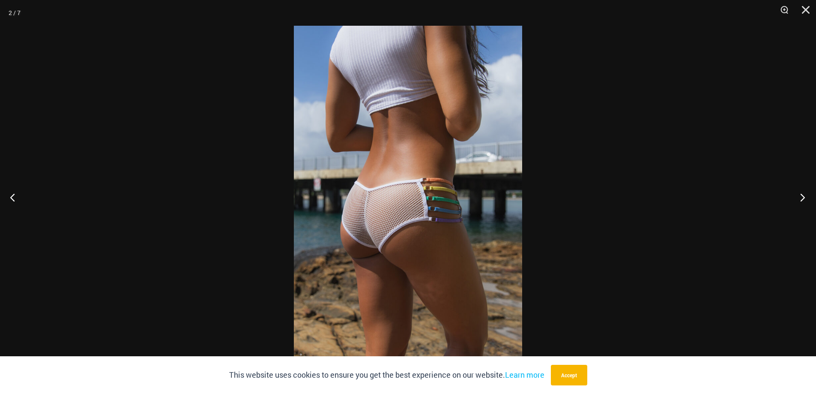
click at [804, 195] on button "Next" at bounding box center [800, 197] width 32 height 43
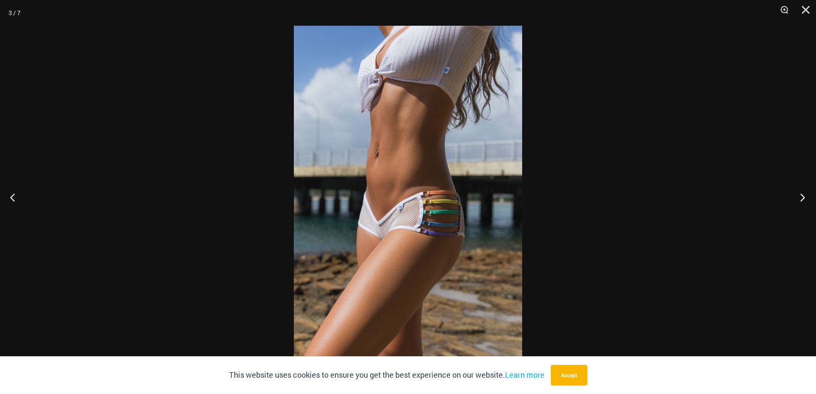
click at [804, 195] on button "Next" at bounding box center [800, 197] width 32 height 43
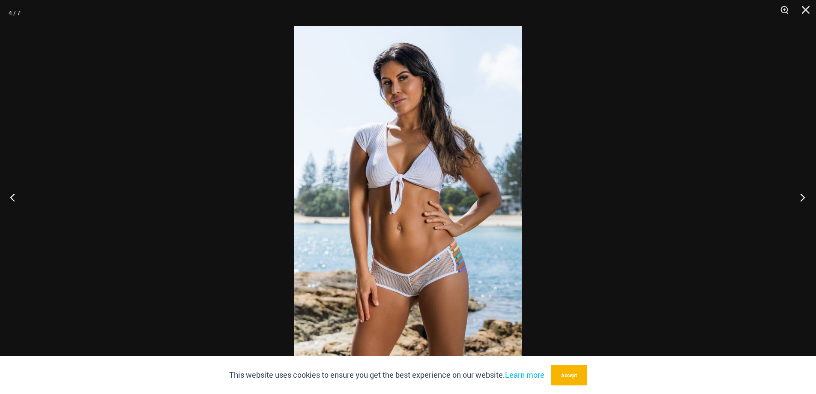
click at [804, 195] on button "Next" at bounding box center [800, 197] width 32 height 43
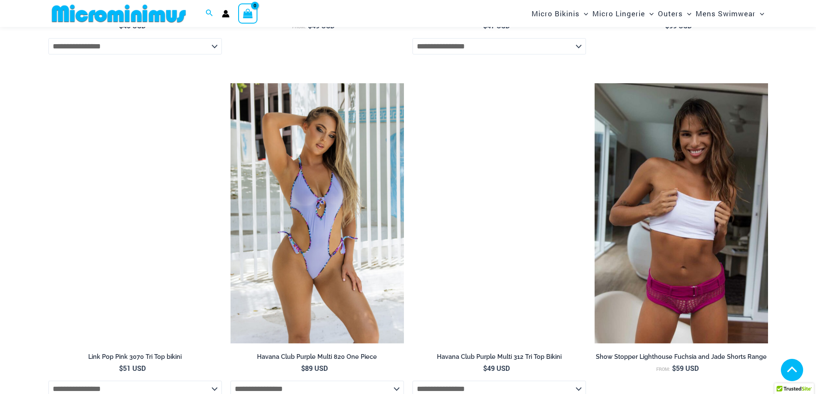
scroll to position [1283, 0]
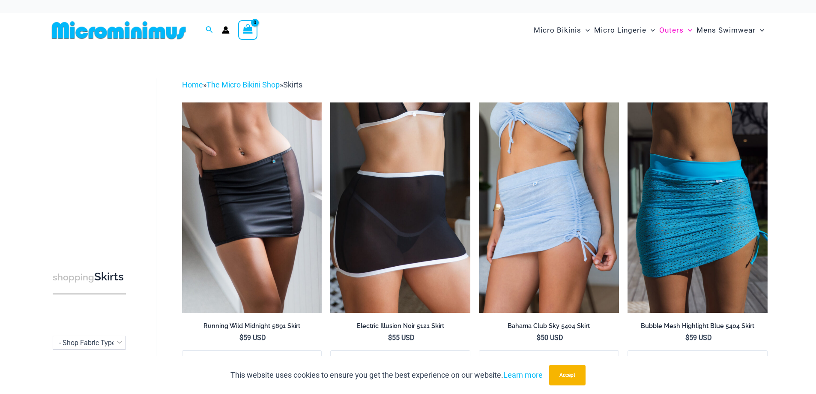
click at [155, 31] on img at bounding box center [118, 30] width 141 height 19
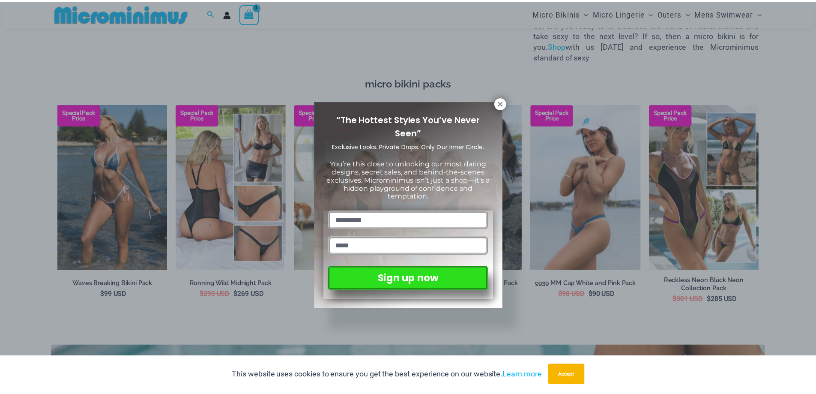
scroll to position [1578, 0]
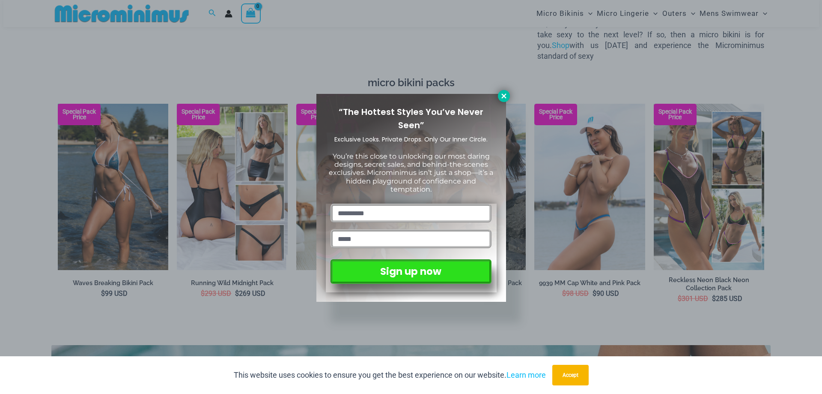
click at [505, 95] on icon at bounding box center [504, 95] width 5 height 5
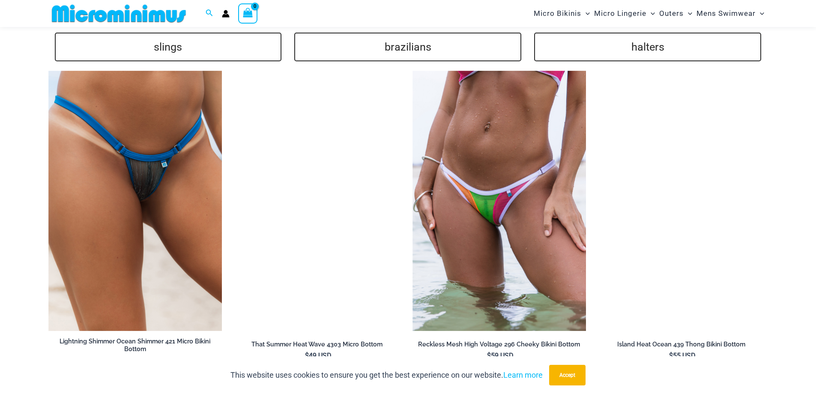
scroll to position [2306, 0]
